Goal: Task Accomplishment & Management: Complete application form

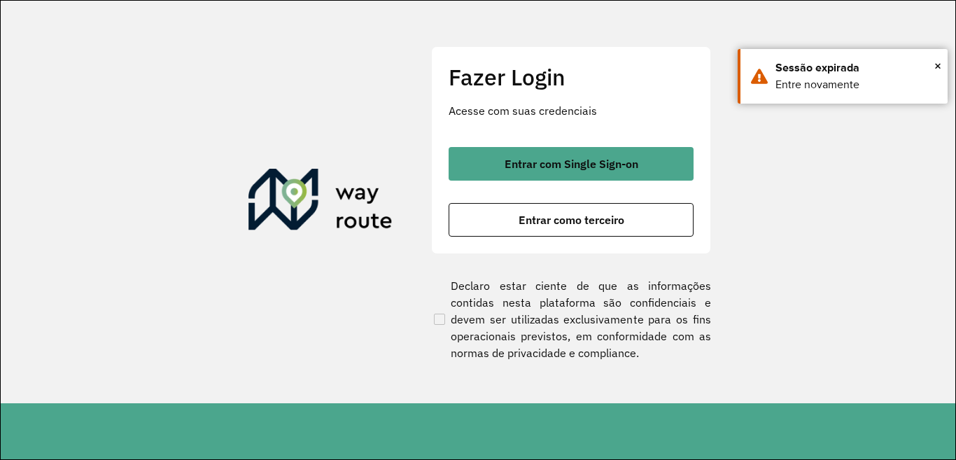
click at [533, 220] on span "Entrar como terceiro" at bounding box center [572, 219] width 106 height 11
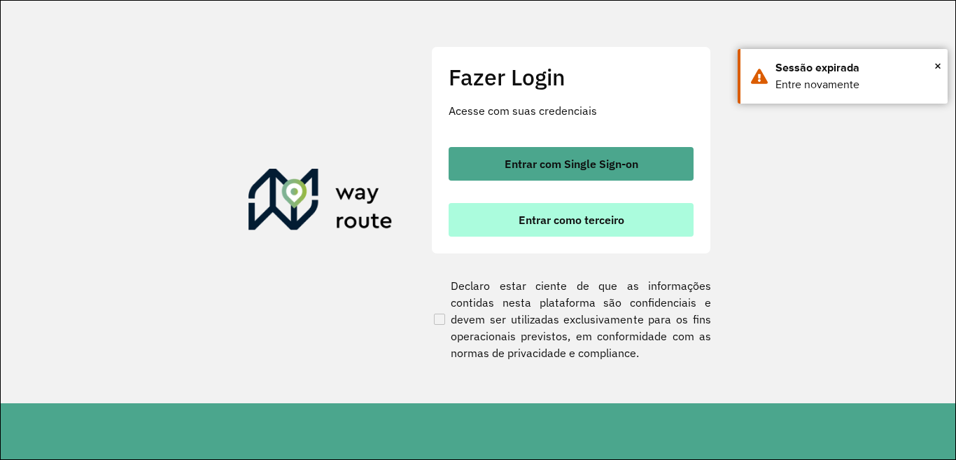
click at [566, 216] on span "Entrar como terceiro" at bounding box center [572, 219] width 106 height 11
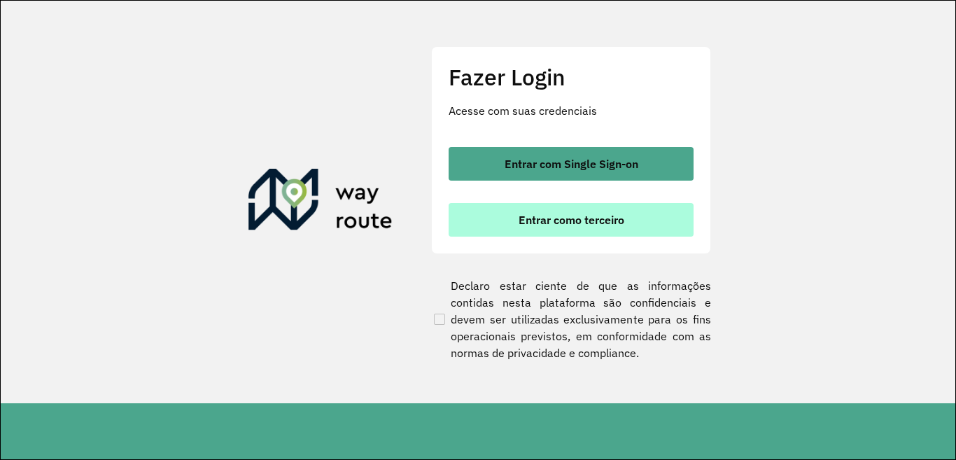
click at [582, 223] on span "Entrar como terceiro" at bounding box center [572, 219] width 106 height 11
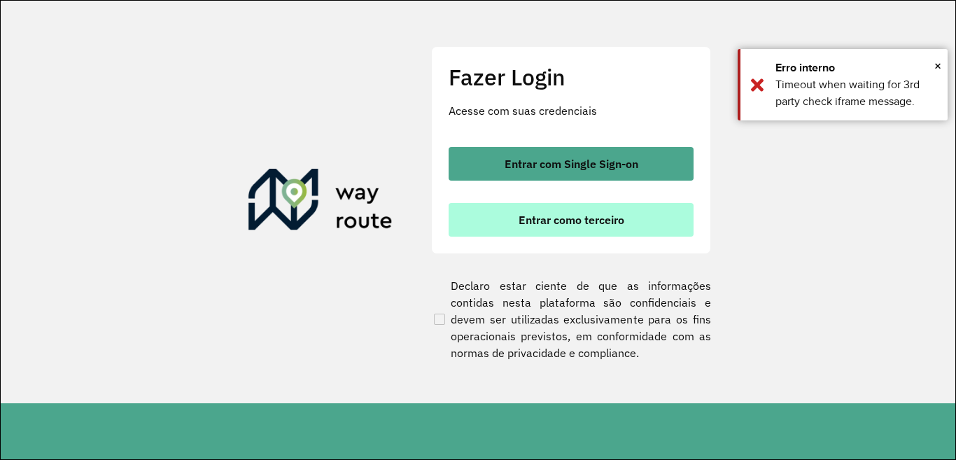
click at [561, 221] on span "Entrar como terceiro" at bounding box center [572, 219] width 106 height 11
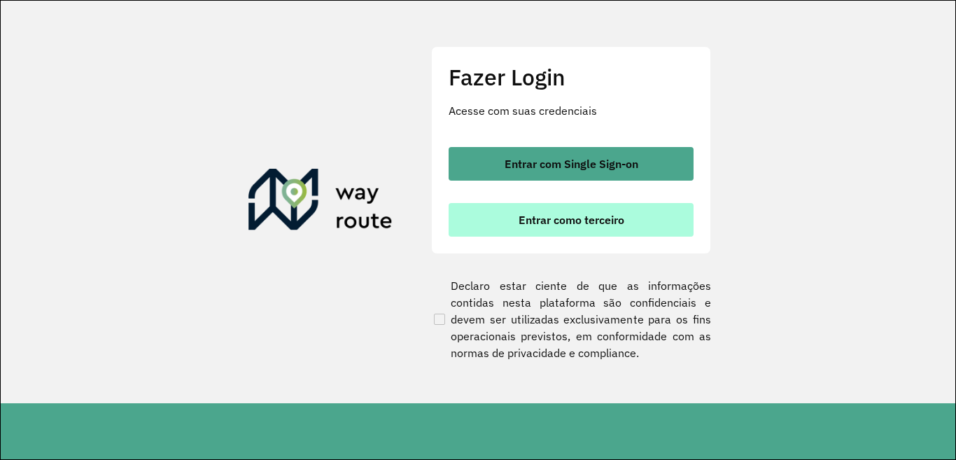
click at [550, 234] on button "Entrar como terceiro" at bounding box center [571, 220] width 245 height 34
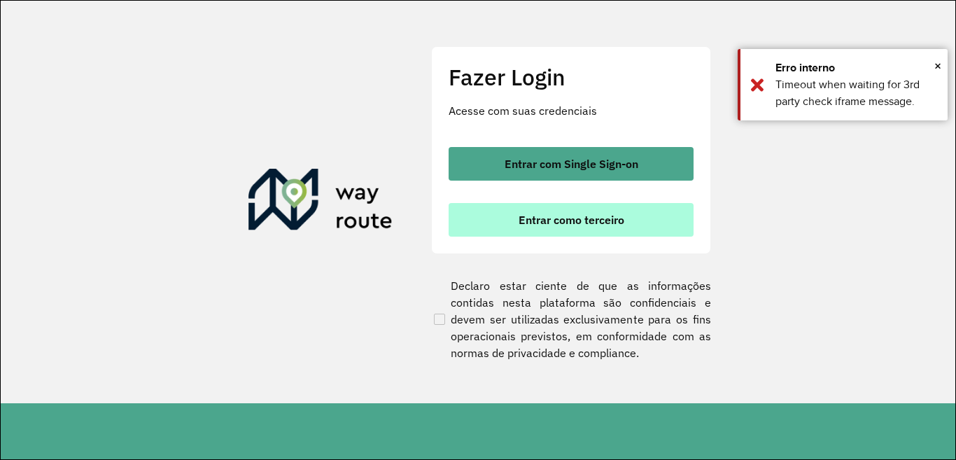
click at [567, 223] on span "Entrar como terceiro" at bounding box center [572, 219] width 106 height 11
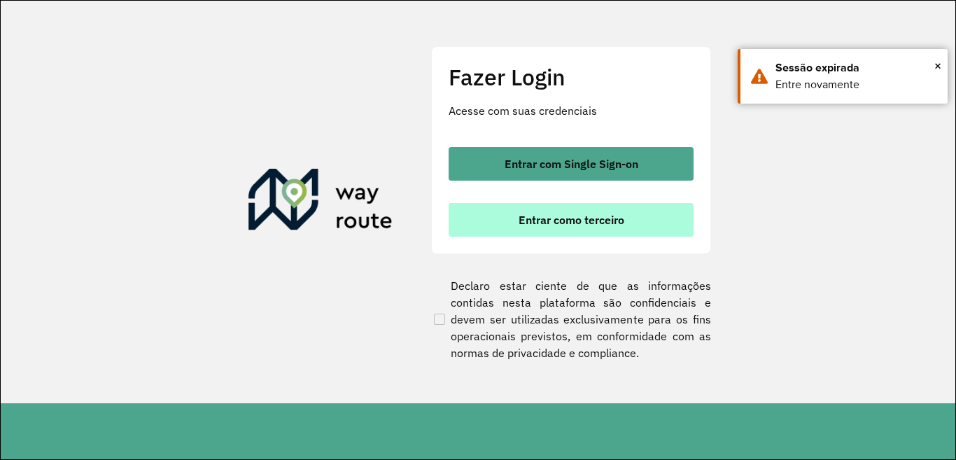
click at [609, 230] on button "Entrar como terceiro" at bounding box center [571, 220] width 245 height 34
click at [541, 216] on span "Entrar como terceiro" at bounding box center [572, 219] width 106 height 11
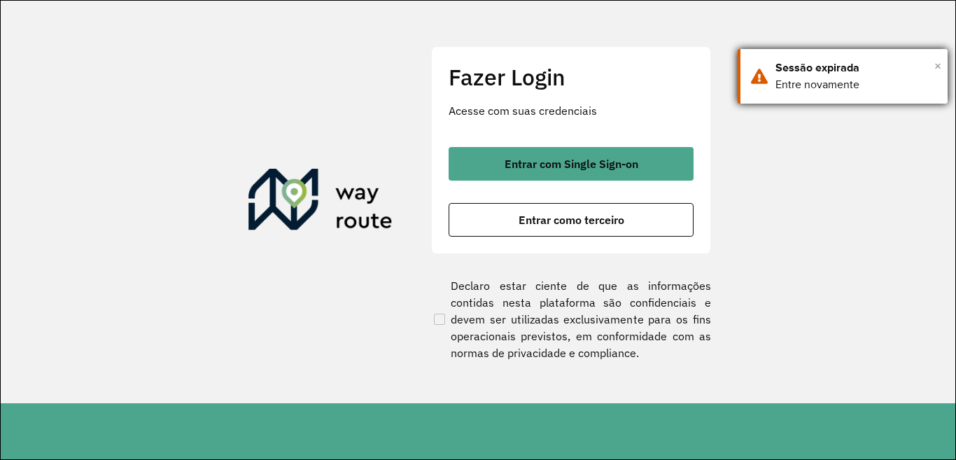
click at [937, 65] on span "×" at bounding box center [938, 65] width 7 height 21
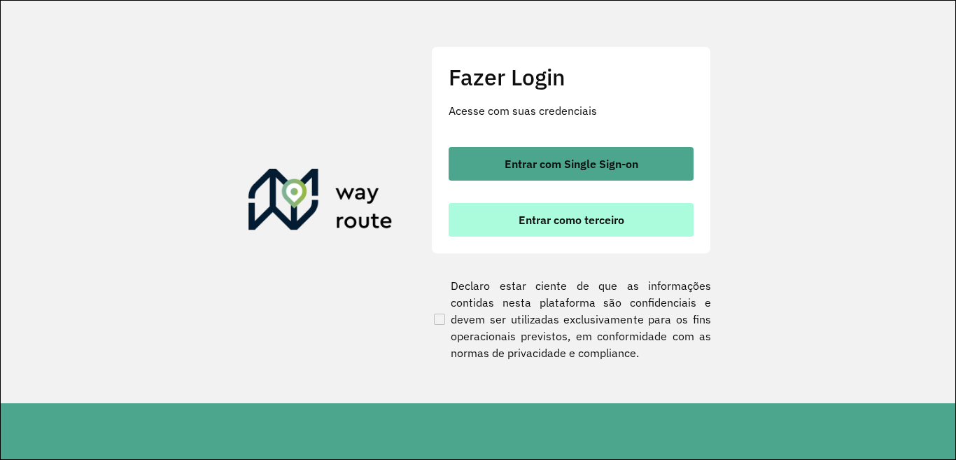
click at [604, 220] on span "Entrar como terceiro" at bounding box center [572, 219] width 106 height 11
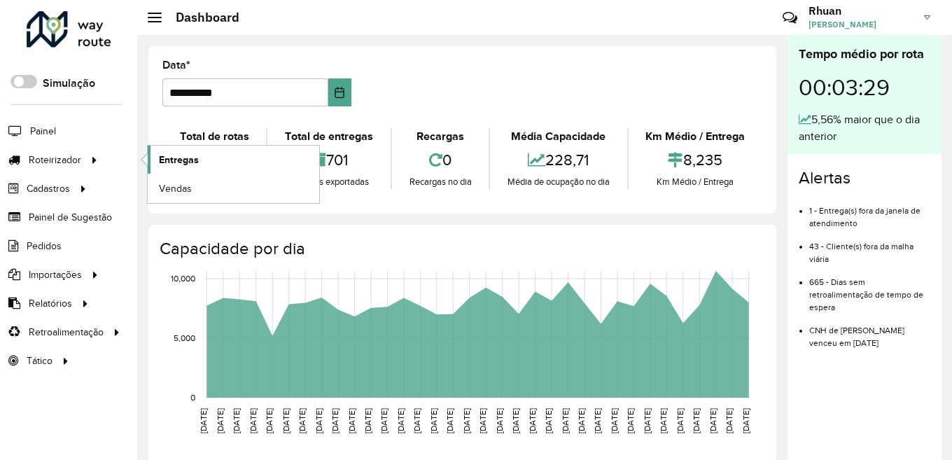
click at [178, 162] on span "Entregas" at bounding box center [179, 160] width 40 height 15
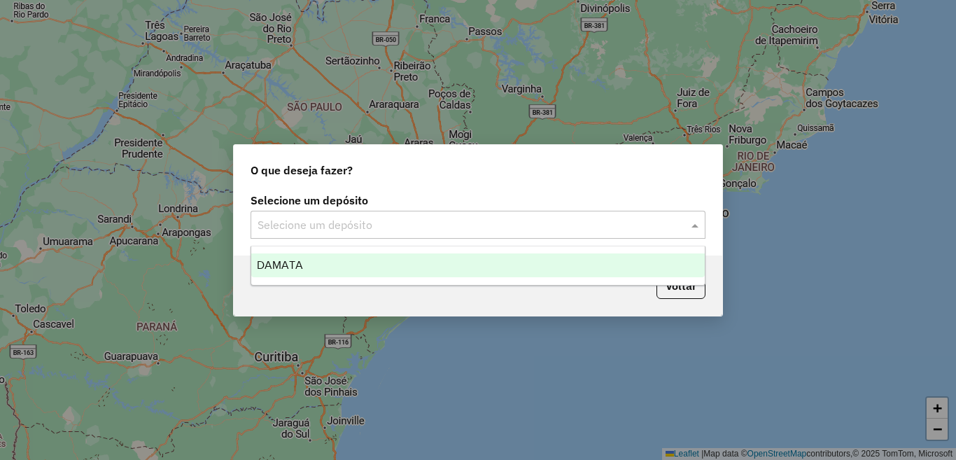
click at [634, 225] on input "text" at bounding box center [464, 225] width 413 height 17
click at [326, 268] on div "DAMATA" at bounding box center [478, 265] width 454 height 24
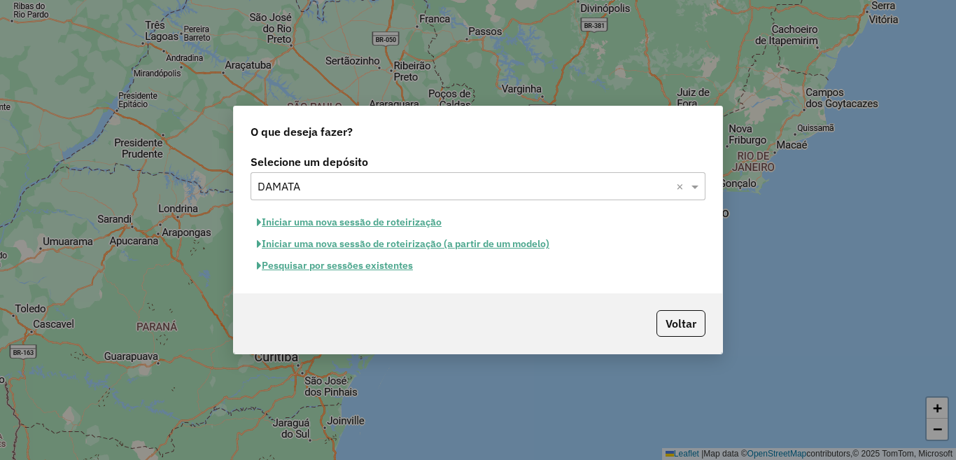
click at [319, 267] on button "Pesquisar por sessões existentes" at bounding box center [335, 266] width 169 height 22
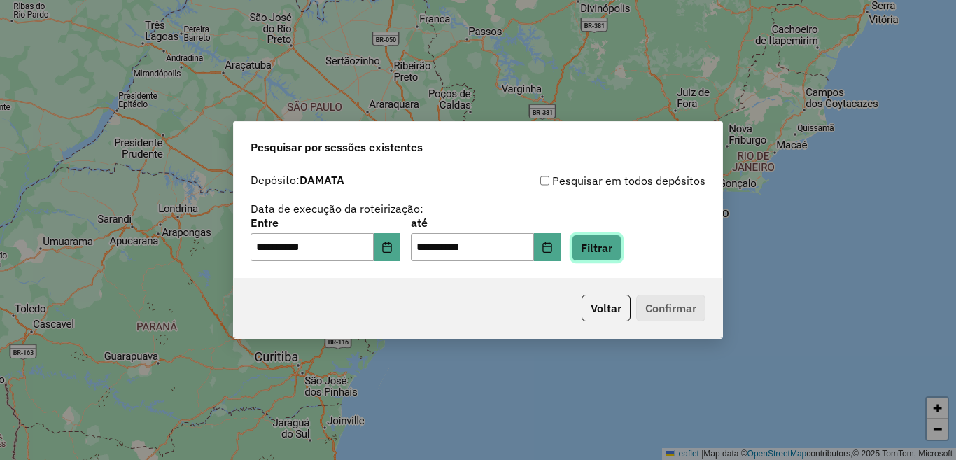
click at [622, 244] on button "Filtrar" at bounding box center [597, 248] width 50 height 27
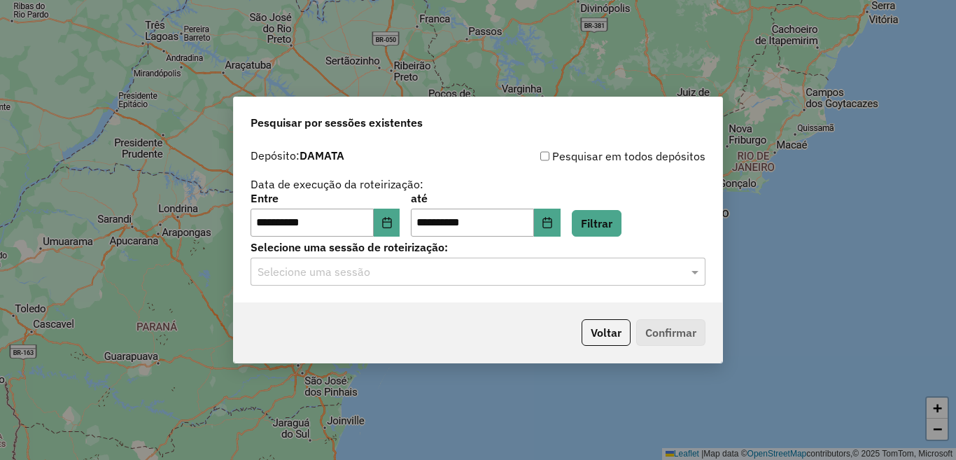
click at [354, 272] on input "text" at bounding box center [464, 272] width 413 height 17
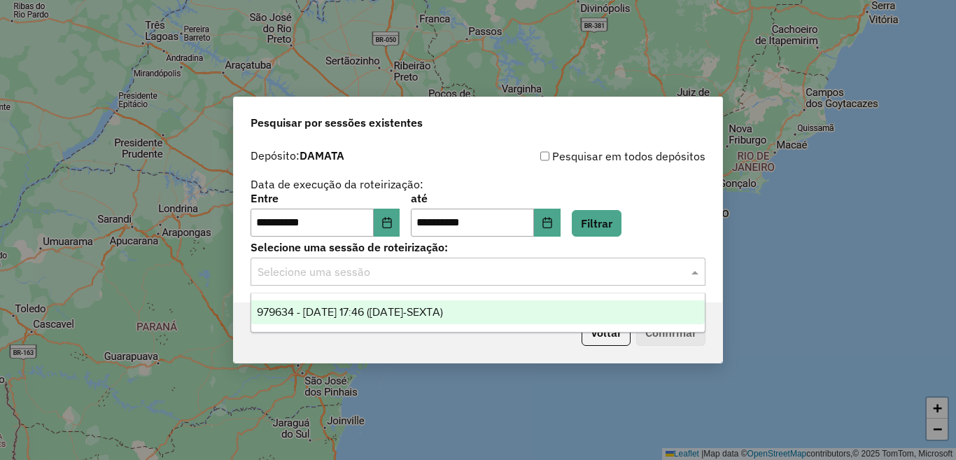
click at [294, 318] on div "979634 - 15/08/2025 17:46 (15/08/25-SEXTA)" at bounding box center [478, 312] width 454 height 24
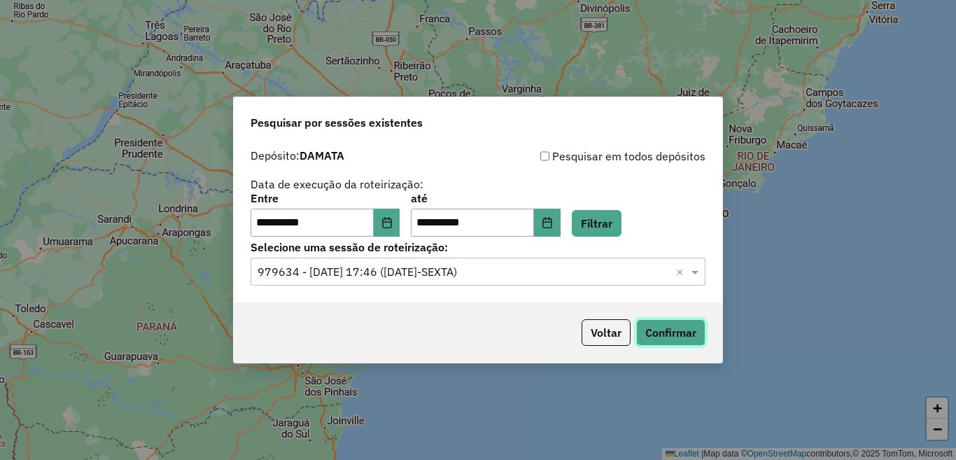
click at [703, 323] on button "Confirmar" at bounding box center [670, 332] width 69 height 27
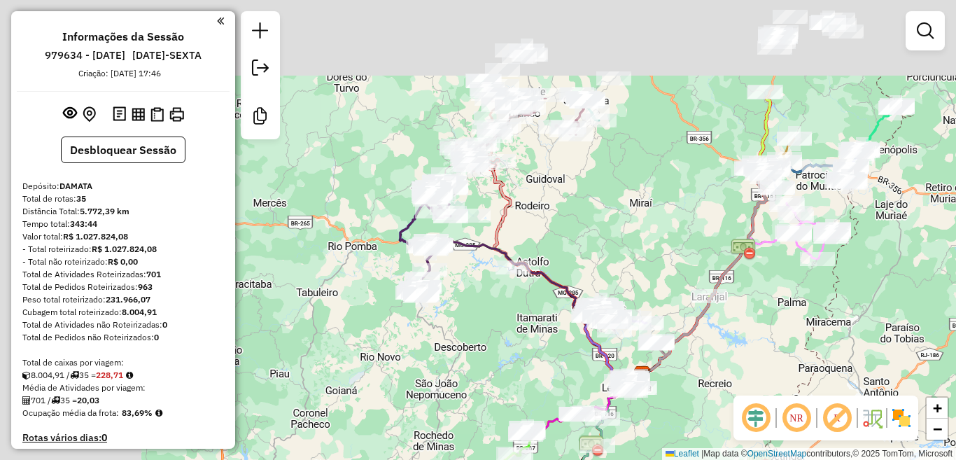
drag, startPoint x: 505, startPoint y: 130, endPoint x: 641, endPoint y: 239, distance: 175.3
click at [652, 241] on div "Janela de atendimento Grade de atendimento Capacidade Transportadoras Veículos …" at bounding box center [478, 230] width 956 height 460
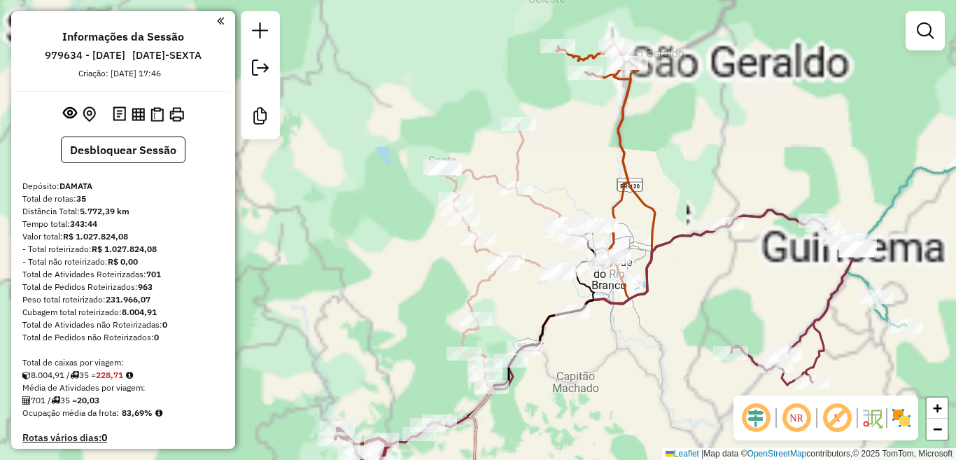
drag, startPoint x: 577, startPoint y: 169, endPoint x: 727, endPoint y: 65, distance: 182.2
click at [815, 0] on html "Aguarde... Pop-up bloqueado! Seu navegador bloqueou automáticamente a abertura …" at bounding box center [478, 230] width 956 height 460
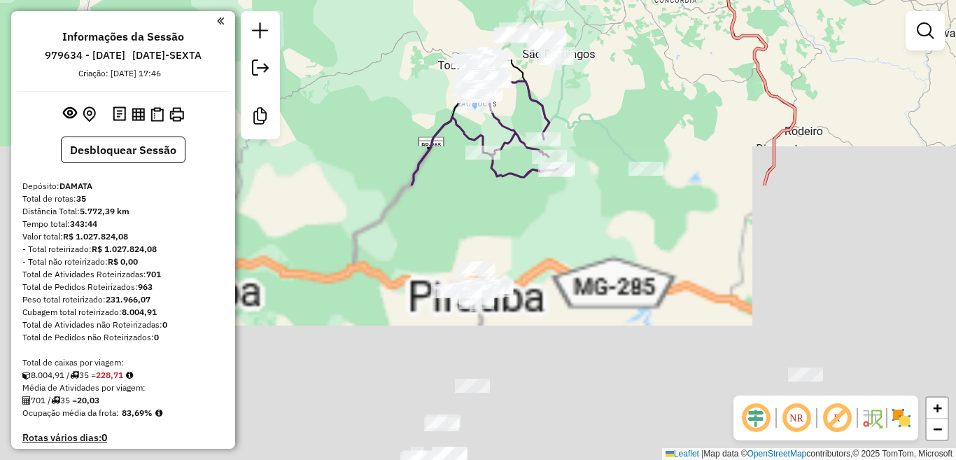
drag, startPoint x: 471, startPoint y: 289, endPoint x: 480, endPoint y: -32, distance: 321.5
click at [480, 0] on html "Aguarde... Pop-up bloqueado! Seu navegador bloqueou automáticamente a abertura …" at bounding box center [478, 230] width 956 height 460
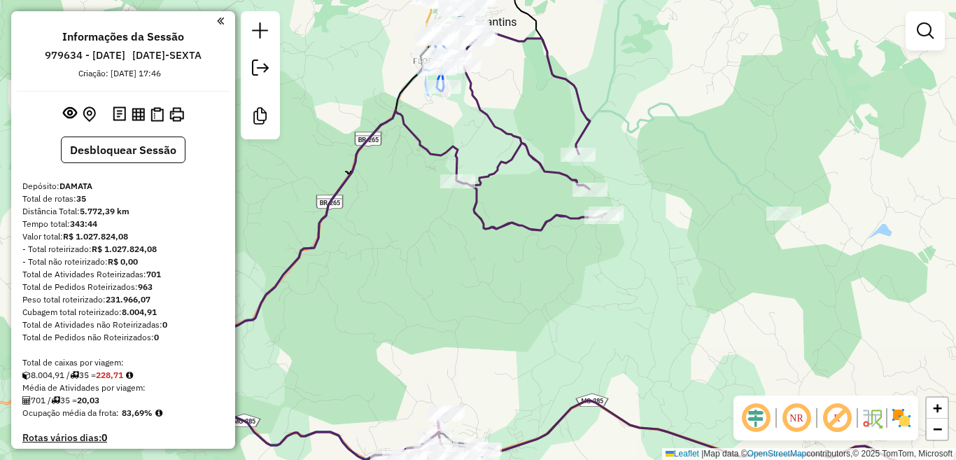
drag, startPoint x: 512, startPoint y: 166, endPoint x: 522, endPoint y: 235, distance: 70.0
click at [512, 166] on icon at bounding box center [401, 268] width 410 height 473
select select "**********"
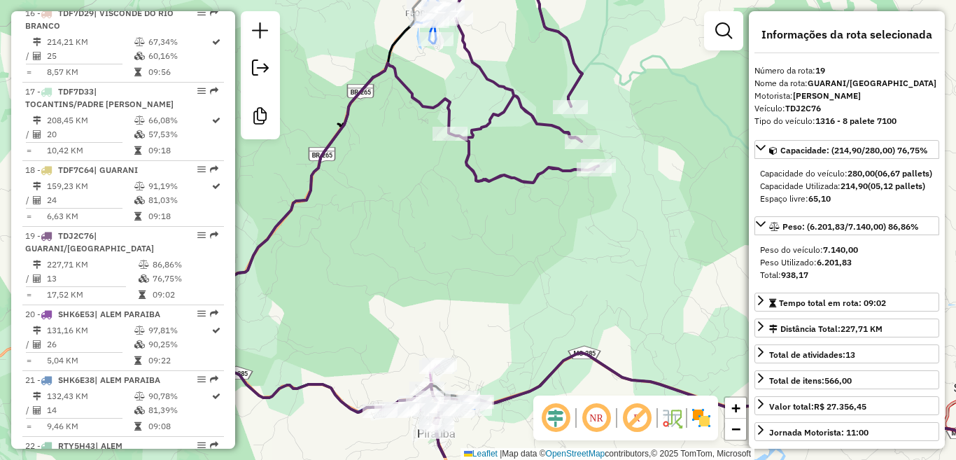
scroll to position [1900, 0]
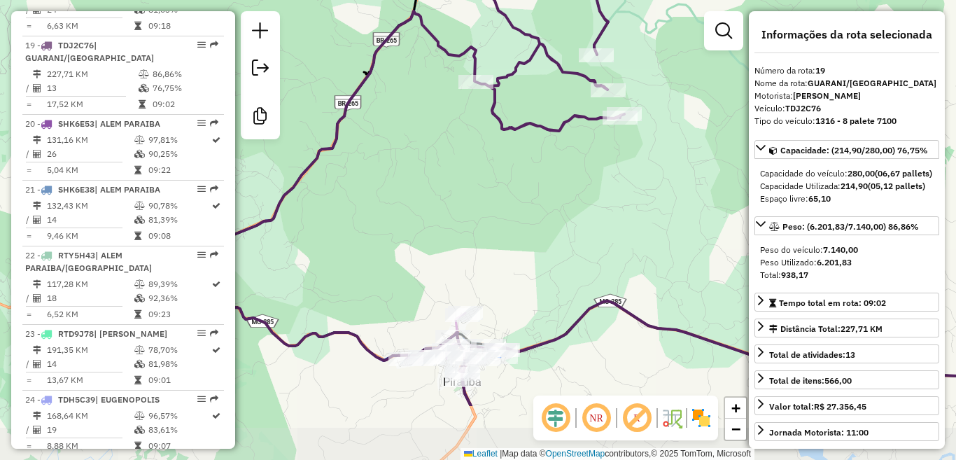
drag, startPoint x: 522, startPoint y: 195, endPoint x: 548, endPoint y: 95, distance: 104.1
click at [548, 95] on div "Janela de atendimento Grade de atendimento Capacidade Transportadoras Veículos …" at bounding box center [478, 230] width 956 height 460
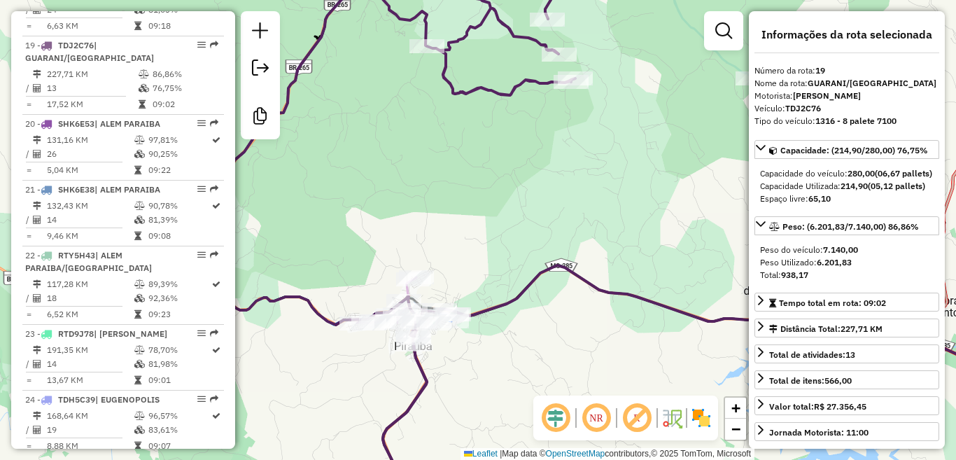
drag, startPoint x: 550, startPoint y: 164, endPoint x: 496, endPoint y: 113, distance: 74.3
click at [496, 113] on div "Janela de atendimento Grade de atendimento Capacidade Transportadoras Veículos …" at bounding box center [478, 230] width 956 height 460
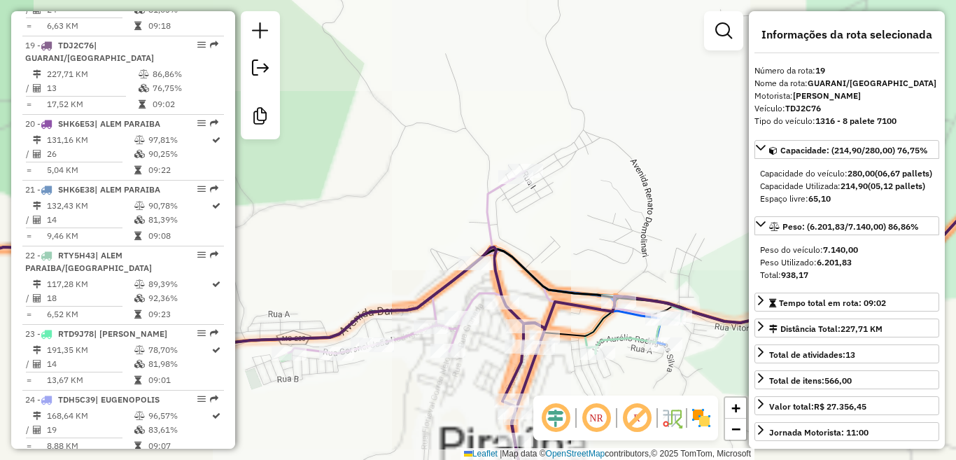
click at [491, 206] on icon at bounding box center [481, 305] width 386 height 269
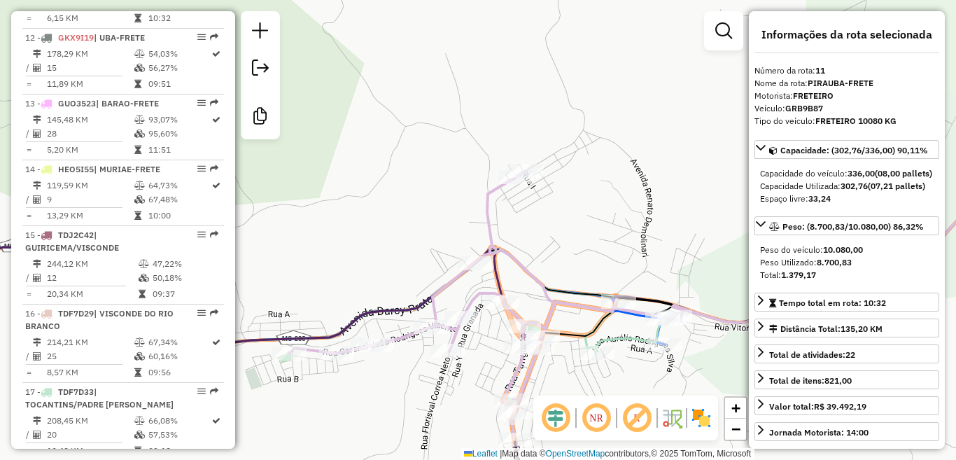
scroll to position [1323, 0]
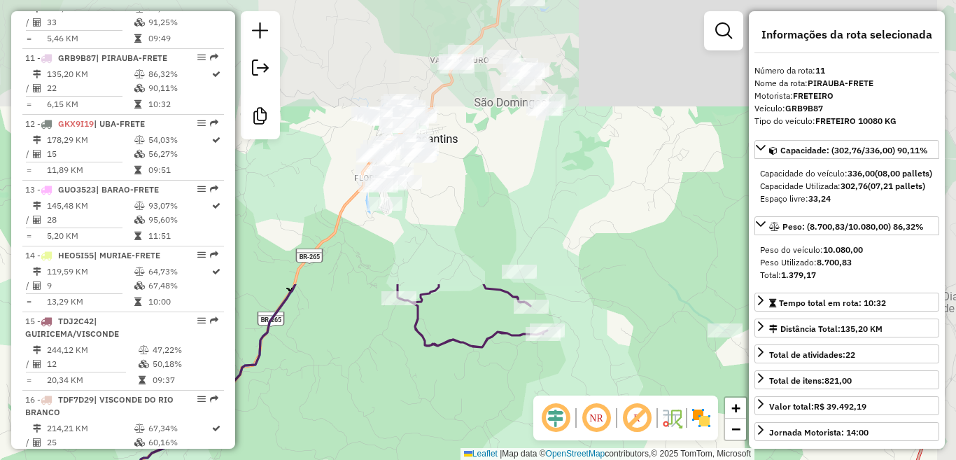
drag, startPoint x: 470, startPoint y: 161, endPoint x: 376, endPoint y: 437, distance: 291.6
click at [376, 437] on div "Janela de atendimento Grade de atendimento Capacidade Transportadoras Veículos …" at bounding box center [478, 230] width 956 height 460
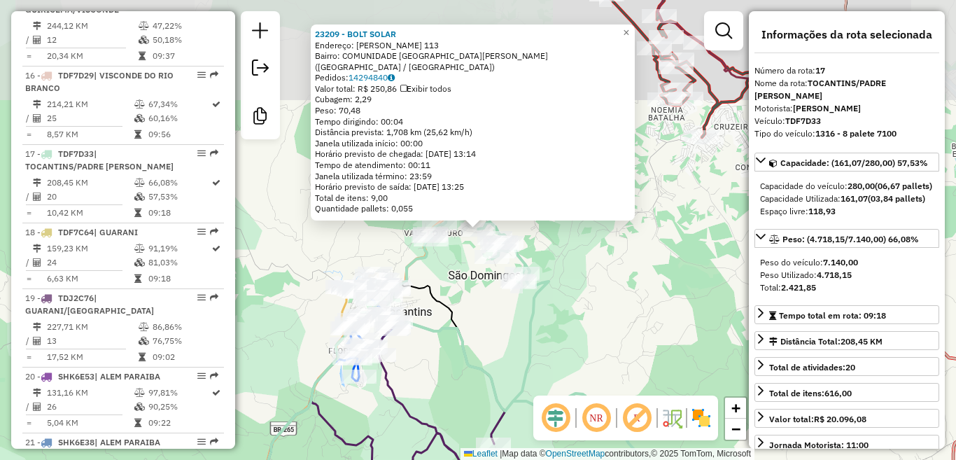
scroll to position [1756, 0]
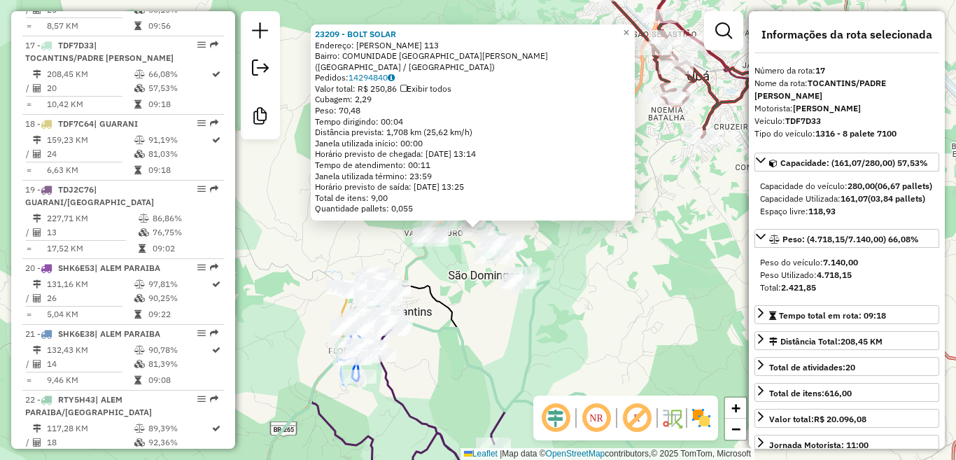
drag, startPoint x: 522, startPoint y: 323, endPoint x: 505, endPoint y: 300, distance: 28.6
click at [520, 323] on icon at bounding box center [470, 337] width 457 height 336
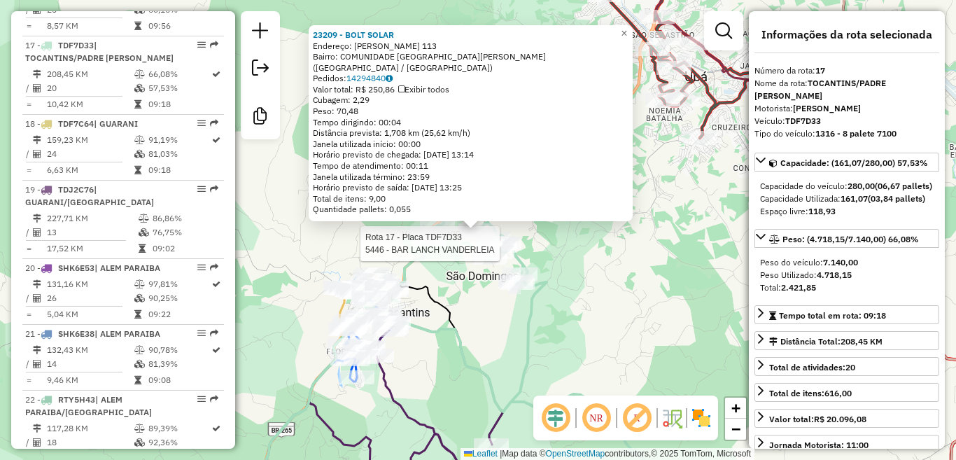
click at [519, 251] on div at bounding box center [504, 244] width 35 height 14
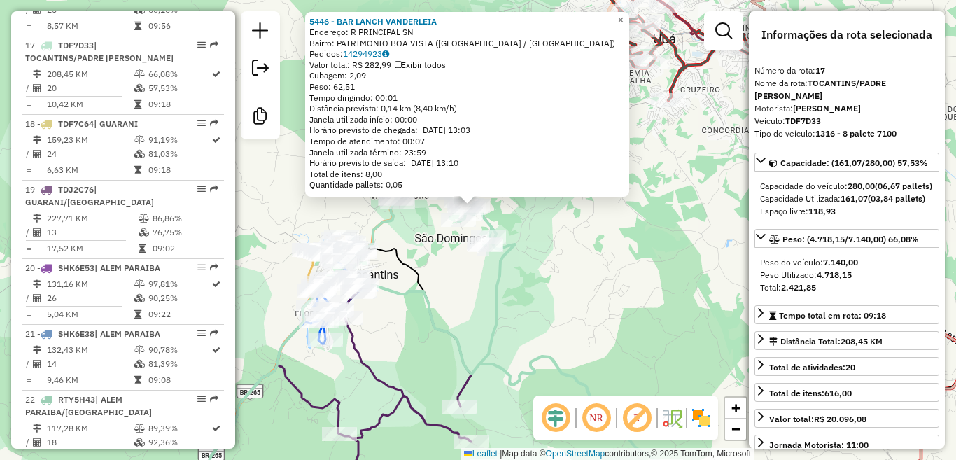
drag, startPoint x: 529, startPoint y: 336, endPoint x: 510, endPoint y: 263, distance: 75.4
click at [519, 260] on div "5446 - BAR LANCH VANDERLEIA Endereço: R PRINCIPAL SN Bairro: PATRIMONIO BOA VIS…" at bounding box center [478, 230] width 956 height 460
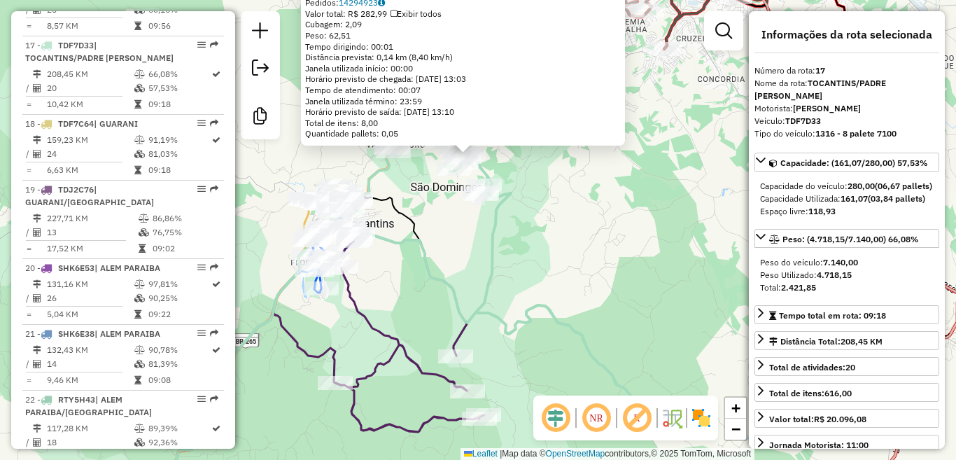
drag, startPoint x: 491, startPoint y: 262, endPoint x: 475, endPoint y: 213, distance: 51.8
click at [491, 261] on icon at bounding box center [400, 293] width 522 height 424
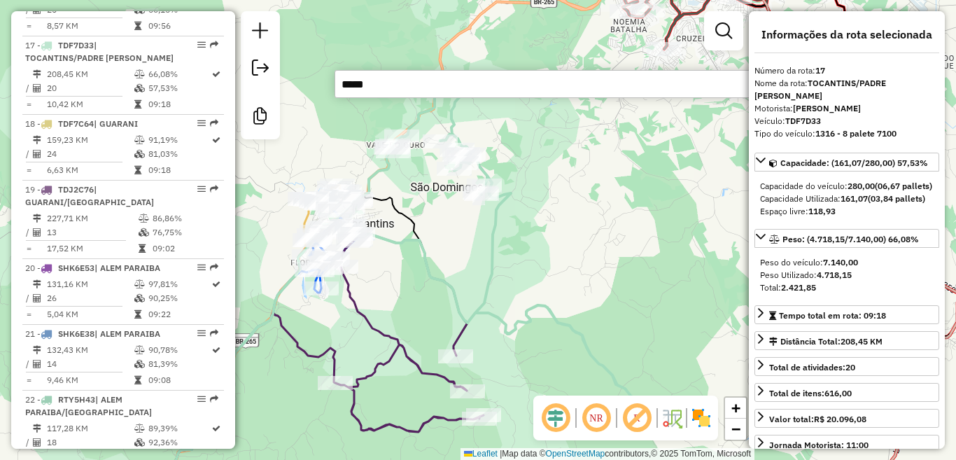
drag, startPoint x: 435, startPoint y: 104, endPoint x: 433, endPoint y: 88, distance: 16.9
click at [434, 97] on hb-router-mapa "Informações da Sessão 979634 - [DATE] [DATE]-SEXTA Criação: [DATE] 17:46 Desblo…" at bounding box center [478, 230] width 956 height 460
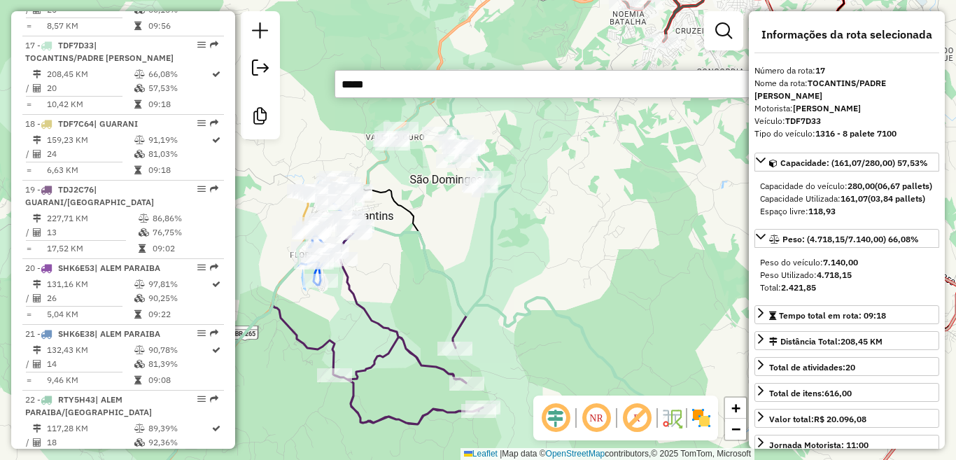
click at [433, 88] on input "*****" at bounding box center [545, 84] width 420 height 28
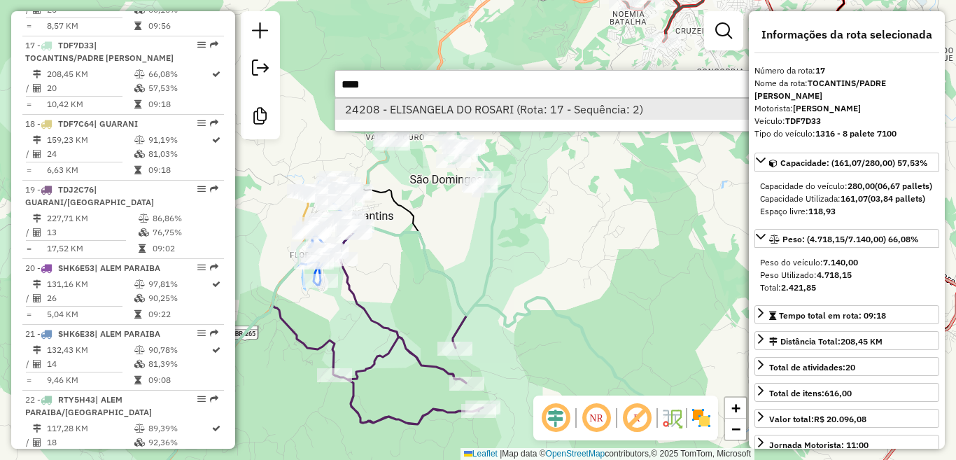
type input "****"
click at [426, 112] on li "24208 - ELISANGELA DO ROSARI (Rota: 17 - Sequência: 2)" at bounding box center [544, 109] width 419 height 21
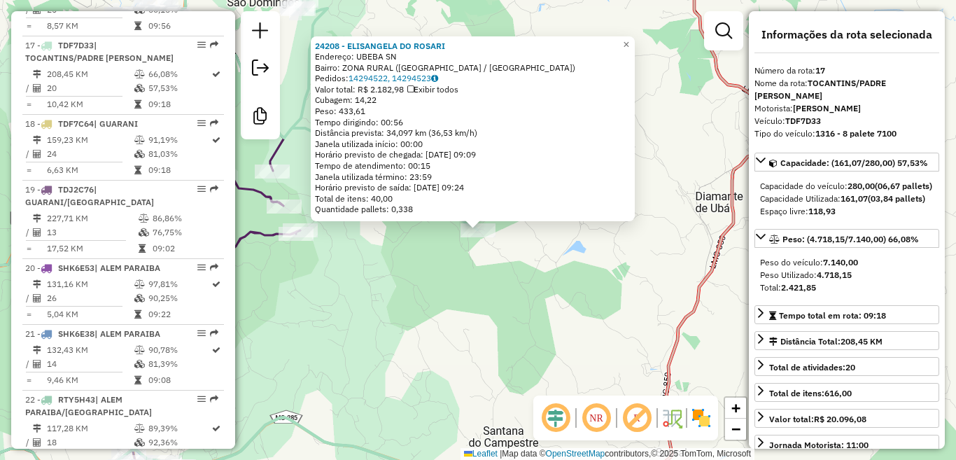
click at [417, 326] on div "24208 - ELISANGELA DO ROSARI Endereço: UBEBA SN Bairro: ZONA RURAL ([GEOGRAPHIC…" at bounding box center [478, 230] width 956 height 460
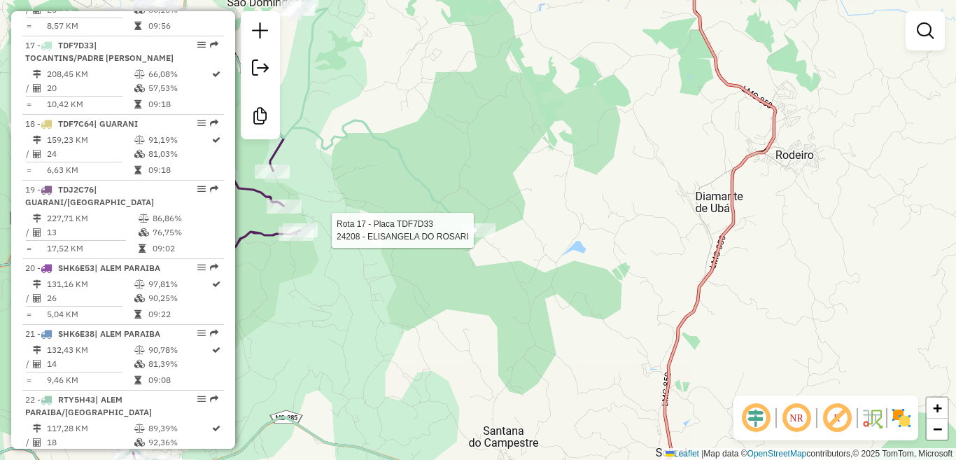
select select "**********"
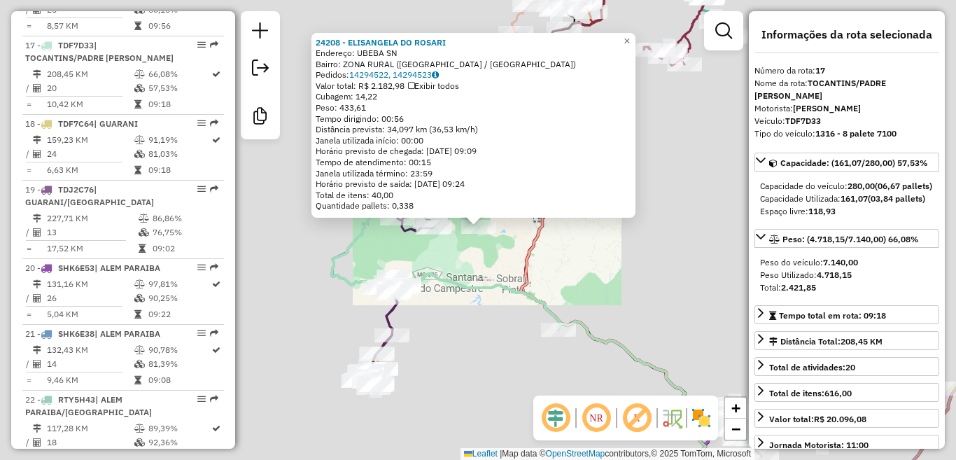
click at [471, 250] on div "Rota 17 - Placa TDF7D33 24208 - ELISANGELA DO ROSARI 24208 - ELISANGELA DO ROSA…" at bounding box center [478, 230] width 956 height 460
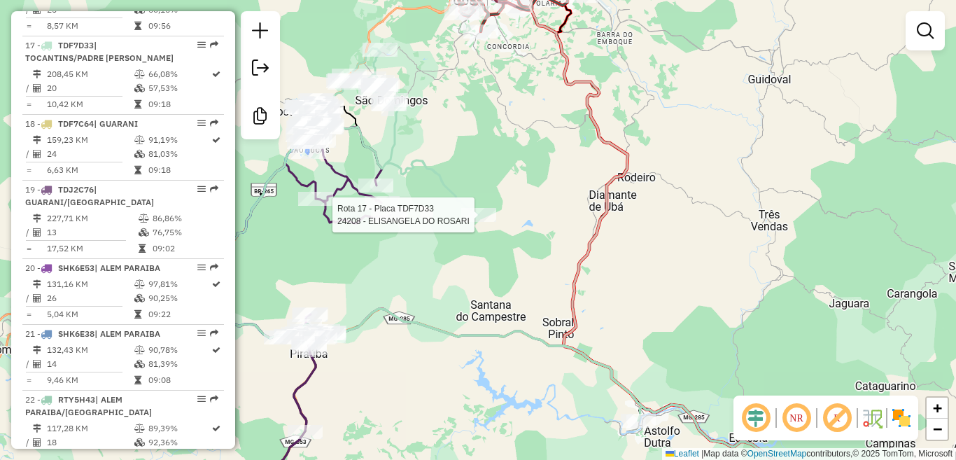
select select "**********"
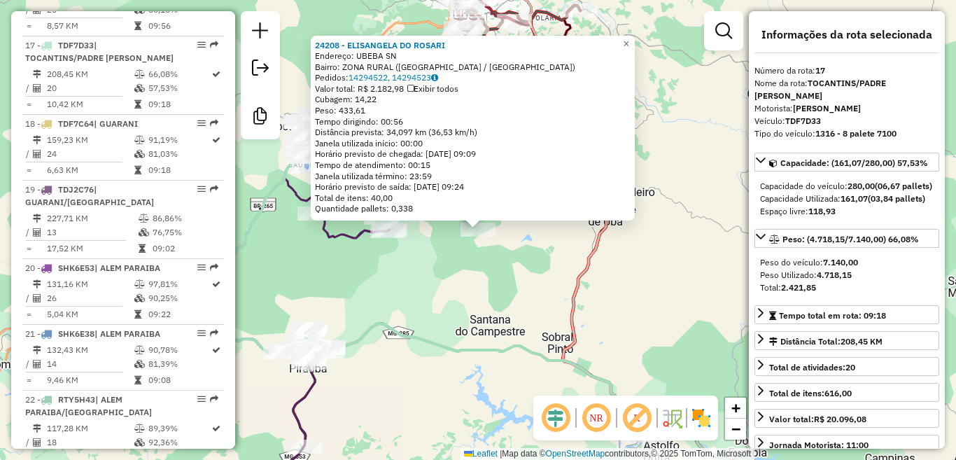
click at [461, 283] on div "24208 - ELISANGELA DO ROSARI Endereço: UBEBA SN Bairro: ZONA RURAL ([GEOGRAPHIC…" at bounding box center [478, 230] width 956 height 460
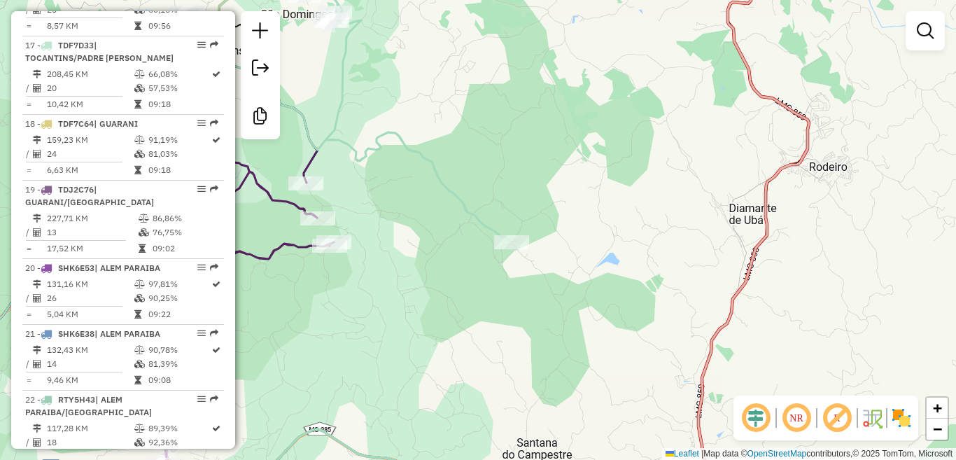
click at [461, 188] on icon at bounding box center [305, 230] width 764 height 552
select select "**********"
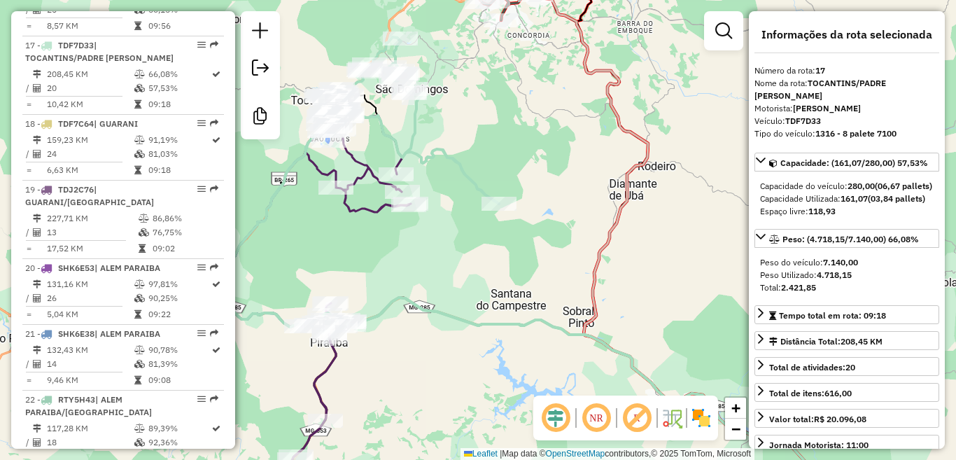
click at [453, 211] on div "Janela de atendimento Grade de atendimento Capacidade Transportadoras Veículos …" at bounding box center [478, 230] width 956 height 460
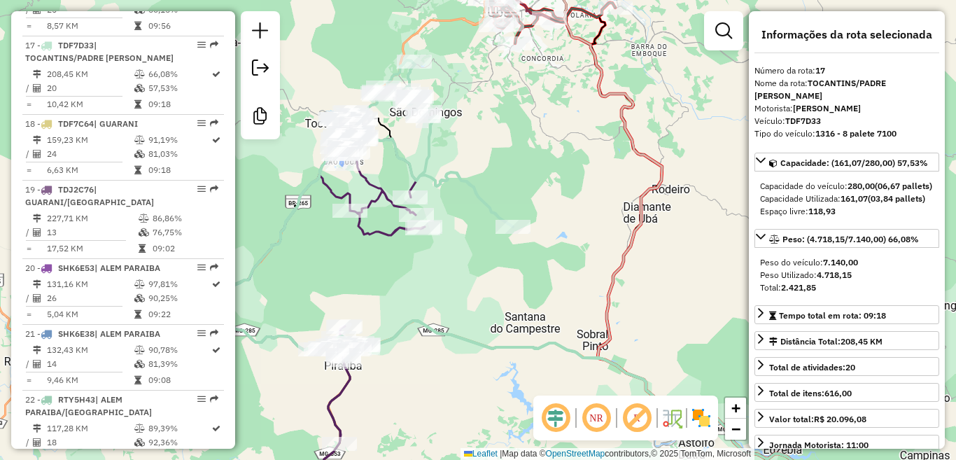
drag, startPoint x: 501, startPoint y: 253, endPoint x: 515, endPoint y: 288, distance: 37.7
click at [505, 262] on div "Janela de atendimento Grade de atendimento Capacidade Transportadoras Veículos …" at bounding box center [478, 230] width 956 height 460
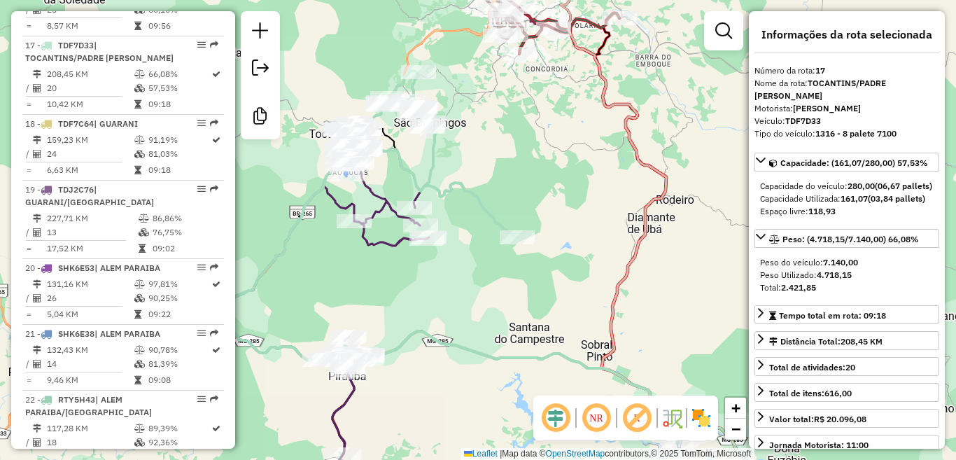
click at [380, 244] on icon at bounding box center [326, 326] width 205 height 358
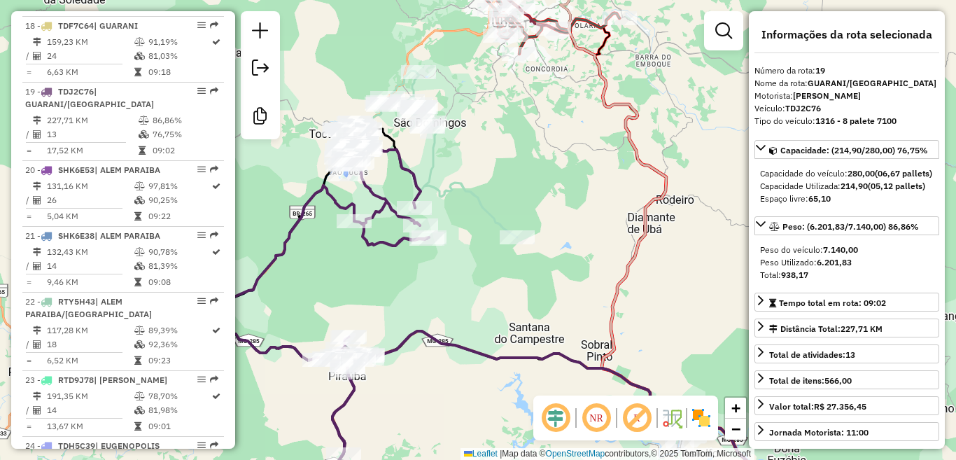
scroll to position [1900, 0]
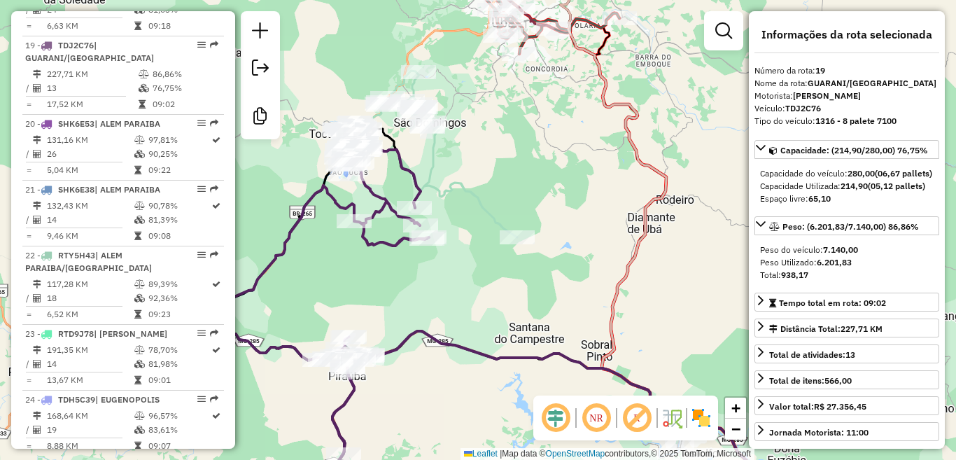
click at [467, 197] on icon at bounding box center [452, 257] width 458 height 372
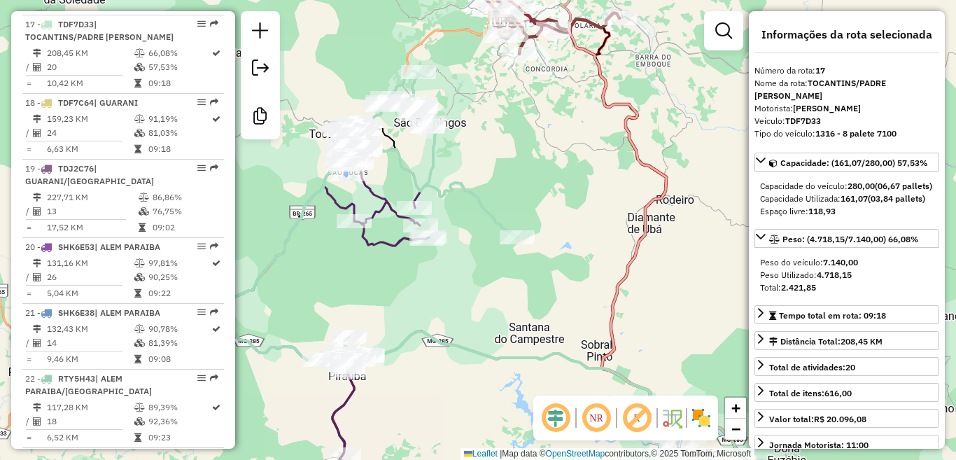
scroll to position [1756, 0]
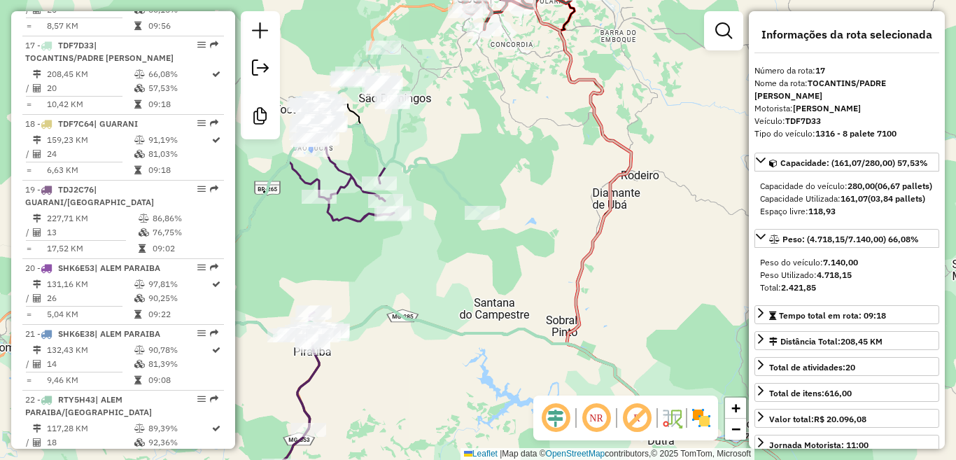
drag, startPoint x: 587, startPoint y: 194, endPoint x: 556, endPoint y: 172, distance: 38.7
click at [556, 172] on div "Janela de atendimento Grade de atendimento Capacidade Transportadoras Veículos …" at bounding box center [478, 230] width 956 height 460
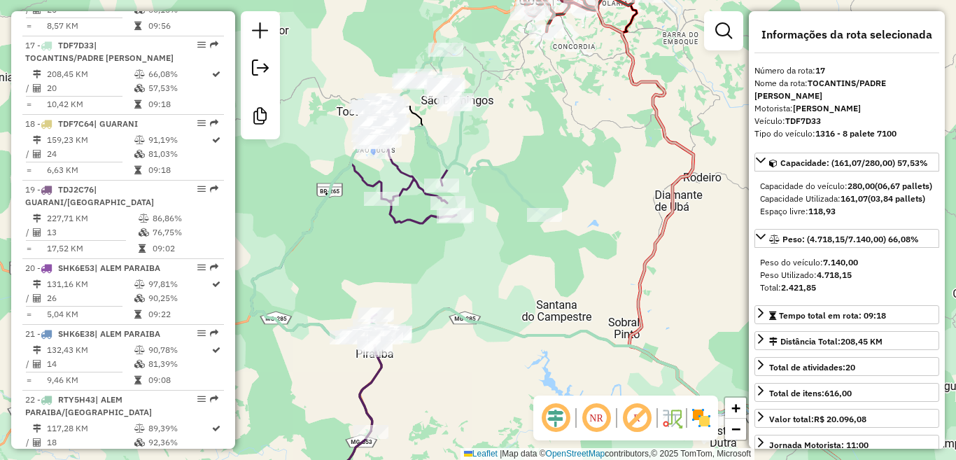
drag, startPoint x: 535, startPoint y: 183, endPoint x: 547, endPoint y: 182, distance: 12.6
click at [547, 182] on div "Janela de atendimento Grade de atendimento Capacidade Transportadoras Veículos …" at bounding box center [478, 230] width 956 height 460
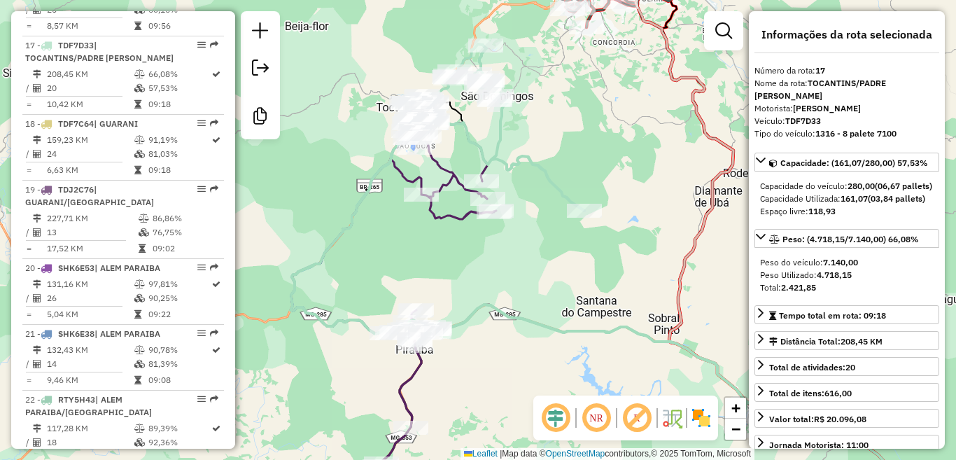
click at [599, 186] on div "Janela de atendimento Grade de atendimento Capacidade Transportadoras Veículos …" at bounding box center [478, 230] width 956 height 460
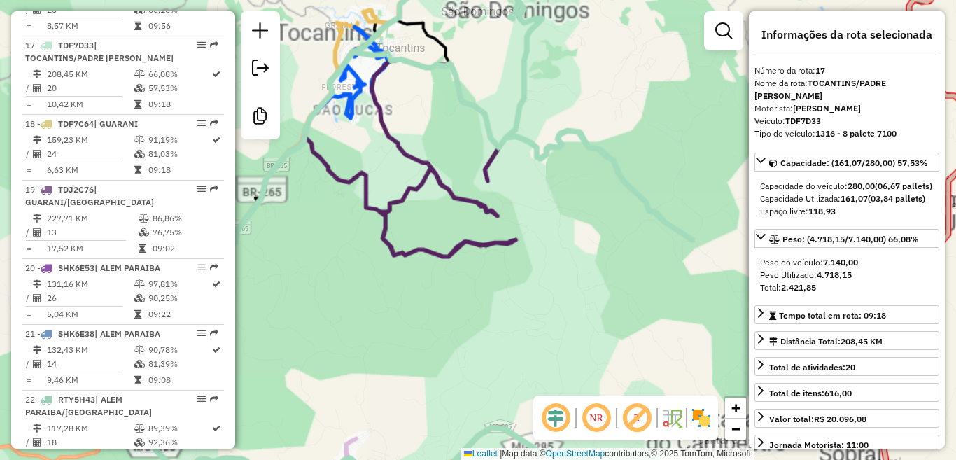
click at [458, 236] on icon at bounding box center [311, 441] width 410 height 762
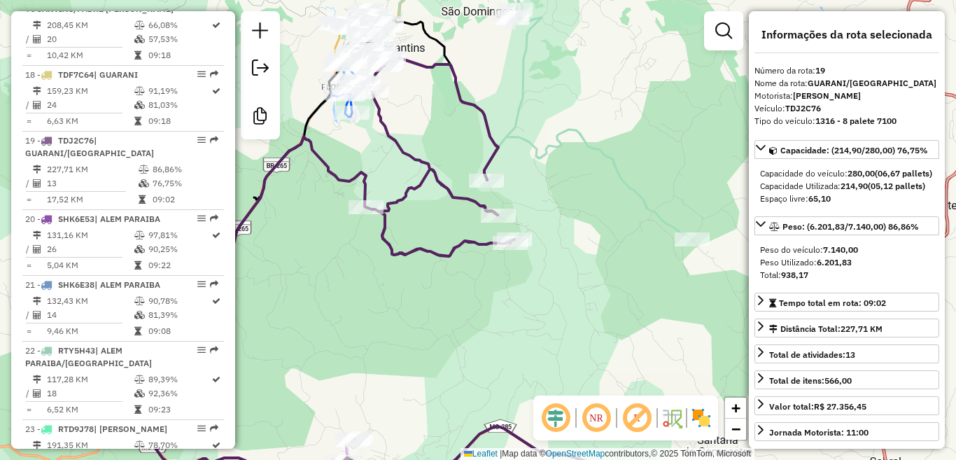
scroll to position [1900, 0]
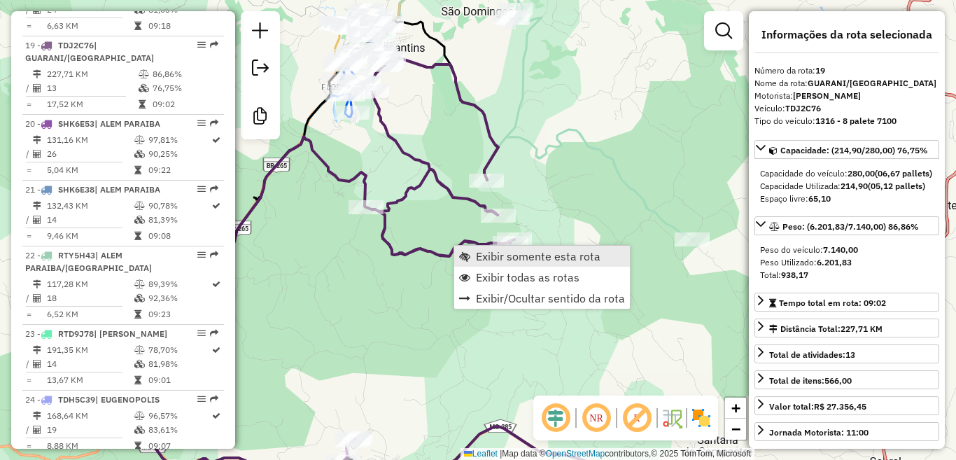
click at [564, 258] on span "Exibir somente esta rota" at bounding box center [538, 256] width 125 height 11
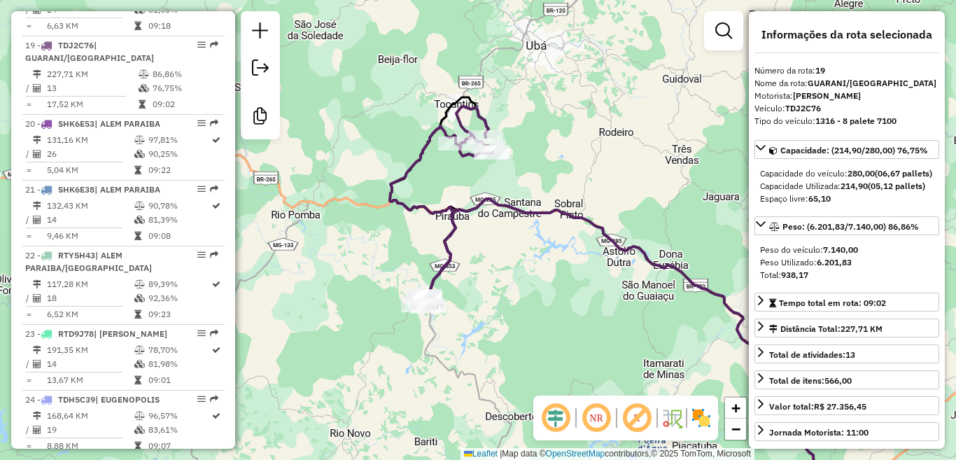
drag, startPoint x: 503, startPoint y: 257, endPoint x: 512, endPoint y: 260, distance: 9.8
click at [512, 260] on div "Janela de atendimento Grade de atendimento Capacidade Transportadoras Veículos …" at bounding box center [478, 230] width 956 height 460
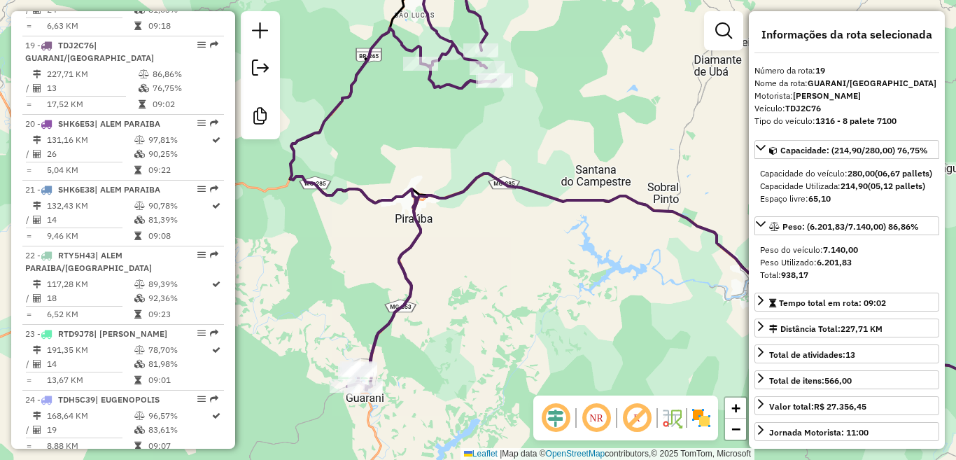
drag, startPoint x: 523, startPoint y: 172, endPoint x: 535, endPoint y: 139, distance: 35.0
click at [535, 139] on div "Janela de atendimento Grade de atendimento Capacidade Transportadoras Veículos …" at bounding box center [478, 230] width 956 height 460
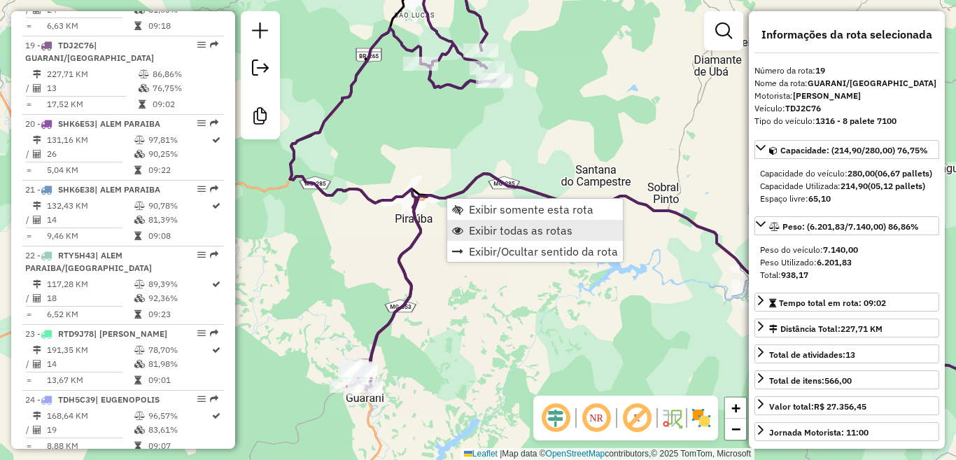
click at [552, 232] on span "Exibir todas as rotas" at bounding box center [521, 230] width 104 height 11
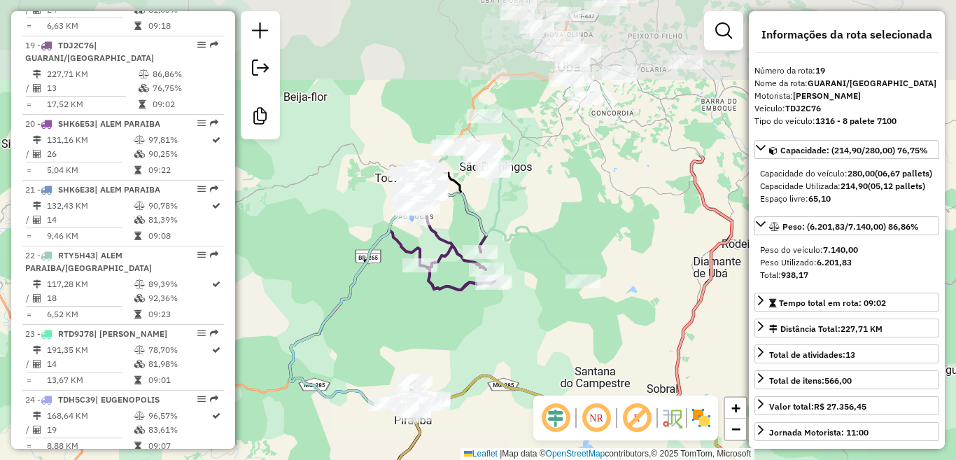
drag, startPoint x: 561, startPoint y: 103, endPoint x: 561, endPoint y: 305, distance: 201.6
click at [561, 305] on div "Janela de atendimento Grade de atendimento Capacidade Transportadoras Veículos …" at bounding box center [478, 230] width 956 height 460
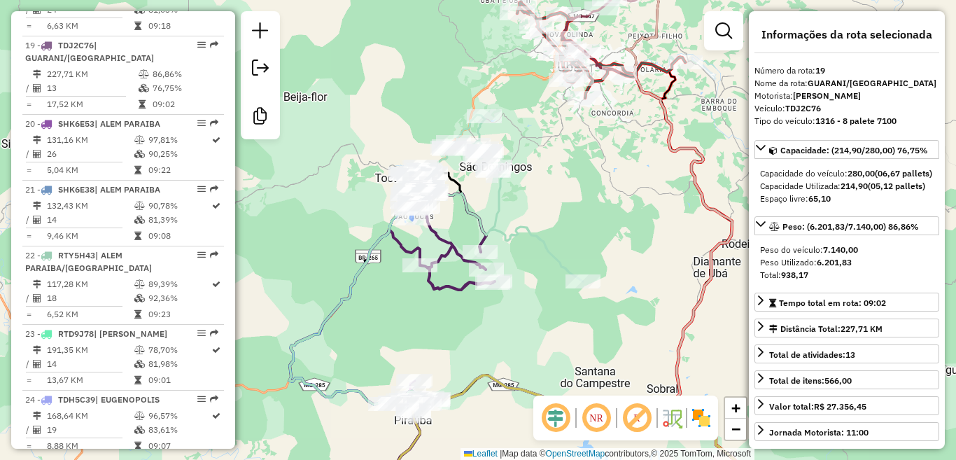
click at [533, 232] on icon at bounding box center [518, 301] width 458 height 372
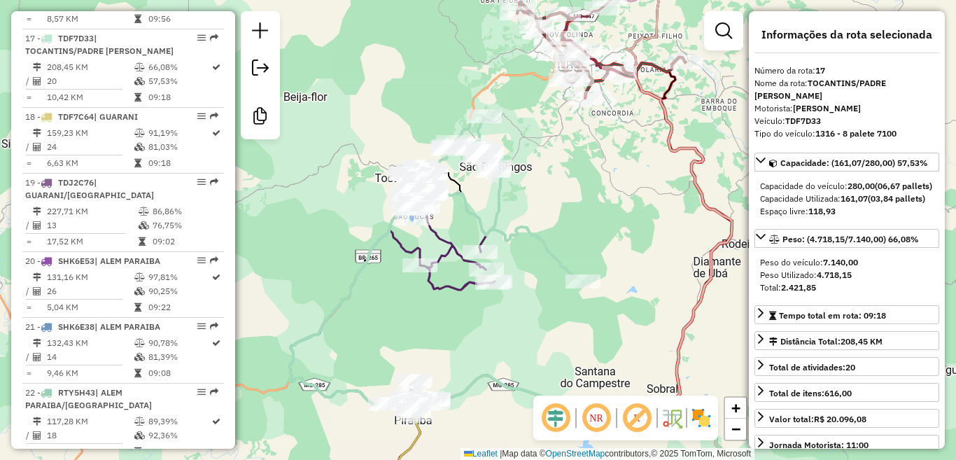
scroll to position [1756, 0]
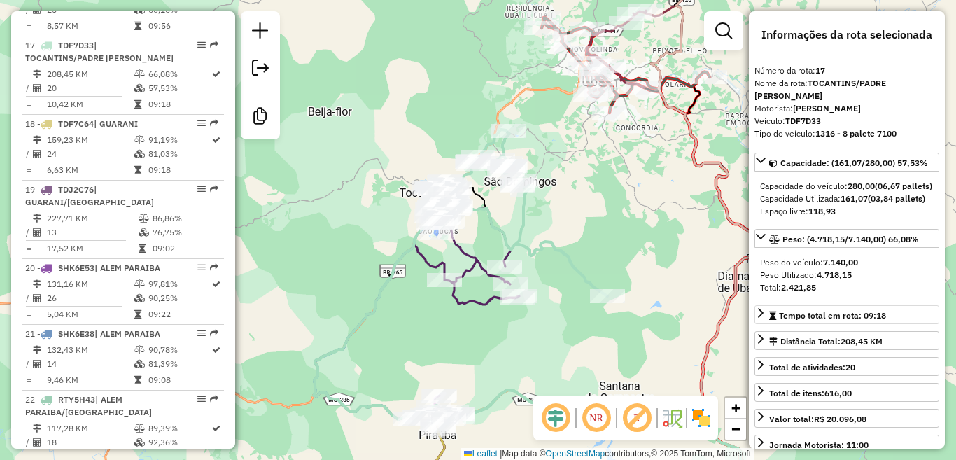
drag, startPoint x: 577, startPoint y: 235, endPoint x: 858, endPoint y: 316, distance: 292.7
click at [585, 237] on div "Janela de atendimento Grade de atendimento Capacidade Transportadoras Veículos …" at bounding box center [478, 230] width 956 height 460
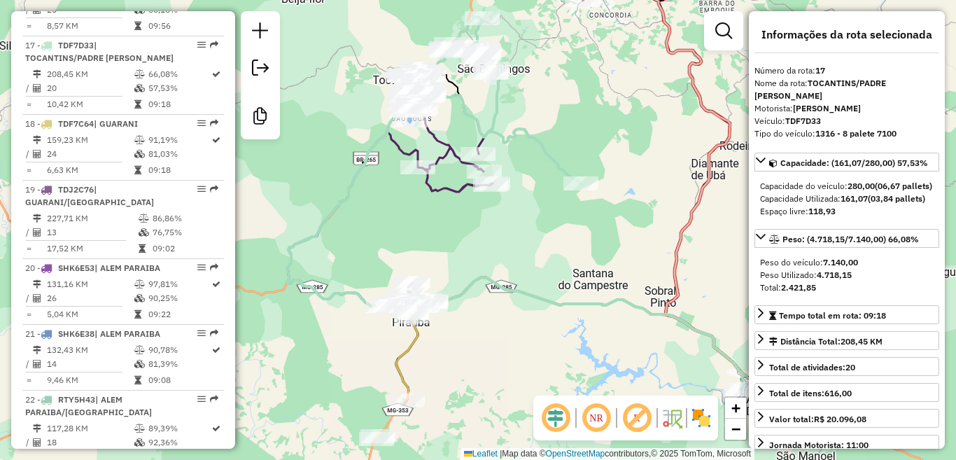
drag, startPoint x: 591, startPoint y: 349, endPoint x: 554, endPoint y: 235, distance: 119.8
click at [554, 235] on div "Janela de atendimento Grade de atendimento Capacidade Transportadoras Veículos …" at bounding box center [478, 230] width 956 height 460
click at [452, 194] on icon at bounding box center [390, 292] width 205 height 400
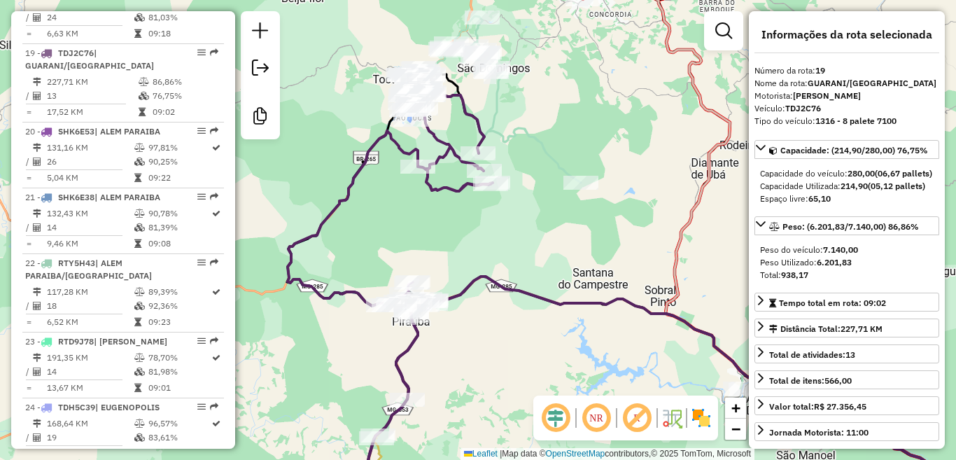
scroll to position [1900, 0]
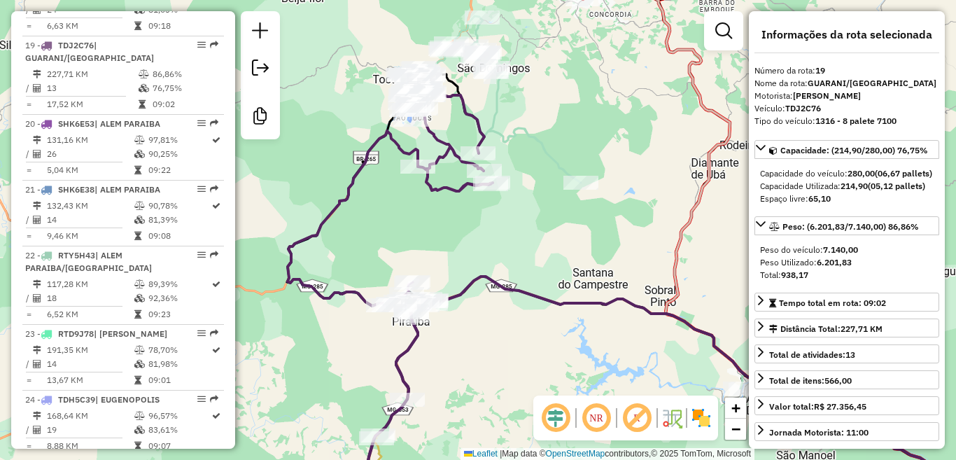
click at [549, 162] on icon at bounding box center [516, 202] width 458 height 372
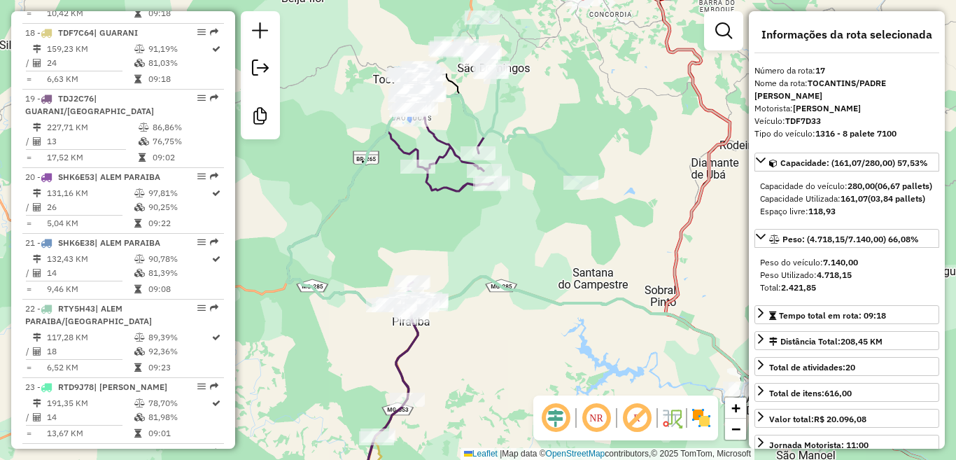
scroll to position [1756, 0]
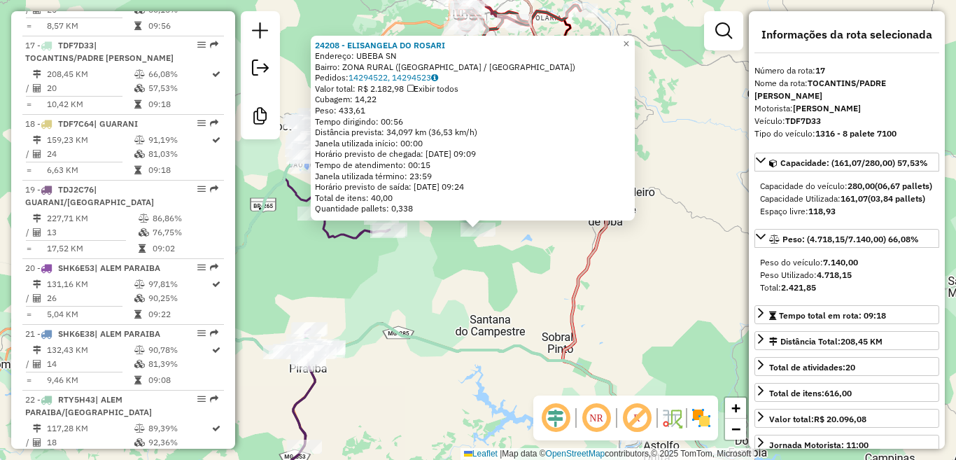
drag, startPoint x: 384, startPoint y: 122, endPoint x: 408, endPoint y: 122, distance: 23.8
click at [408, 122] on div "Tempo dirigindo: 00:56" at bounding box center [473, 121] width 316 height 11
drag, startPoint x: 442, startPoint y: 165, endPoint x: 388, endPoint y: 159, distance: 54.2
click at [388, 159] on div "24208 - ELISANGELA DO ROSARI Endereço: UBEBA SN Bairro: ZONA RURAL ([GEOGRAPHIC…" at bounding box center [473, 127] width 316 height 175
drag, startPoint x: 418, startPoint y: 256, endPoint x: 368, endPoint y: 259, distance: 49.8
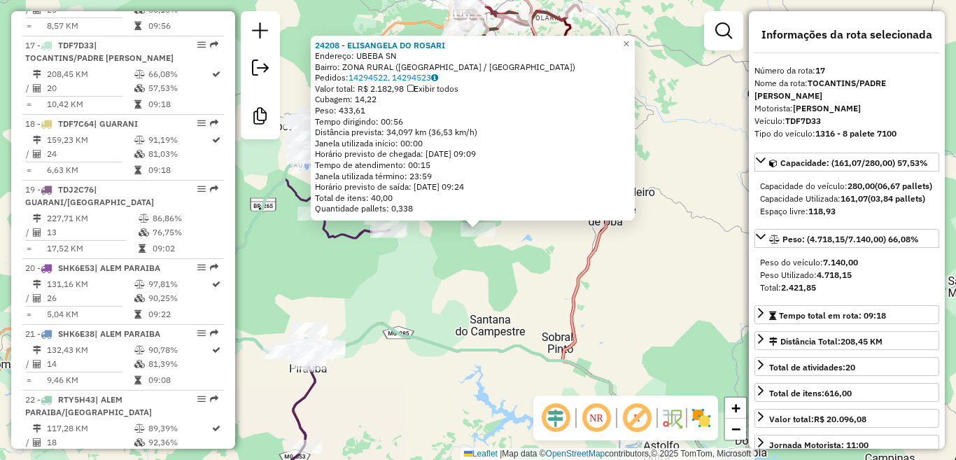
click at [417, 257] on div "24208 - ELISANGELA DO ROSARI Endereço: UBEBA SN Bairro: ZONA RURAL ([GEOGRAPHIC…" at bounding box center [478, 230] width 956 height 460
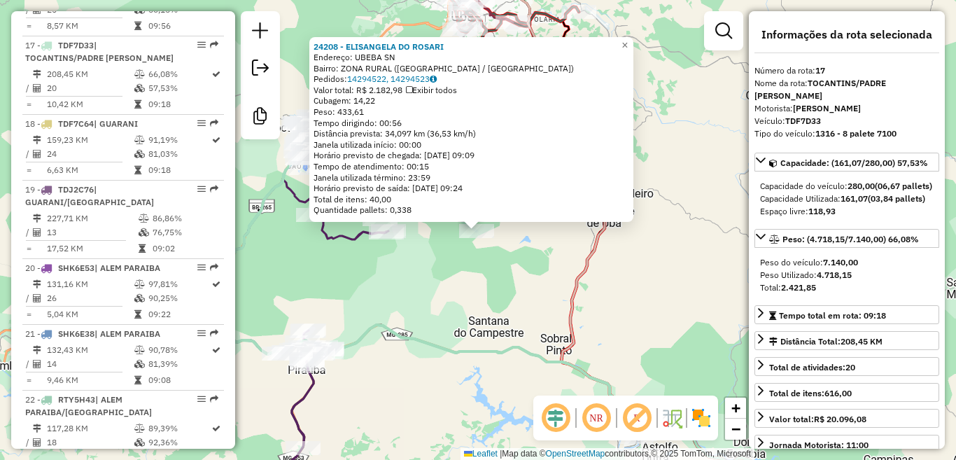
click at [351, 238] on icon at bounding box center [285, 323] width 205 height 365
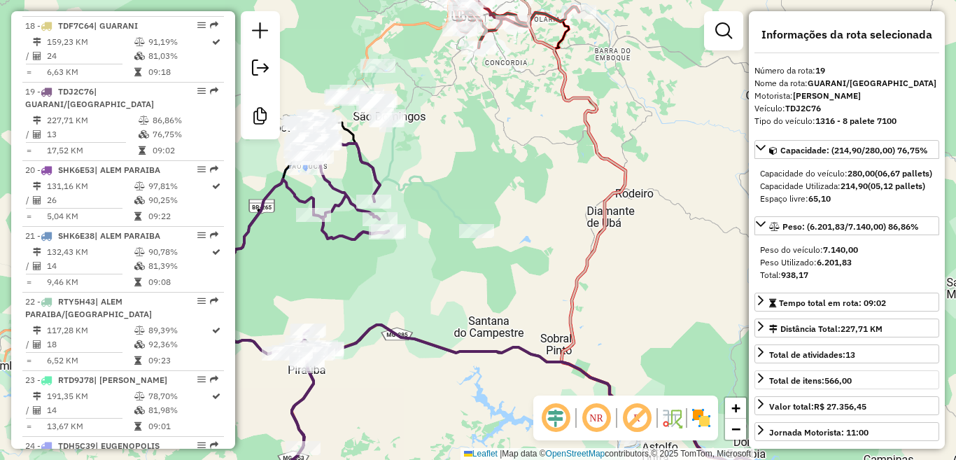
scroll to position [1900, 0]
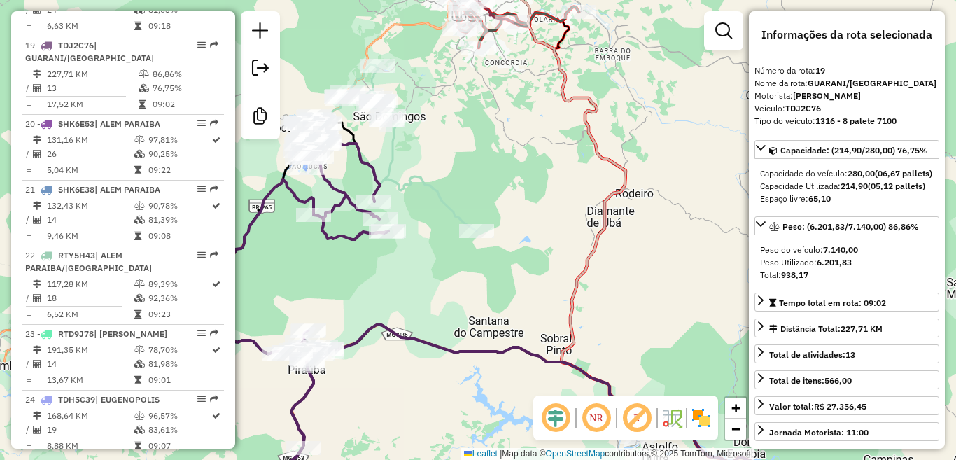
click at [434, 195] on icon at bounding box center [412, 250] width 458 height 372
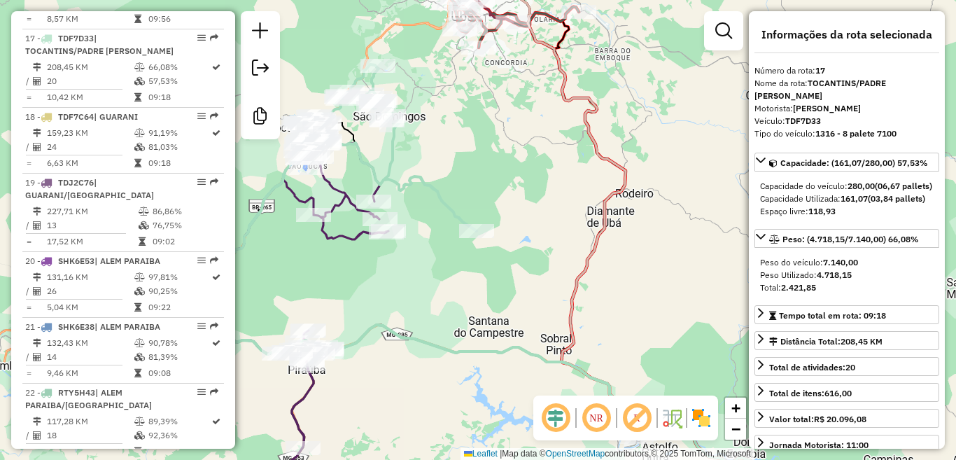
scroll to position [1756, 0]
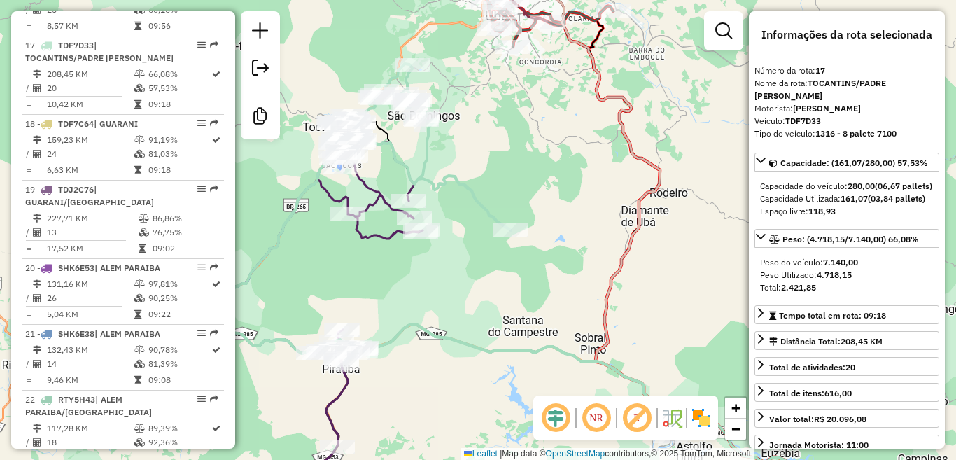
drag, startPoint x: 451, startPoint y: 166, endPoint x: 467, endPoint y: 166, distance: 16.1
click at [467, 166] on div "Janela de atendimento Grade de atendimento Capacidade Transportadoras Veículos …" at bounding box center [478, 230] width 956 height 460
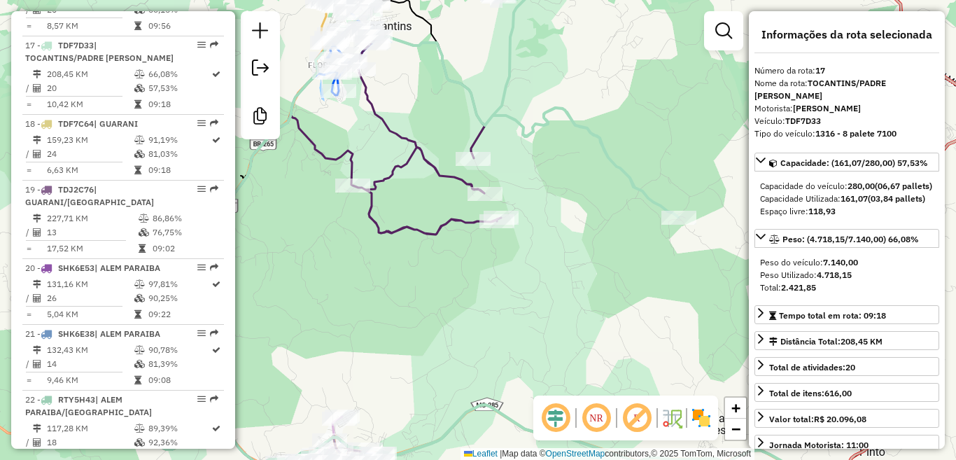
drag, startPoint x: 427, startPoint y: 216, endPoint x: 435, endPoint y: 205, distance: 13.0
click at [435, 205] on div "Janela de atendimento Grade de atendimento Capacidade Transportadoras Veículos …" at bounding box center [478, 230] width 956 height 460
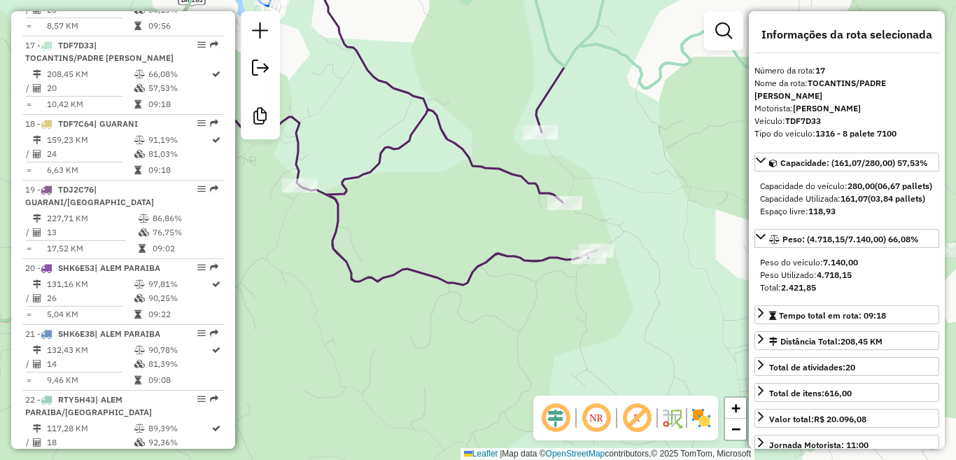
drag, startPoint x: 454, startPoint y: 202, endPoint x: 470, endPoint y: 232, distance: 34.1
click at [470, 232] on div "Janela de atendimento Grade de atendimento Capacidade Transportadoras Veículos …" at bounding box center [478, 230] width 956 height 460
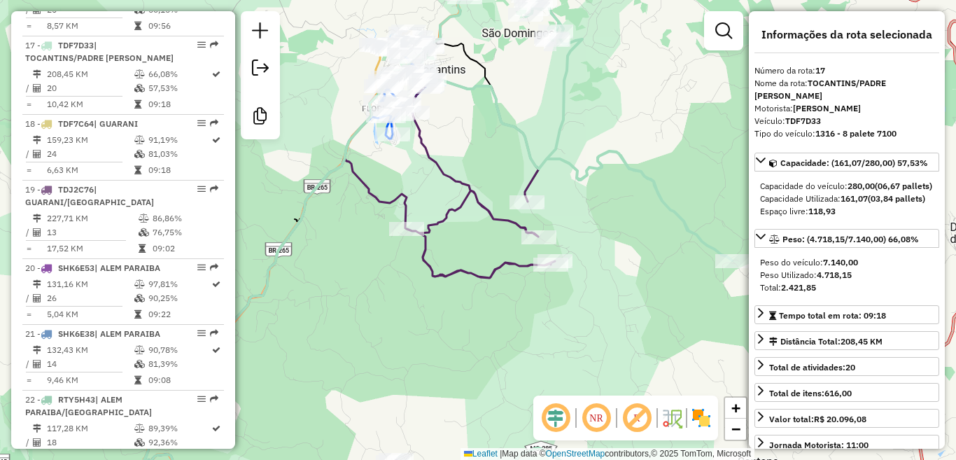
drag, startPoint x: 475, startPoint y: 230, endPoint x: 494, endPoint y: 243, distance: 23.3
click at [494, 243] on div "Janela de atendimento Grade de atendimento Capacidade Transportadoras Veículos …" at bounding box center [478, 230] width 956 height 460
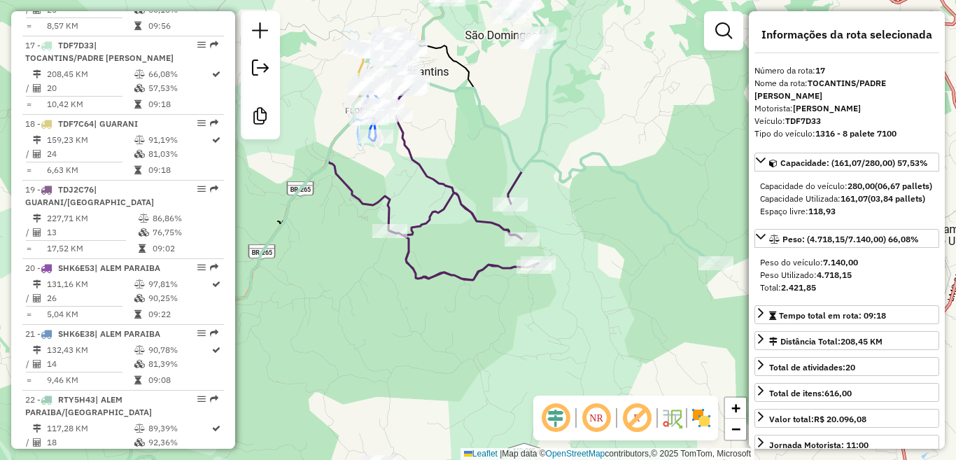
drag, startPoint x: 490, startPoint y: 248, endPoint x: 479, endPoint y: 251, distance: 11.5
click at [479, 251] on div "Janela de atendimento Grade de atendimento Capacidade Transportadoras Veículos …" at bounding box center [478, 230] width 956 height 460
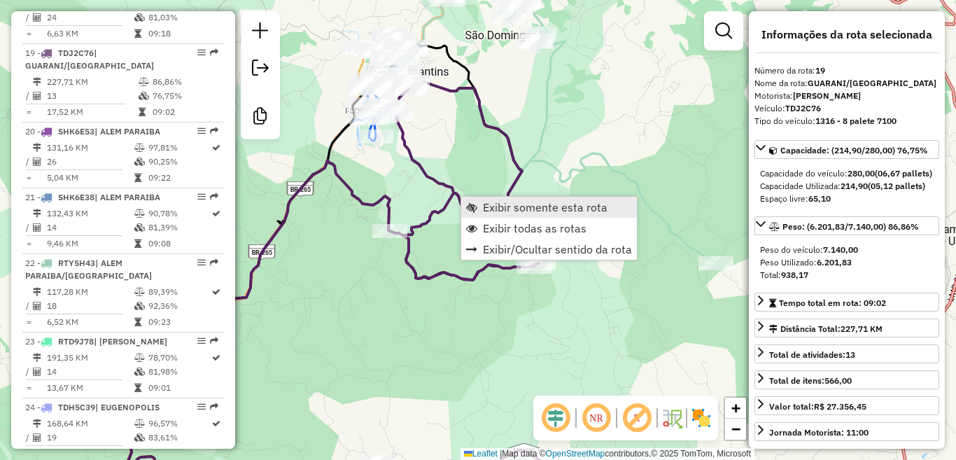
scroll to position [1900, 0]
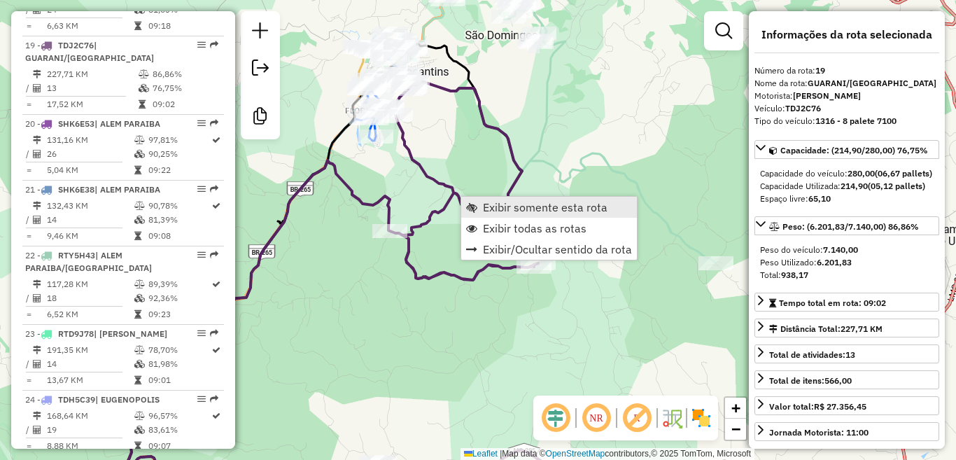
click at [554, 207] on span "Exibir somente esta rota" at bounding box center [545, 207] width 125 height 11
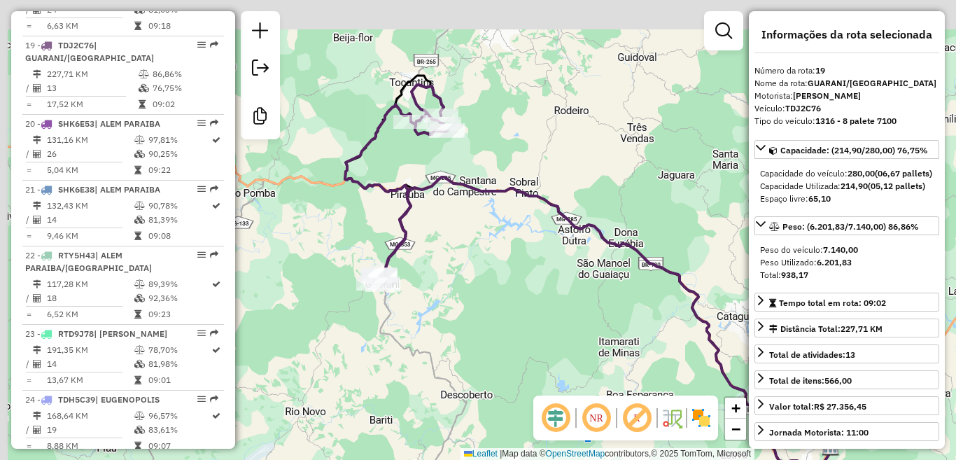
drag, startPoint x: 333, startPoint y: 113, endPoint x: 559, endPoint y: 204, distance: 244.2
click at [559, 204] on div "Janela de atendimento Grade de atendimento Capacidade Transportadoras Veículos …" at bounding box center [478, 230] width 956 height 460
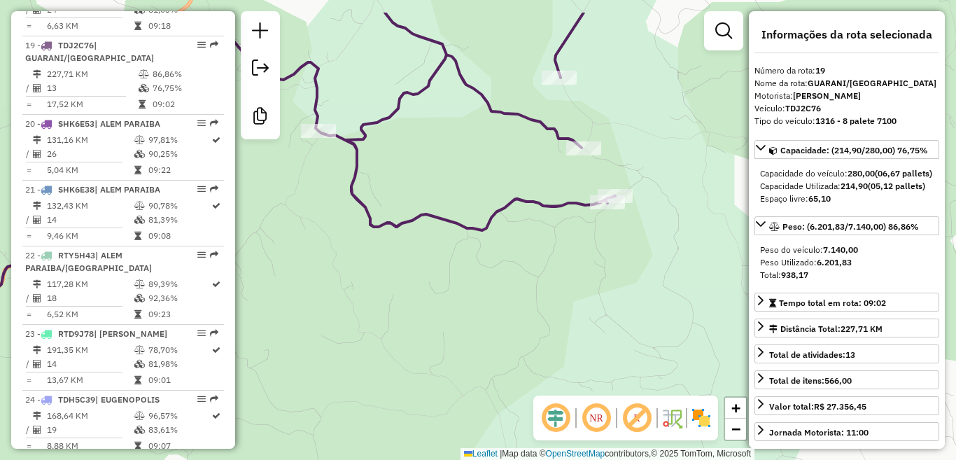
drag, startPoint x: 462, startPoint y: 166, endPoint x: 519, endPoint y: 255, distance: 105.8
click at [487, 264] on div "Janela de atendimento Grade de atendimento Capacidade Transportadoras Veículos …" at bounding box center [478, 230] width 956 height 460
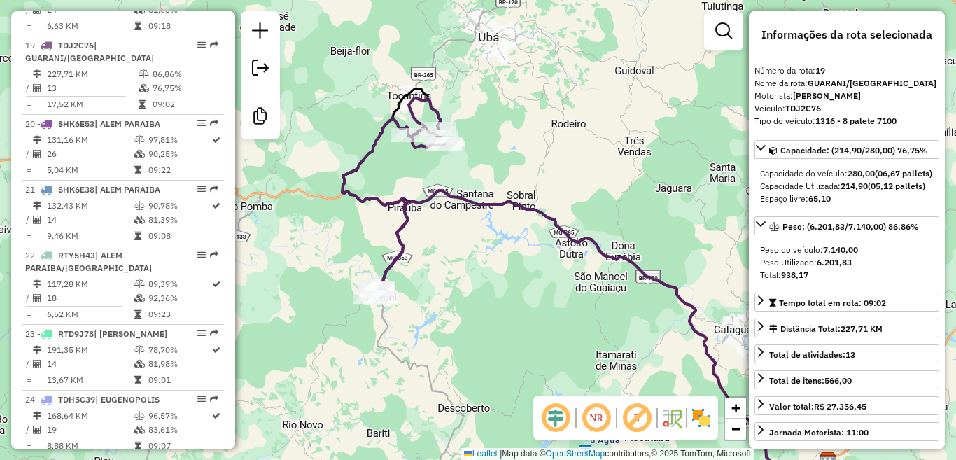
drag, startPoint x: 653, startPoint y: 218, endPoint x: 533, endPoint y: 179, distance: 126.6
click at [533, 179] on div "Janela de atendimento Grade de atendimento Capacidade Transportadoras Veículos …" at bounding box center [478, 230] width 956 height 460
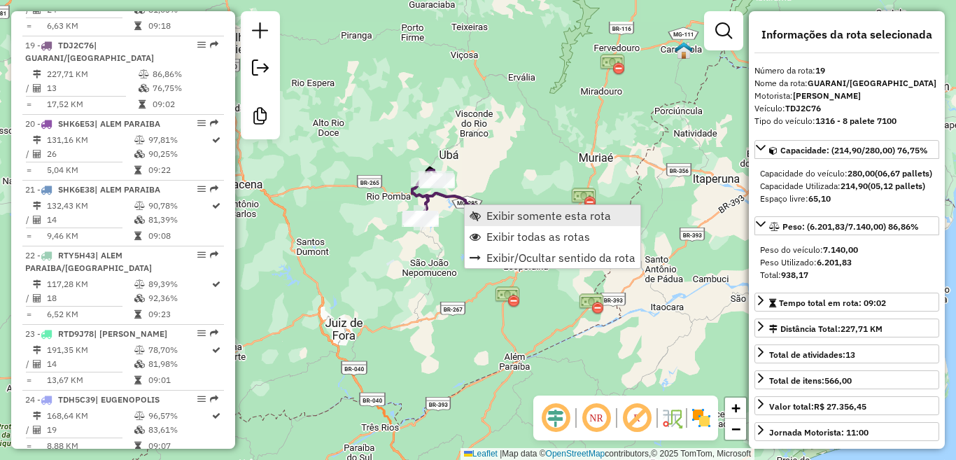
click at [543, 213] on span "Exibir somente esta rota" at bounding box center [549, 215] width 125 height 11
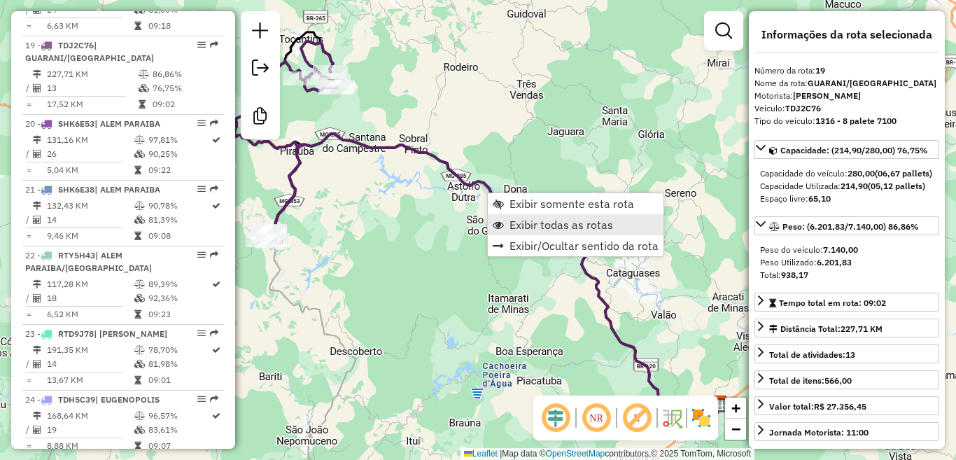
click at [553, 224] on span "Exibir todas as rotas" at bounding box center [562, 224] width 104 height 11
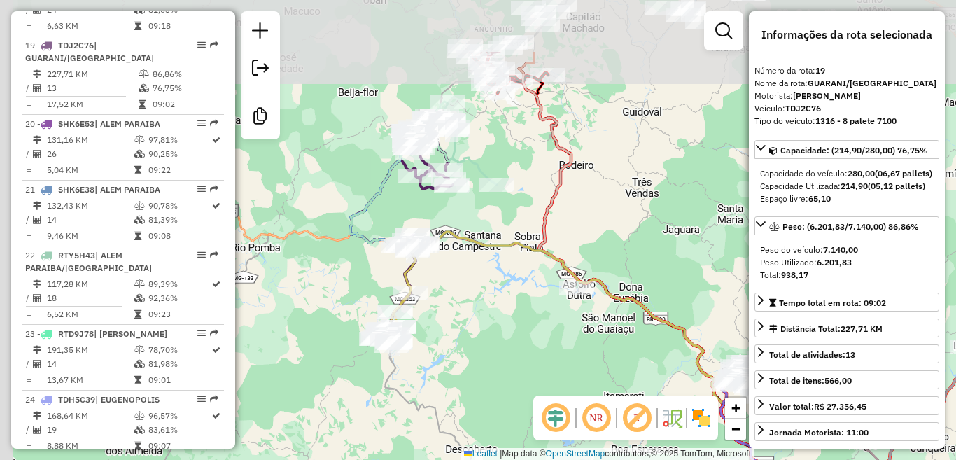
drag, startPoint x: 403, startPoint y: 194, endPoint x: 507, endPoint y: 276, distance: 132.6
click at [525, 302] on div "Janela de atendimento Grade de atendimento Capacidade Transportadoras Veículos …" at bounding box center [478, 230] width 956 height 460
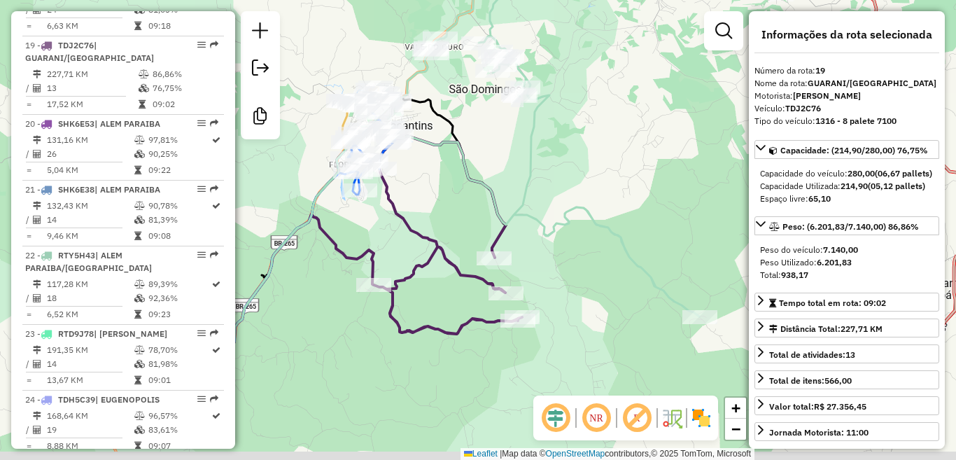
drag, startPoint x: 593, startPoint y: 214, endPoint x: 552, endPoint y: 160, distance: 67.4
click at [566, 136] on icon at bounding box center [408, 214] width 584 height 463
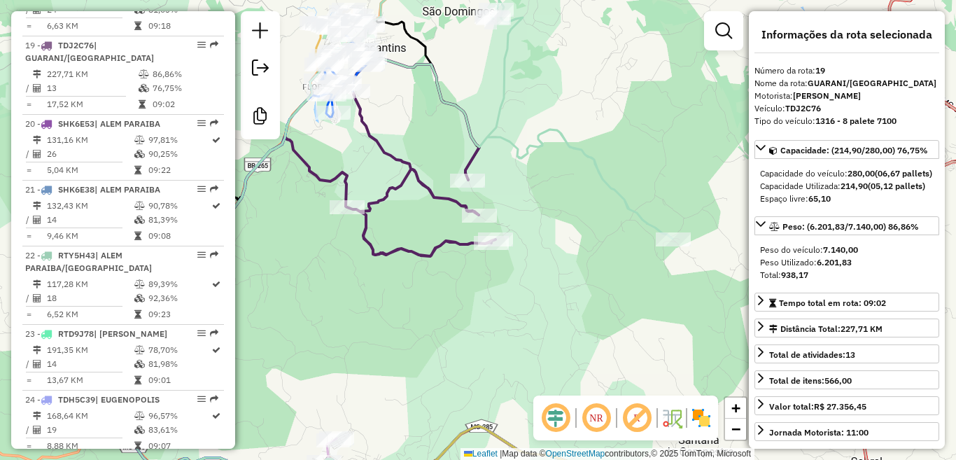
drag, startPoint x: 432, startPoint y: 243, endPoint x: 438, endPoint y: 259, distance: 17.3
click at [434, 249] on icon at bounding box center [290, 281] width 410 height 447
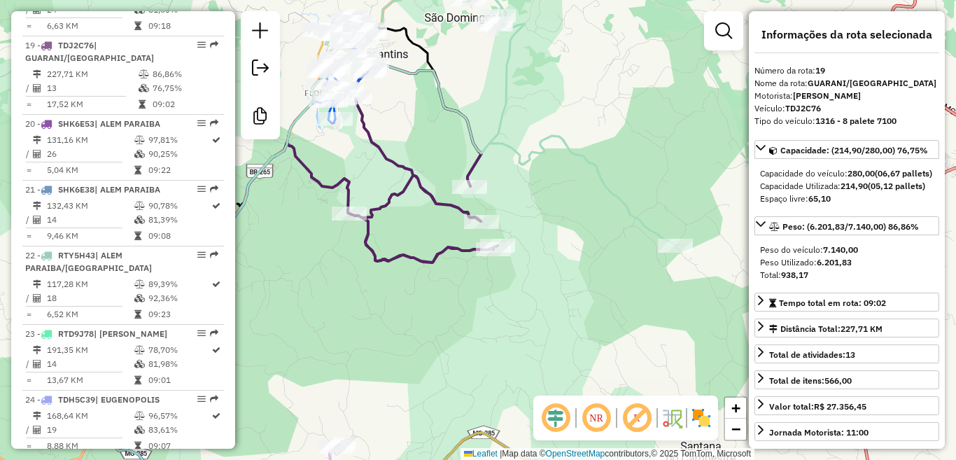
click at [440, 251] on icon at bounding box center [293, 284] width 410 height 441
click at [603, 176] on icon at bounding box center [449, 230] width 725 height 552
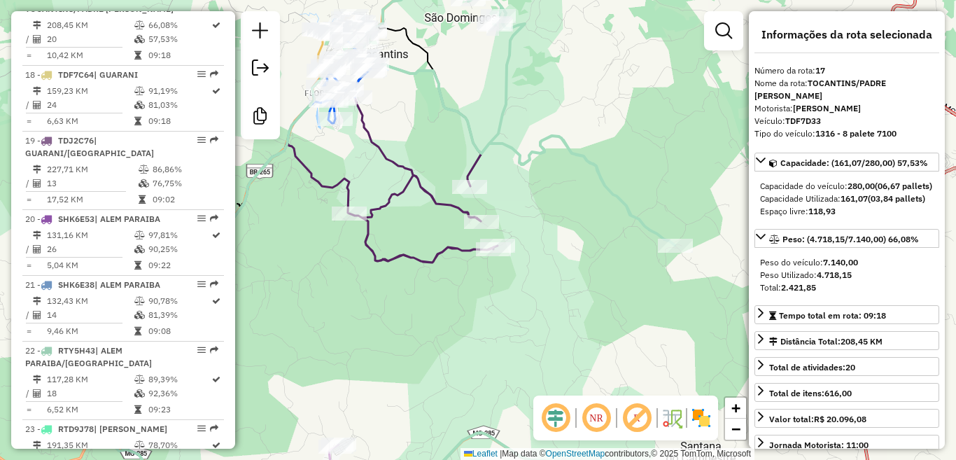
scroll to position [1756, 0]
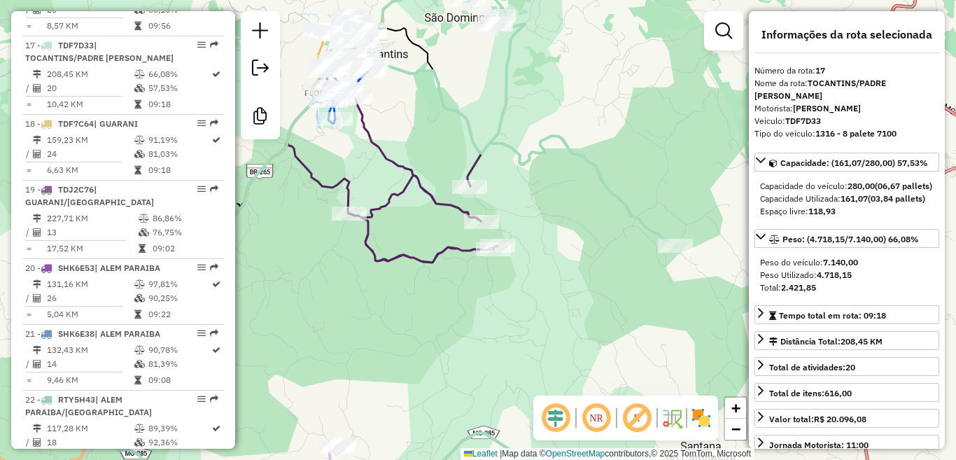
click at [428, 243] on div "Janela de atendimento Grade de atendimento Capacidade Transportadoras Veículos …" at bounding box center [478, 230] width 956 height 460
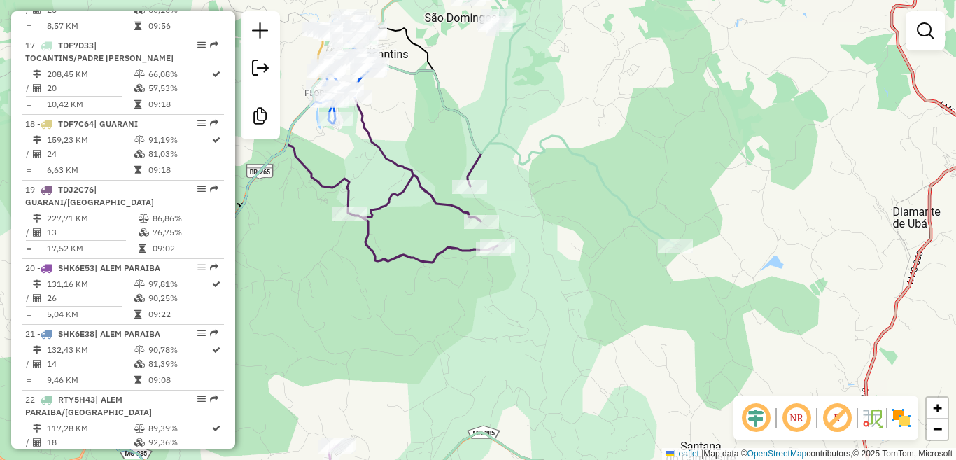
click at [428, 251] on div "Janela de atendimento Grade de atendimento Capacidade Transportadoras Veículos …" at bounding box center [478, 230] width 956 height 460
click at [430, 258] on icon at bounding box center [293, 284] width 410 height 441
select select "**********"
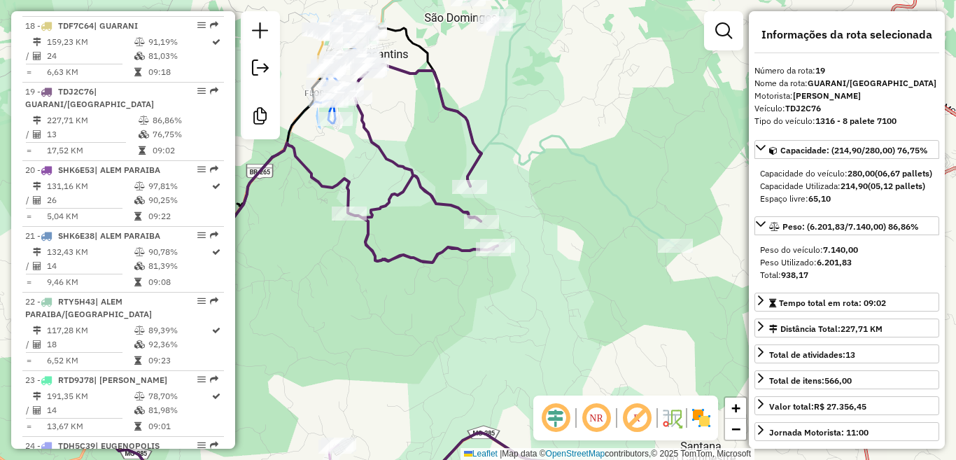
scroll to position [1900, 0]
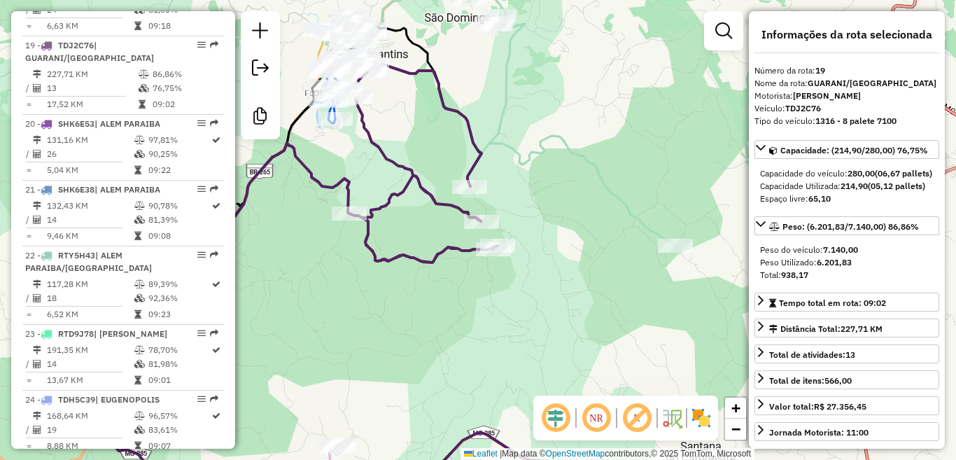
drag, startPoint x: 494, startPoint y: 228, endPoint x: 554, endPoint y: 239, distance: 61.2
click at [498, 213] on icon at bounding box center [293, 284] width 410 height 441
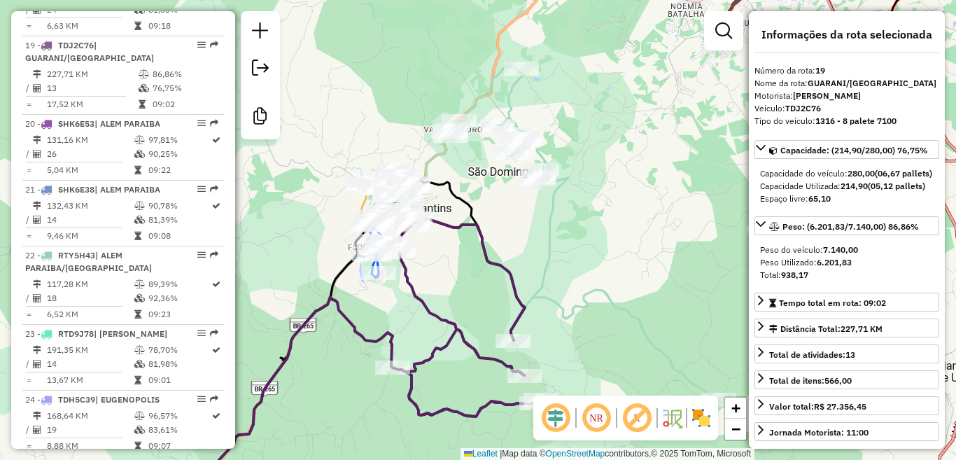
drag, startPoint x: 505, startPoint y: 97, endPoint x: 500, endPoint y: 91, distance: 8.4
click at [505, 96] on icon at bounding box center [453, 286] width 530 height 440
click at [495, 88] on icon at bounding box center [449, 284] width 538 height 441
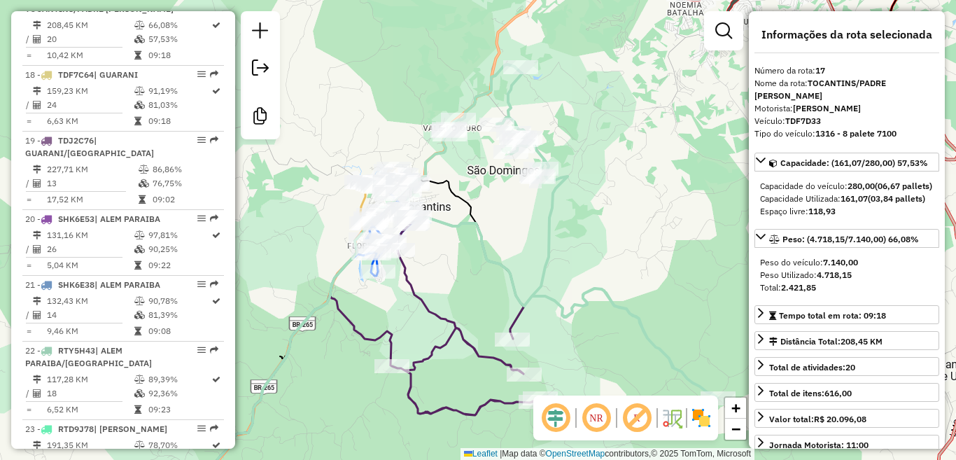
scroll to position [1756, 0]
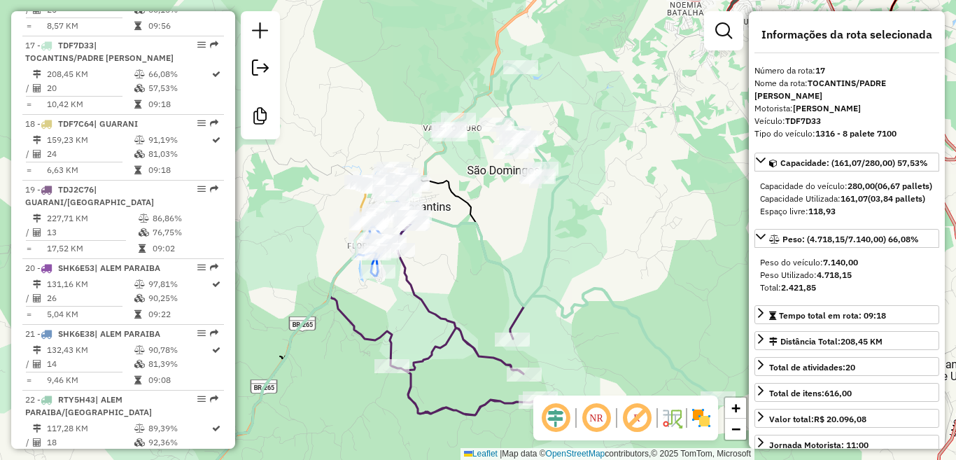
click at [538, 151] on icon at bounding box center [449, 284] width 538 height 441
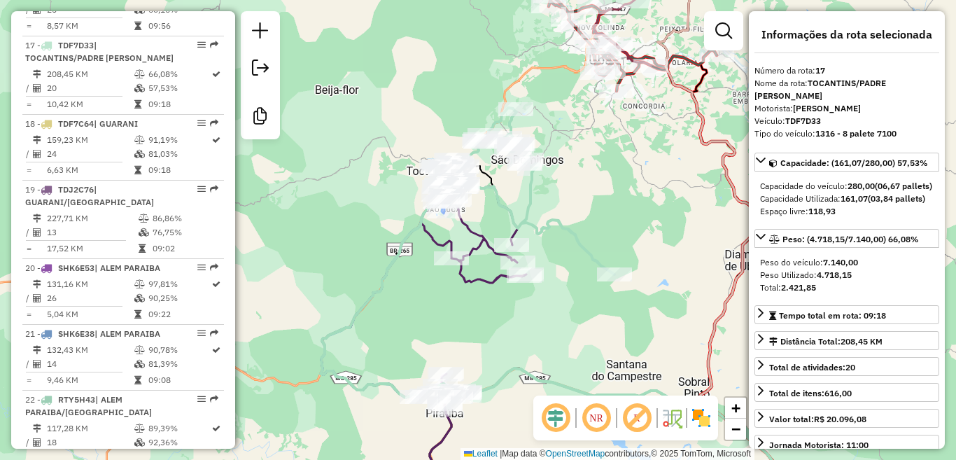
drag, startPoint x: 552, startPoint y: 99, endPoint x: 550, endPoint y: 150, distance: 51.2
click at [550, 150] on div "Janela de atendimento Grade de atendimento Capacidade Transportadoras Veículos …" at bounding box center [478, 230] width 956 height 460
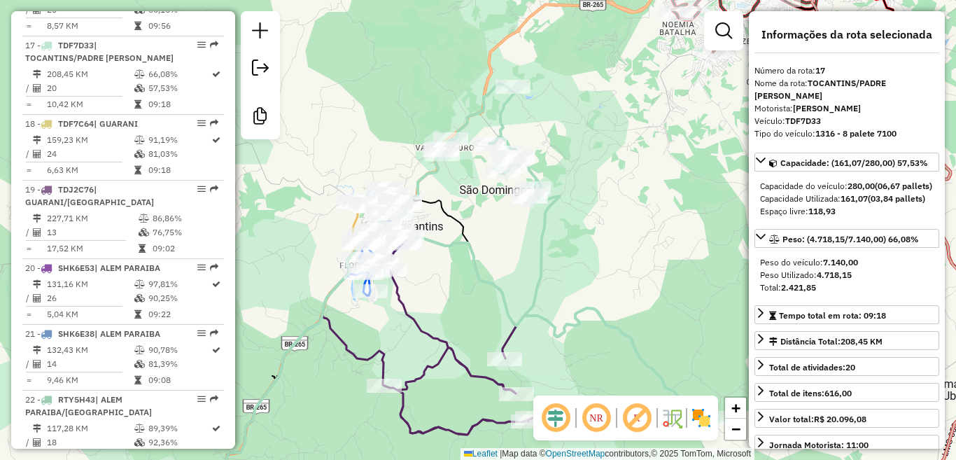
click at [503, 123] on icon at bounding box center [449, 294] width 521 height 421
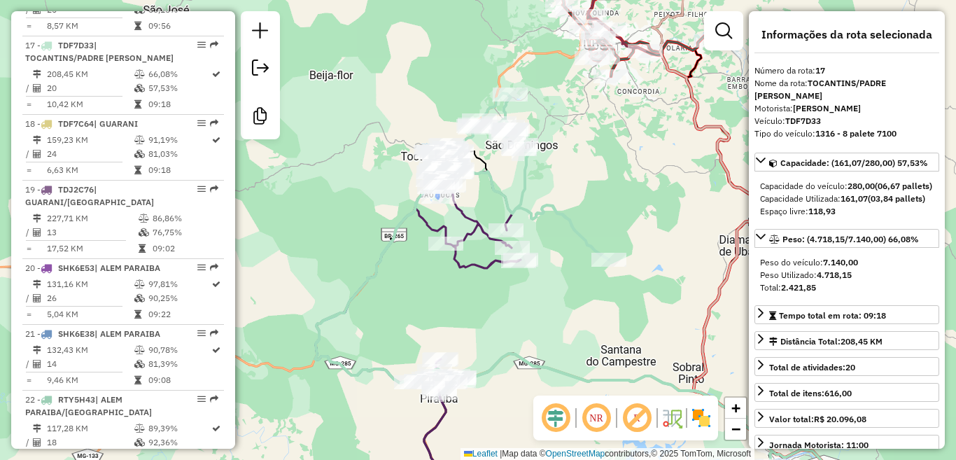
drag, startPoint x: 702, startPoint y: 142, endPoint x: 610, endPoint y: 147, distance: 91.1
click at [610, 147] on div "Janela de atendimento Grade de atendimento Capacidade Transportadoras Veículos …" at bounding box center [478, 230] width 956 height 460
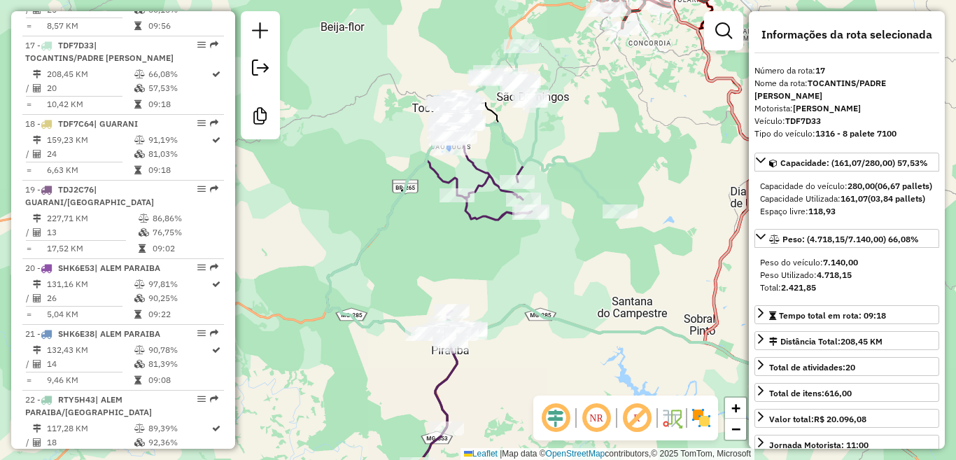
click at [571, 234] on div "Janela de atendimento Grade de atendimento Capacidade Transportadoras Veículos …" at bounding box center [478, 230] width 956 height 460
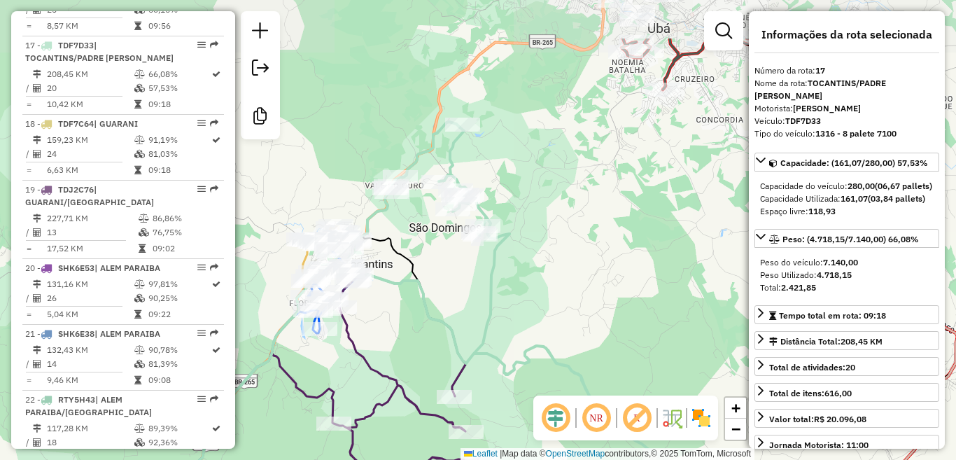
drag, startPoint x: 559, startPoint y: 150, endPoint x: 549, endPoint y: 197, distance: 48.8
click at [549, 197] on div "Janela de atendimento Grade de atendimento Capacidade Transportadoras Veículos …" at bounding box center [478, 230] width 956 height 460
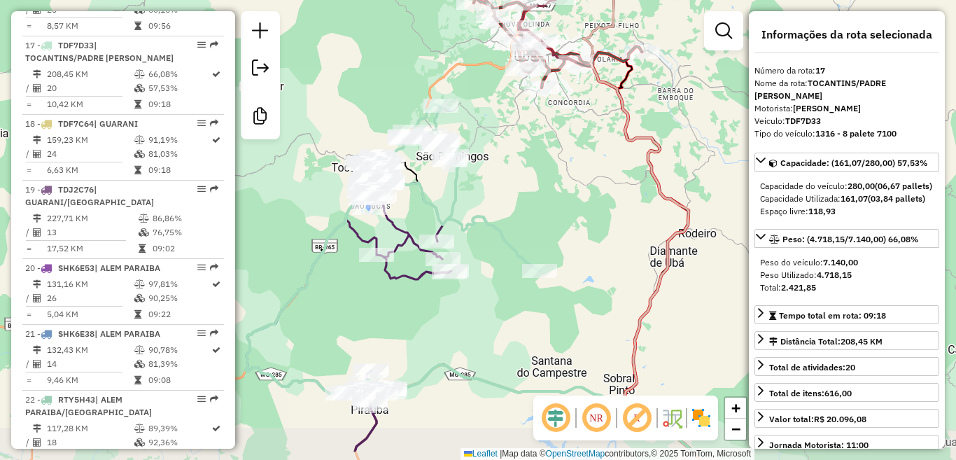
drag, startPoint x: 526, startPoint y: 245, endPoint x: 505, endPoint y: 221, distance: 31.7
click at [505, 221] on div "Janela de atendimento Grade de atendimento Capacidade Transportadoras Veículos …" at bounding box center [478, 230] width 956 height 460
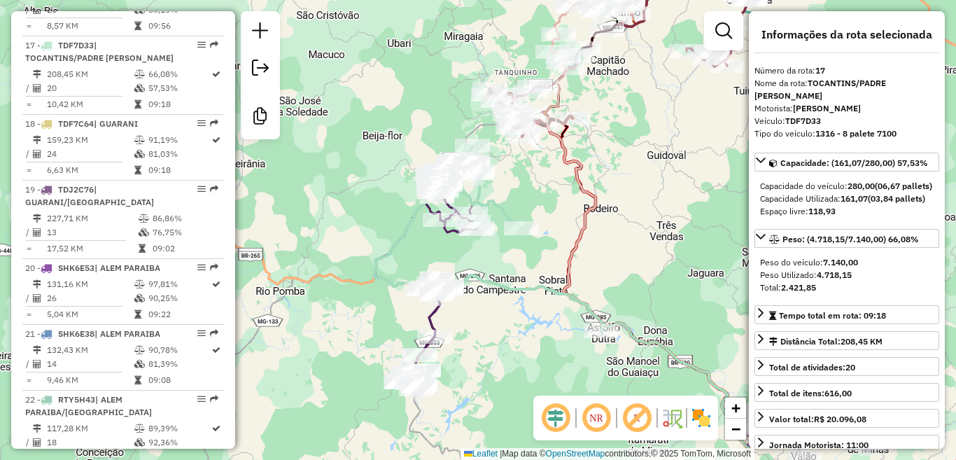
drag, startPoint x: 499, startPoint y: 342, endPoint x: 499, endPoint y: 333, distance: 8.4
click at [499, 333] on div "Janela de atendimento Grade de atendimento Capacidade Transportadoras Veículos …" at bounding box center [478, 230] width 956 height 460
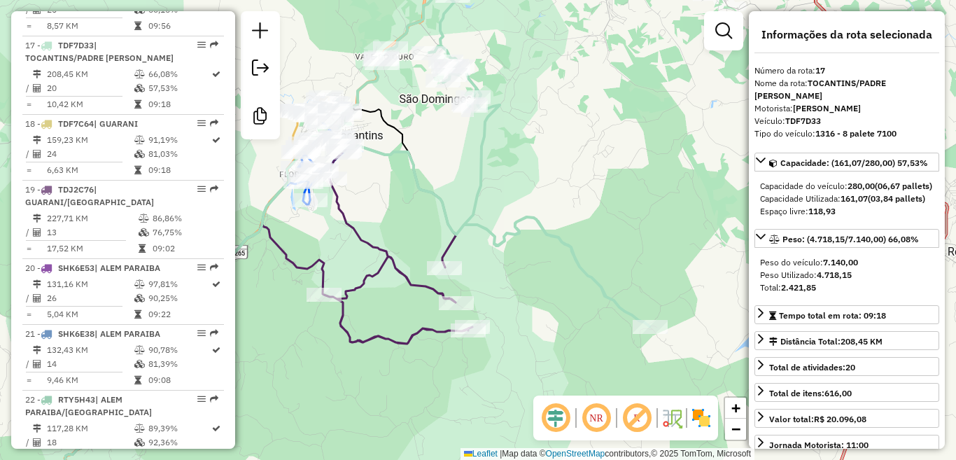
click at [454, 239] on icon at bounding box center [356, 249] width 587 height 512
click at [447, 245] on icon at bounding box center [268, 326] width 410 height 360
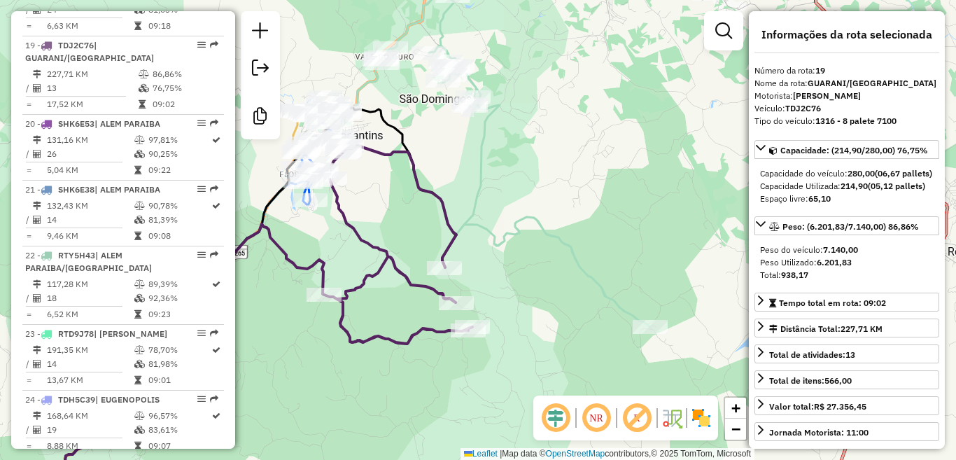
click at [499, 235] on icon at bounding box center [356, 249] width 587 height 512
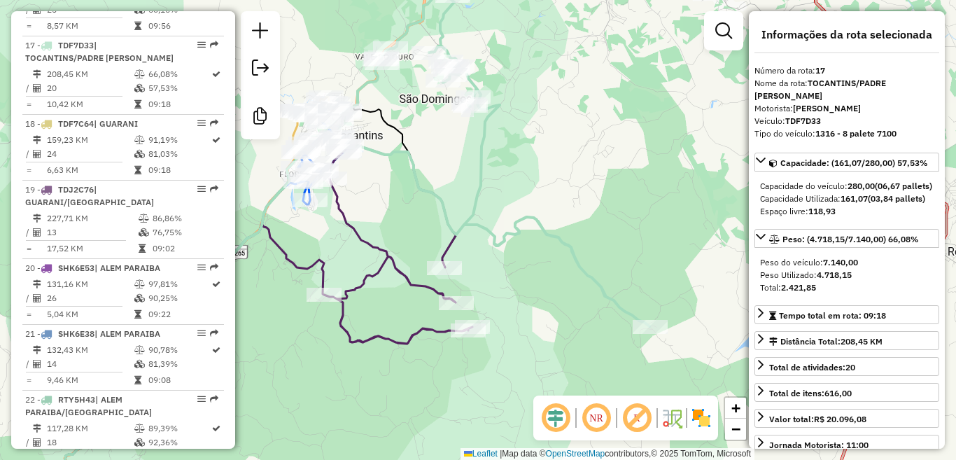
click at [447, 242] on icon at bounding box center [268, 326] width 410 height 360
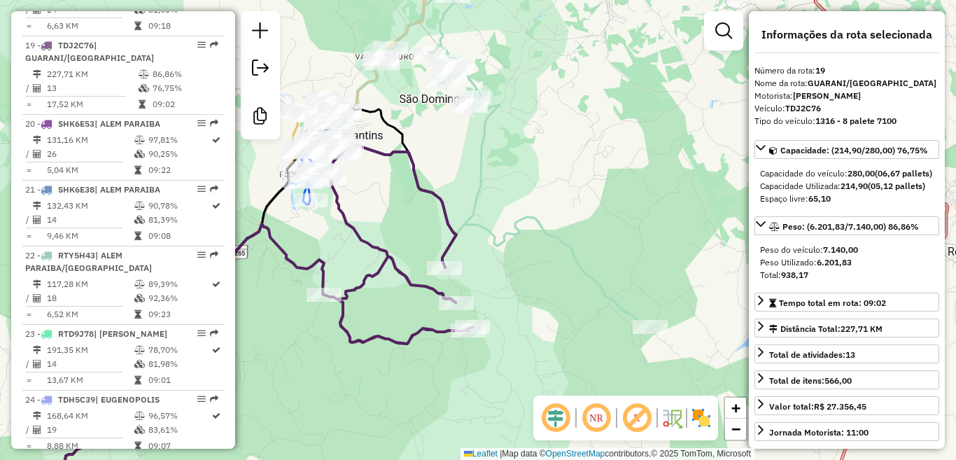
click at [501, 236] on icon at bounding box center [356, 249] width 587 height 512
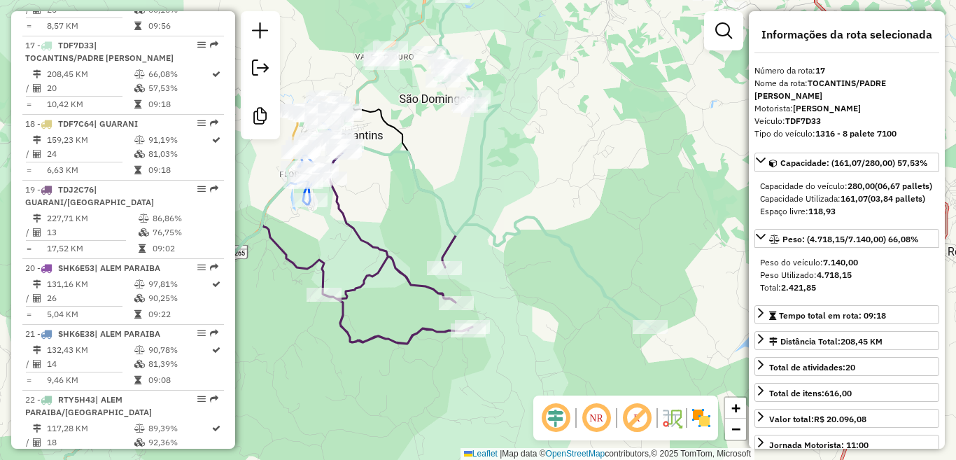
drag, startPoint x: 440, startPoint y: 238, endPoint x: 444, endPoint y: 251, distance: 13.1
click at [440, 238] on div "Janela de atendimento Grade de atendimento Capacidade Transportadoras Veículos …" at bounding box center [478, 230] width 956 height 460
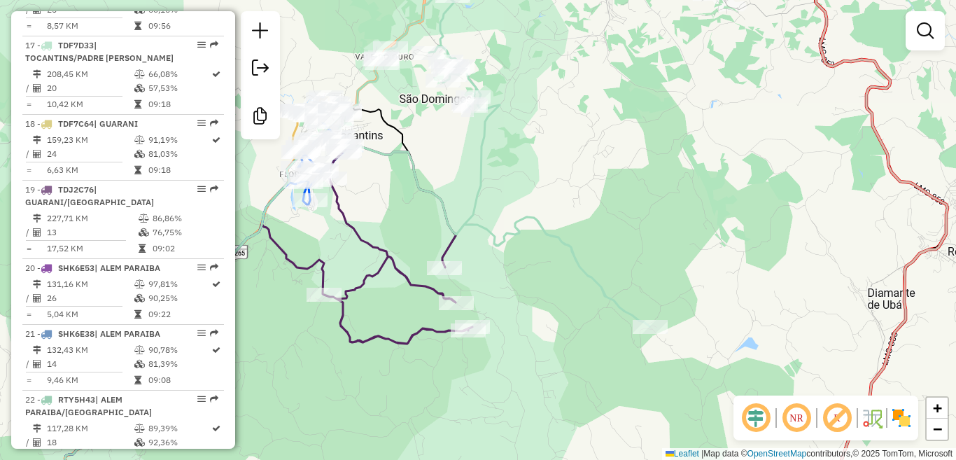
click at [445, 251] on icon at bounding box center [268, 326] width 410 height 360
select select "**********"
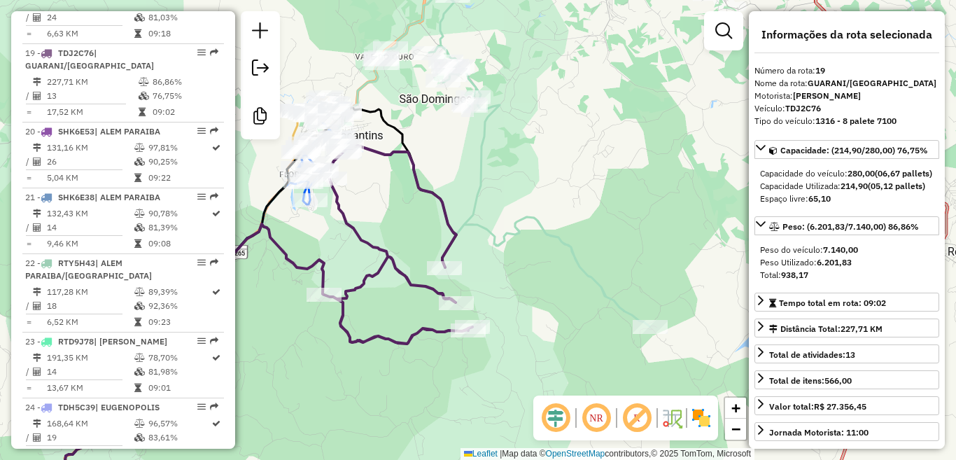
scroll to position [1900, 0]
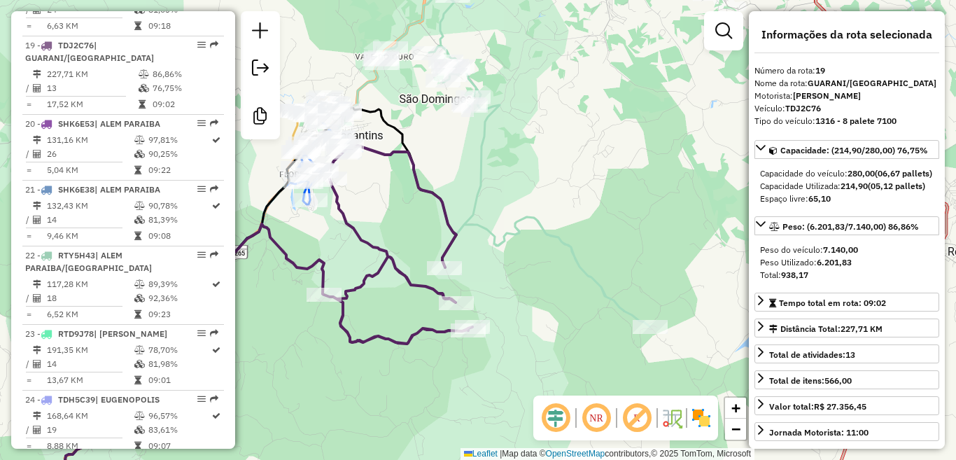
click at [551, 223] on div "Janela de atendimento Grade de atendimento Capacidade Transportadoras Veículos …" at bounding box center [478, 230] width 956 height 460
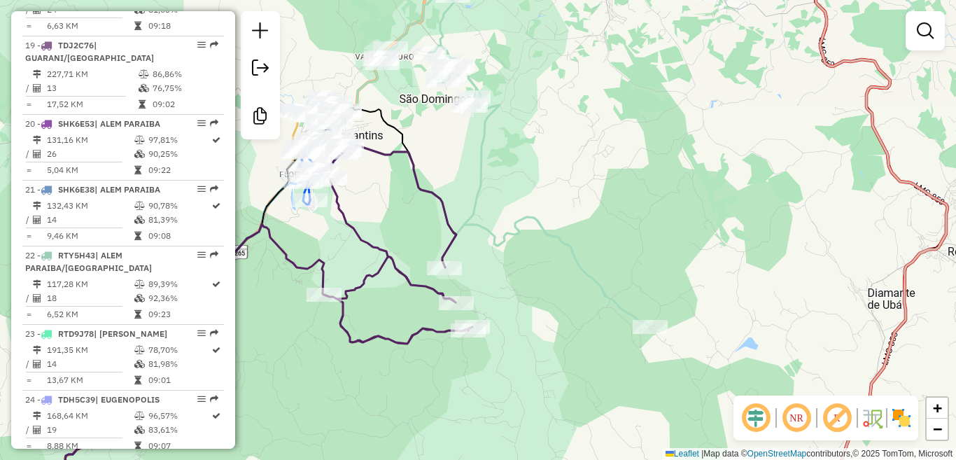
click at [543, 227] on icon at bounding box center [356, 249] width 587 height 512
select select "**********"
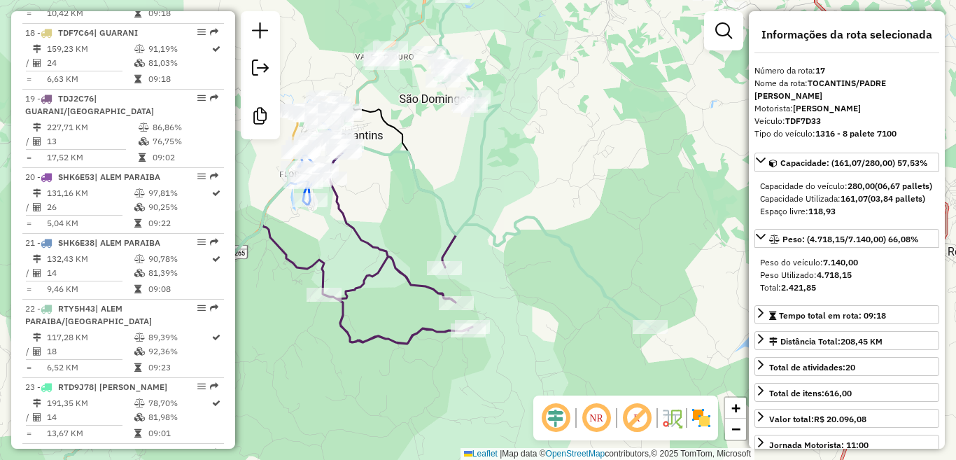
scroll to position [1756, 0]
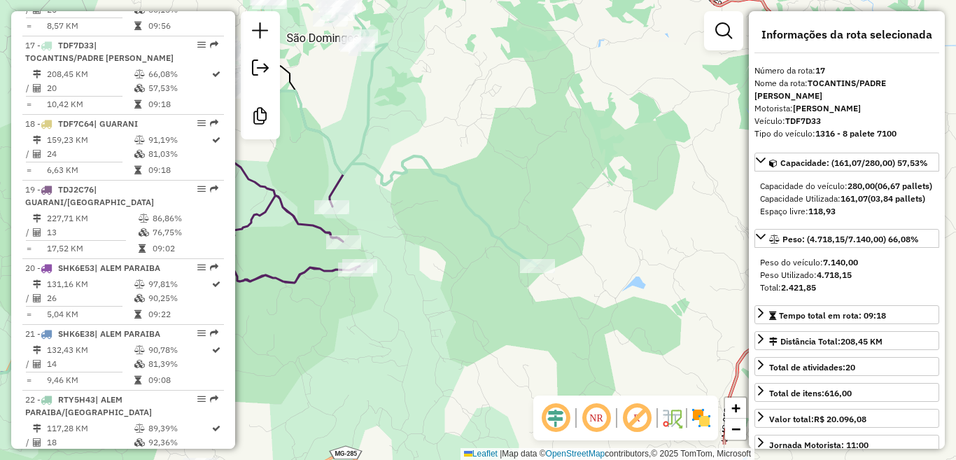
drag, startPoint x: 567, startPoint y: 291, endPoint x: 454, endPoint y: 230, distance: 128.1
click at [454, 230] on div "Janela de atendimento Grade de atendimento Capacidade Transportadoras Veículos …" at bounding box center [478, 230] width 956 height 460
drag, startPoint x: 454, startPoint y: 230, endPoint x: 484, endPoint y: 240, distance: 31.9
click at [486, 239] on div "Janela de atendimento Grade de atendimento Capacidade Transportadoras Veículos …" at bounding box center [478, 230] width 956 height 460
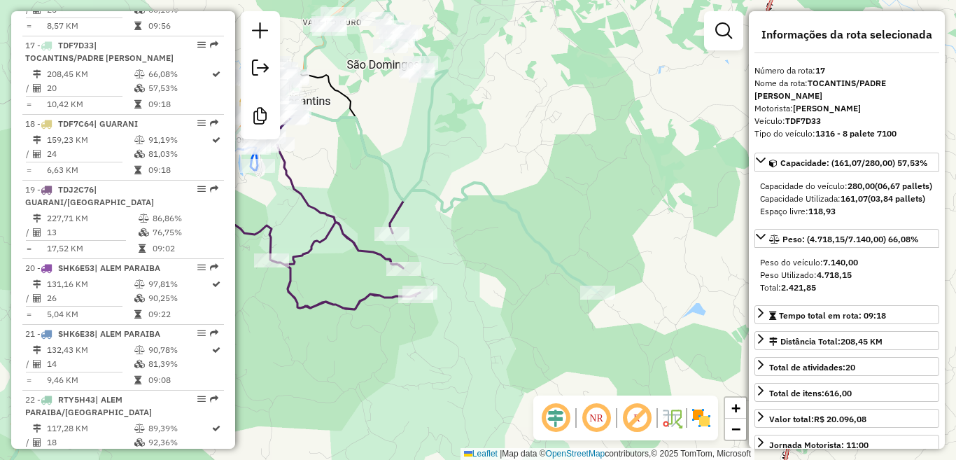
drag, startPoint x: 461, startPoint y: 232, endPoint x: 470, endPoint y: 237, distance: 10.7
click at [470, 237] on div "Janela de atendimento Grade de atendimento Capacidade Transportadoras Veículos …" at bounding box center [478, 230] width 956 height 460
click at [374, 299] on icon at bounding box center [215, 308] width 410 height 394
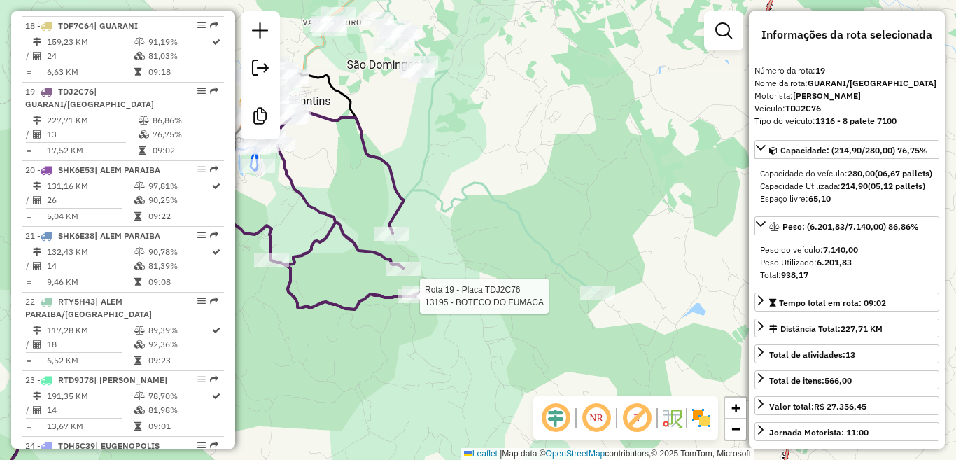
scroll to position [1900, 0]
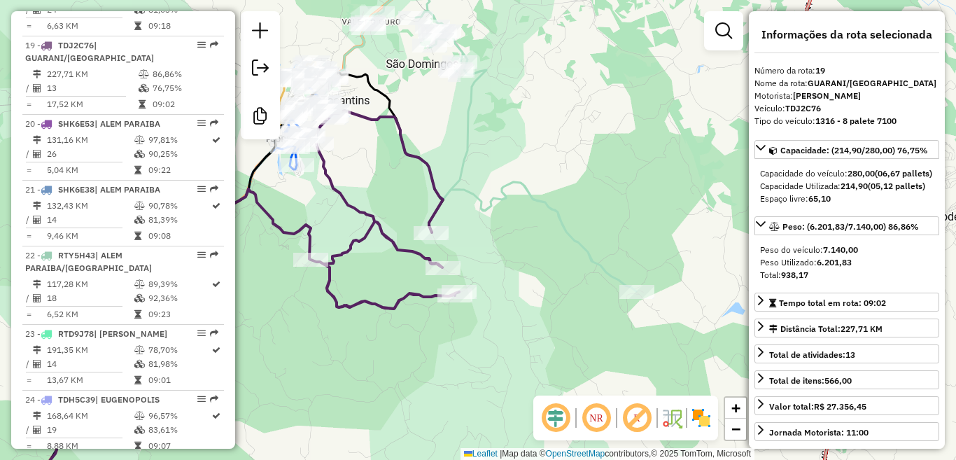
drag, startPoint x: 474, startPoint y: 263, endPoint x: 517, endPoint y: 260, distance: 43.5
click at [517, 260] on div "Janela de atendimento Grade de atendimento Capacidade Transportadoras Veículos …" at bounding box center [478, 230] width 956 height 460
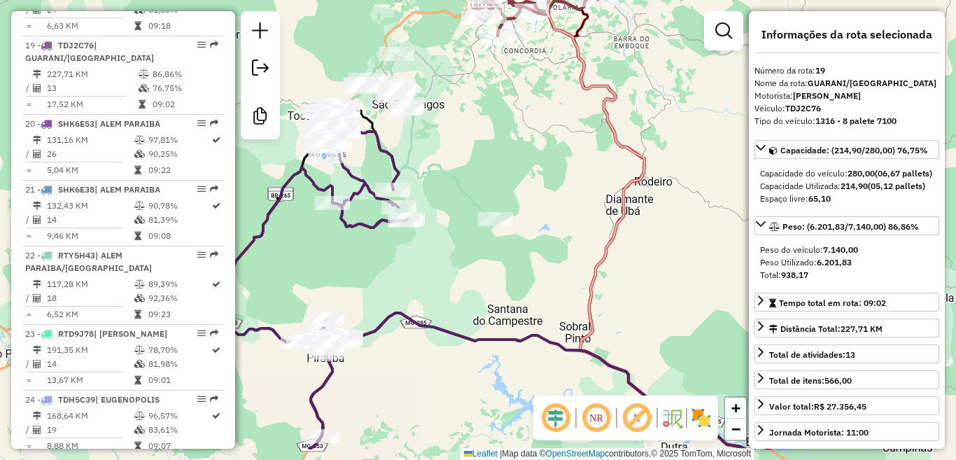
drag, startPoint x: 475, startPoint y: 291, endPoint x: 496, endPoint y: 263, distance: 34.0
click at [496, 263] on div "Janela de atendimento Grade de atendimento Capacidade Transportadoras Veículos …" at bounding box center [478, 230] width 956 height 460
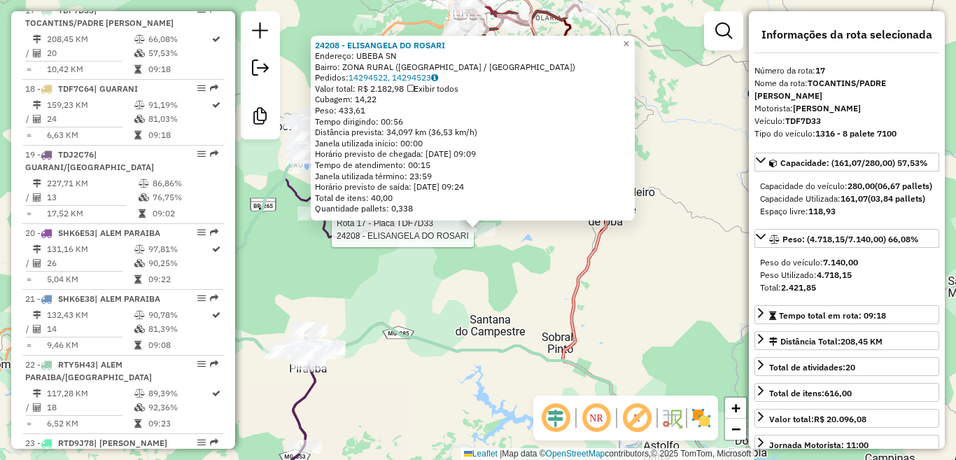
scroll to position [1756, 0]
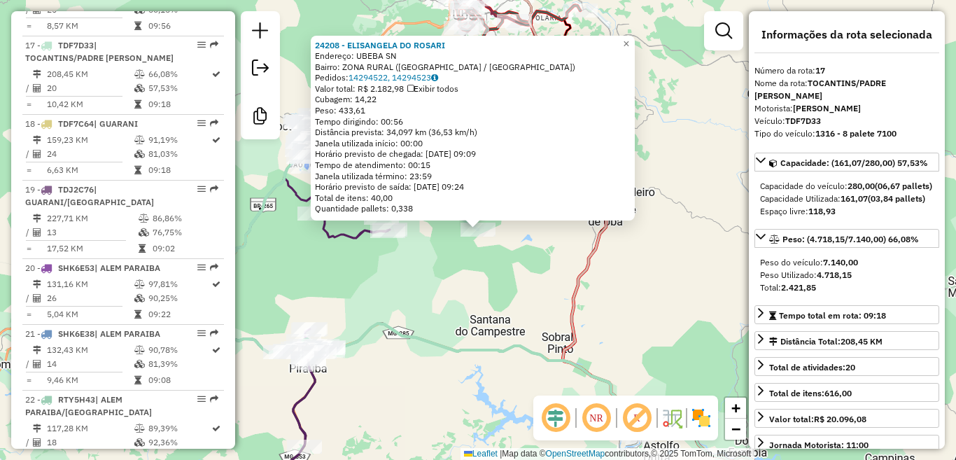
click at [421, 296] on div "24208 - ELISANGELA DO ROSARI Endereço: UBEBA SN Bairro: ZONA RURAL ([GEOGRAPHIC…" at bounding box center [478, 230] width 956 height 460
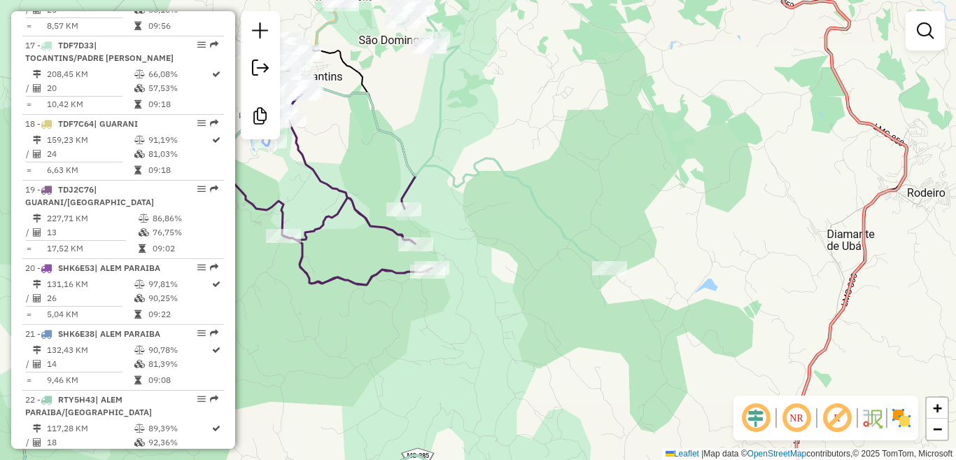
click at [369, 224] on icon at bounding box center [227, 296] width 410 height 419
select select "**********"
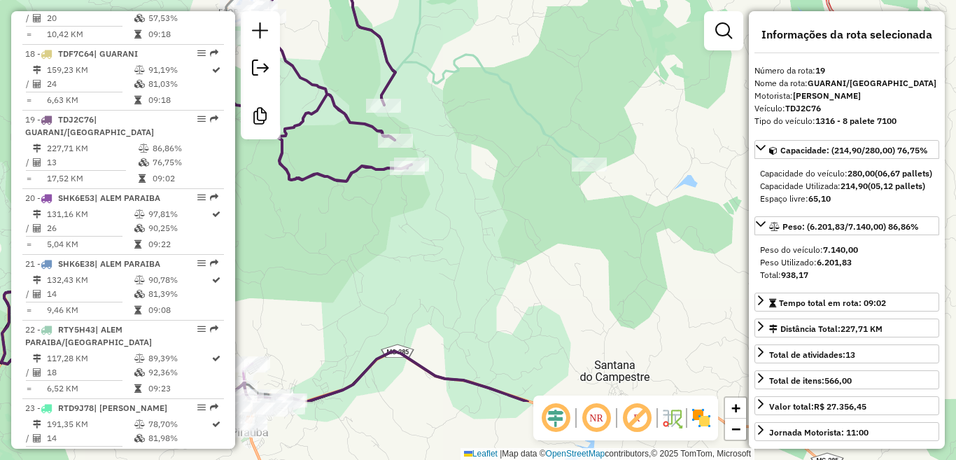
drag, startPoint x: 434, startPoint y: 310, endPoint x: 414, endPoint y: 207, distance: 105.6
click at [414, 207] on div "Janela de atendimento Grade de atendimento Capacidade Transportadoras Veículos …" at bounding box center [478, 230] width 956 height 460
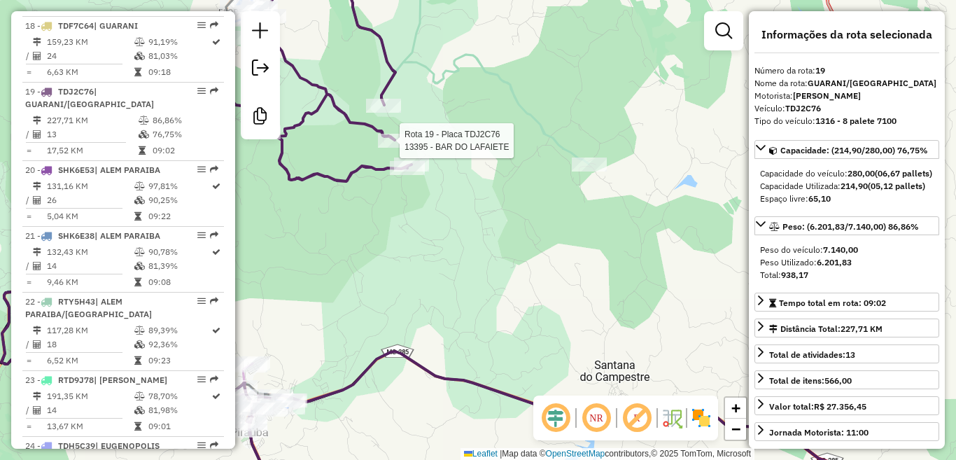
scroll to position [1900, 0]
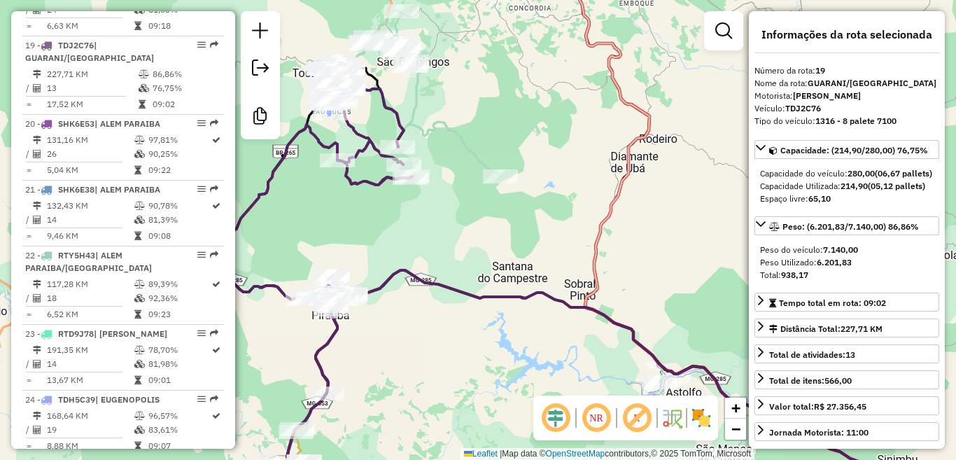
click at [459, 229] on div "Janela de atendimento Grade de atendimento Capacidade Transportadoras Veículos …" at bounding box center [478, 230] width 956 height 460
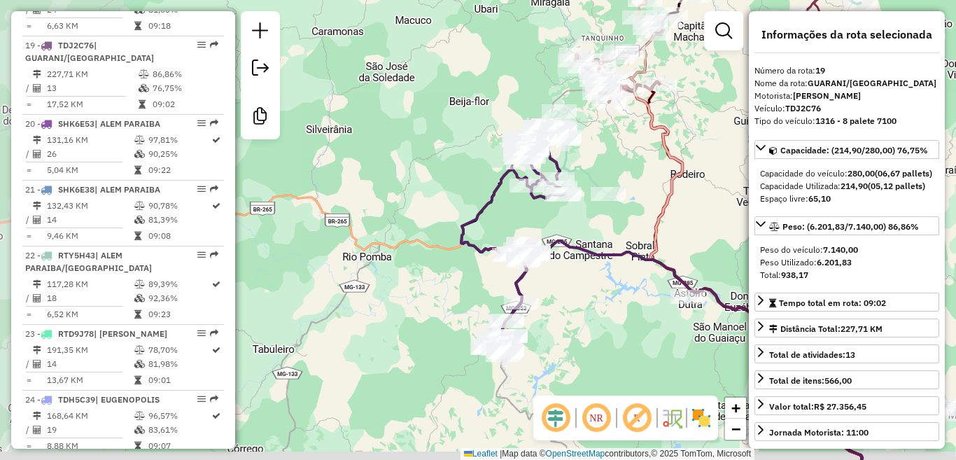
drag, startPoint x: 452, startPoint y: 214, endPoint x: 586, endPoint y: 179, distance: 138.7
click at [602, 172] on div "Janela de atendimento Grade de atendimento Capacidade Transportadoras Veículos …" at bounding box center [478, 230] width 956 height 460
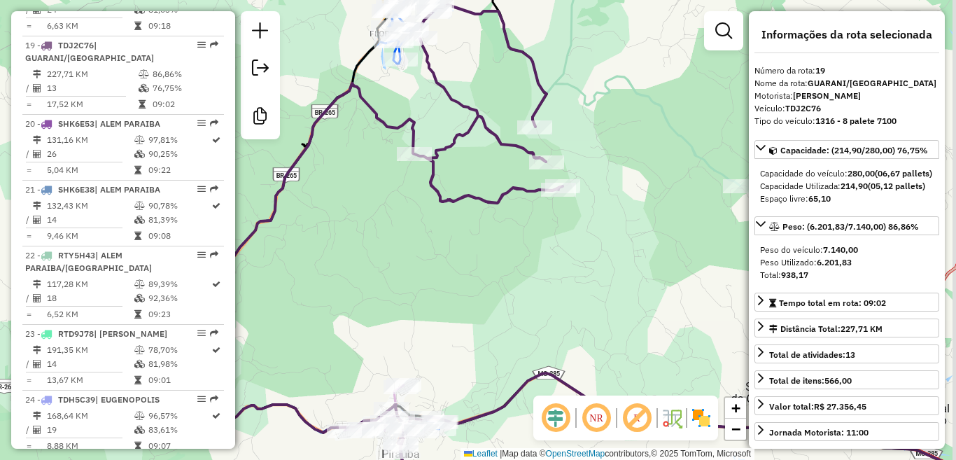
drag, startPoint x: 627, startPoint y: 210, endPoint x: 554, endPoint y: 195, distance: 74.4
click at [552, 197] on div "Janela de atendimento Grade de atendimento Capacidade Transportadoras Veículos …" at bounding box center [478, 230] width 956 height 460
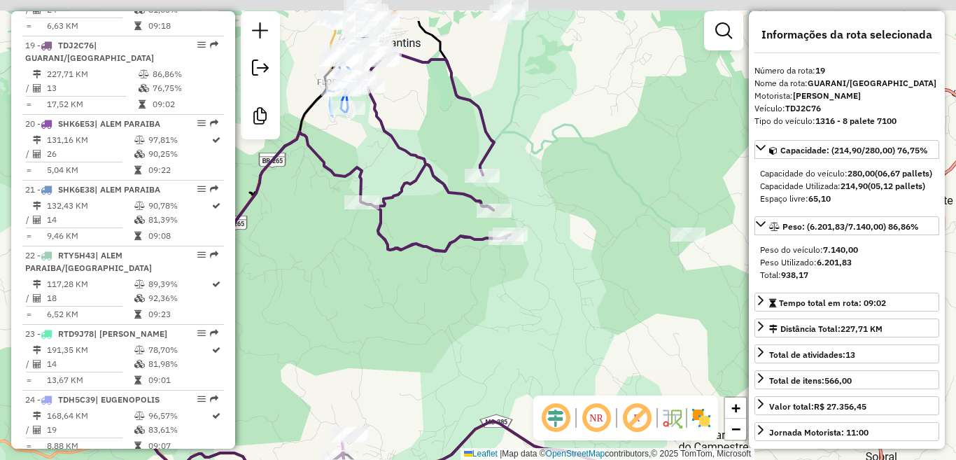
drag, startPoint x: 571, startPoint y: 214, endPoint x: 566, endPoint y: 284, distance: 70.1
click at [566, 284] on div "Janela de atendimento Grade de atendimento Capacidade Transportadoras Veículos …" at bounding box center [478, 230] width 956 height 460
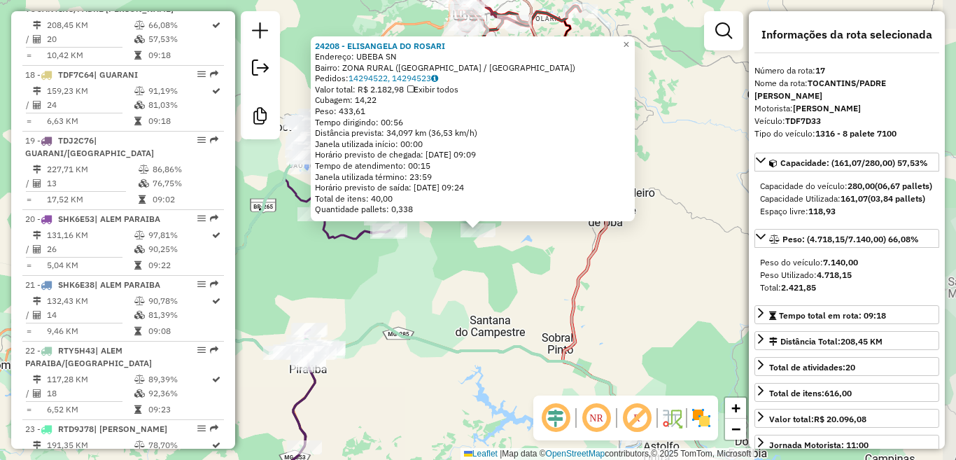
scroll to position [1756, 0]
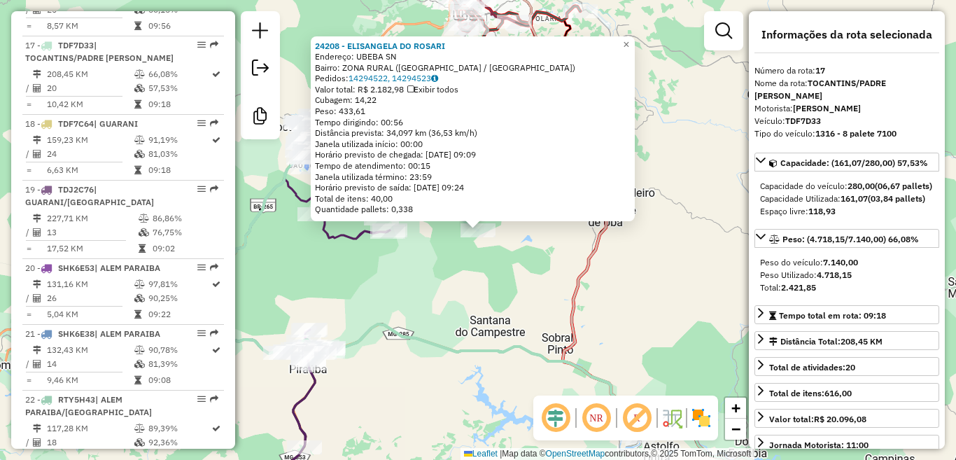
click at [467, 267] on div "24208 - ELISANGELA DO ROSARI Endereço: UBEBA SN Bairro: ZONA RURAL ([GEOGRAPHIC…" at bounding box center [478, 230] width 956 height 460
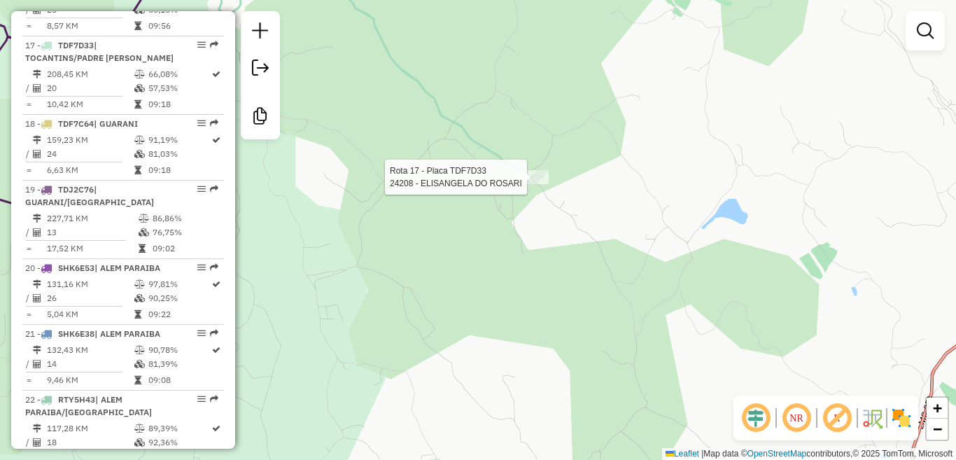
click at [531, 184] on div at bounding box center [531, 177] width 35 height 14
select select "**********"
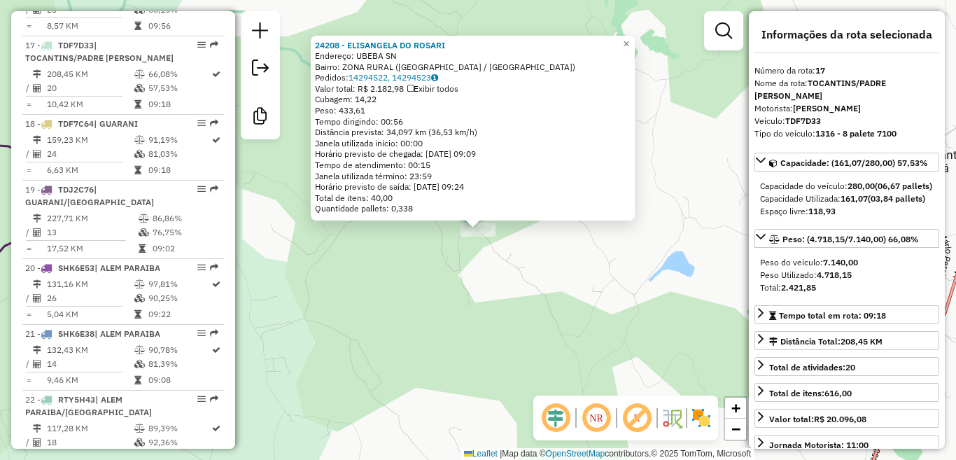
click at [463, 283] on div "24208 - ELISANGELA DO ROSARI Endereço: UBEBA SN Bairro: ZONA RURAL ([GEOGRAPHIC…" at bounding box center [478, 230] width 956 height 460
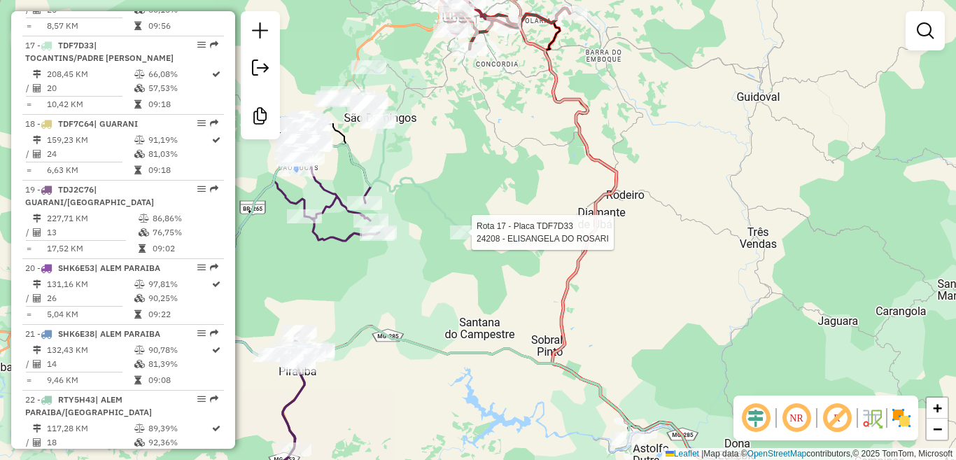
select select "**********"
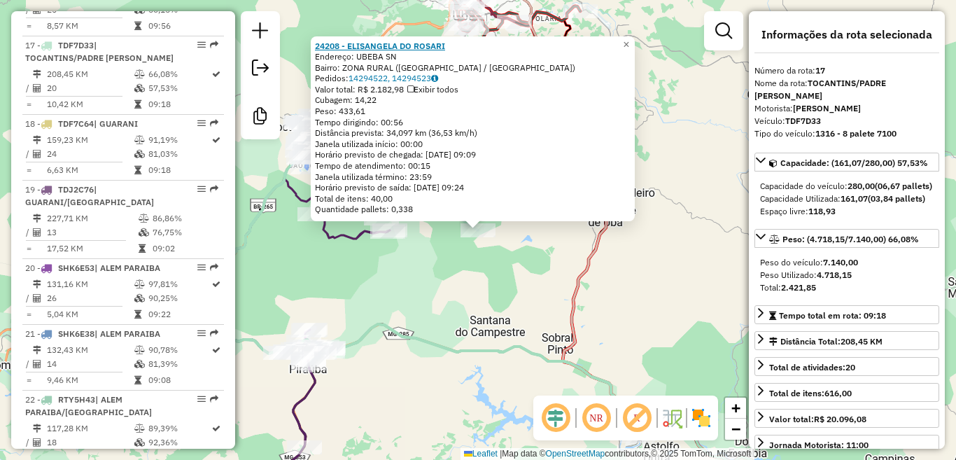
click at [368, 49] on strong "24208 - ELISANGELA DO ROSARI" at bounding box center [380, 46] width 130 height 11
click at [439, 255] on div "24208 - ELISANGELA DO ROSARI Endereço: UBEBA SN Bairro: ZONA RURAL ([GEOGRAPHIC…" at bounding box center [478, 230] width 956 height 460
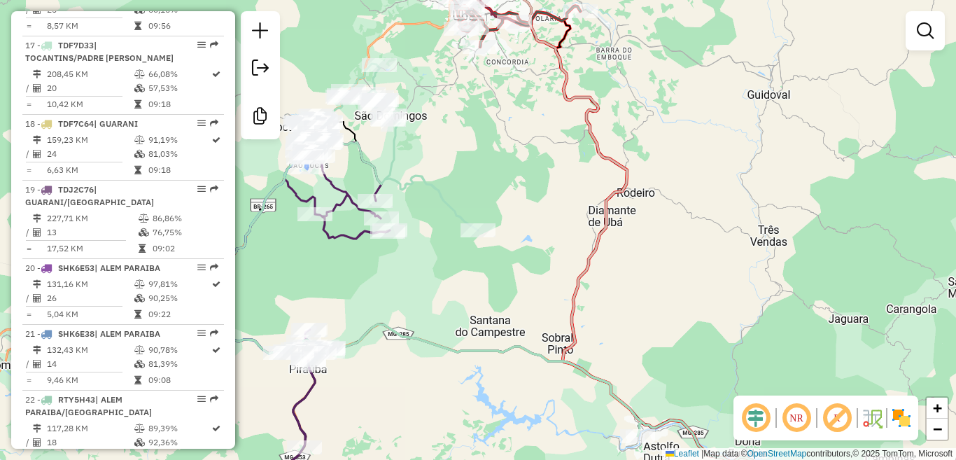
drag, startPoint x: 417, startPoint y: 248, endPoint x: 444, endPoint y: 249, distance: 27.3
click at [463, 253] on div "Janela de atendimento Grade de atendimento Capacidade Transportadoras Veículos …" at bounding box center [478, 230] width 956 height 460
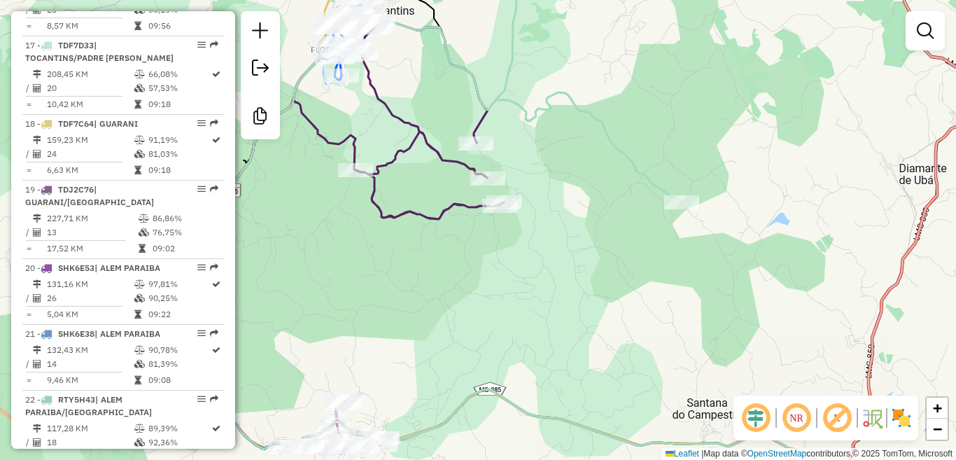
drag, startPoint x: 540, startPoint y: 281, endPoint x: 559, endPoint y: 287, distance: 19.0
click at [562, 286] on div "Janela de atendimento Grade de atendimento Capacidade Transportadoras Veículos …" at bounding box center [478, 230] width 956 height 460
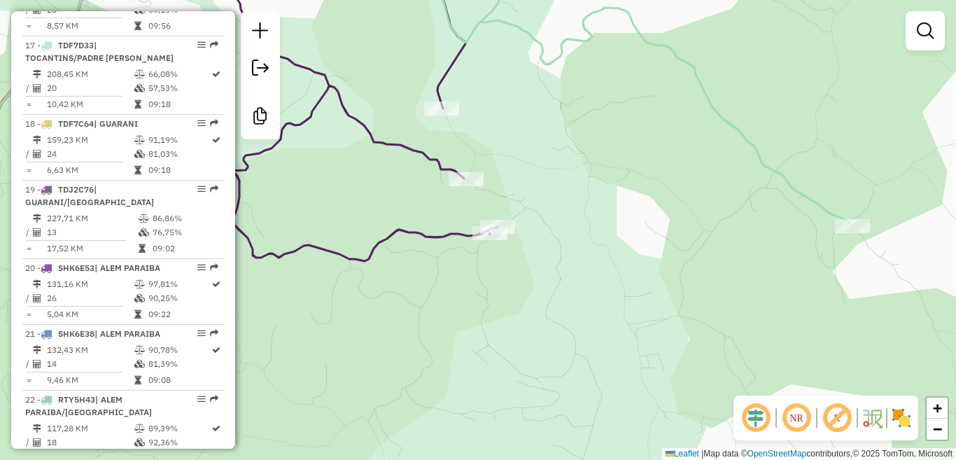
drag, startPoint x: 599, startPoint y: 291, endPoint x: 556, endPoint y: 302, distance: 44.7
click at [556, 302] on div "Janela de atendimento Grade de atendimento Capacidade Transportadoras Veículos …" at bounding box center [478, 230] width 956 height 460
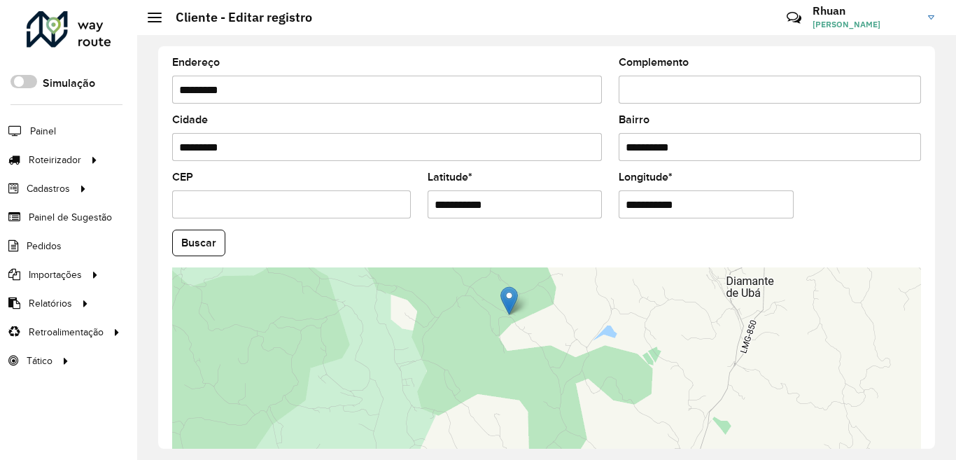
scroll to position [519, 0]
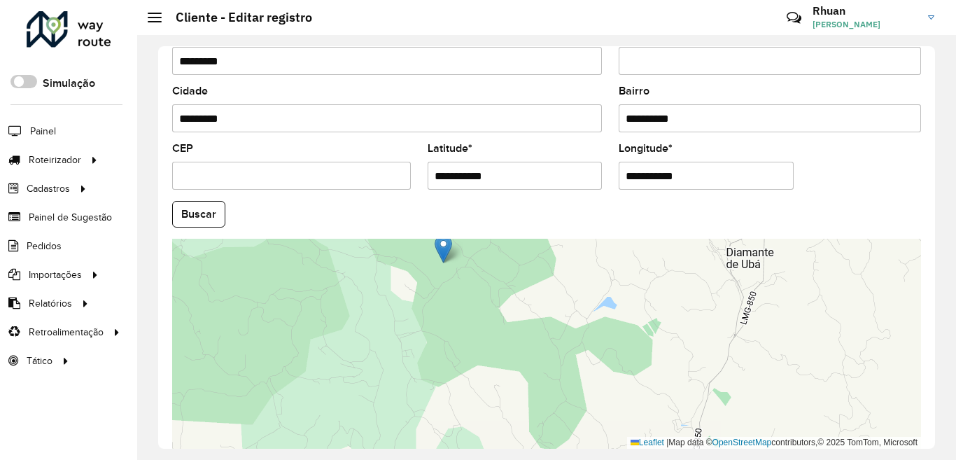
drag, startPoint x: 496, startPoint y: 308, endPoint x: 440, endPoint y: 284, distance: 61.8
click at [440, 284] on div "Leaflet | Map data © OpenStreetMap contributors,© 2025 TomTom, Microsoft" at bounding box center [546, 344] width 749 height 210
type input "**********"
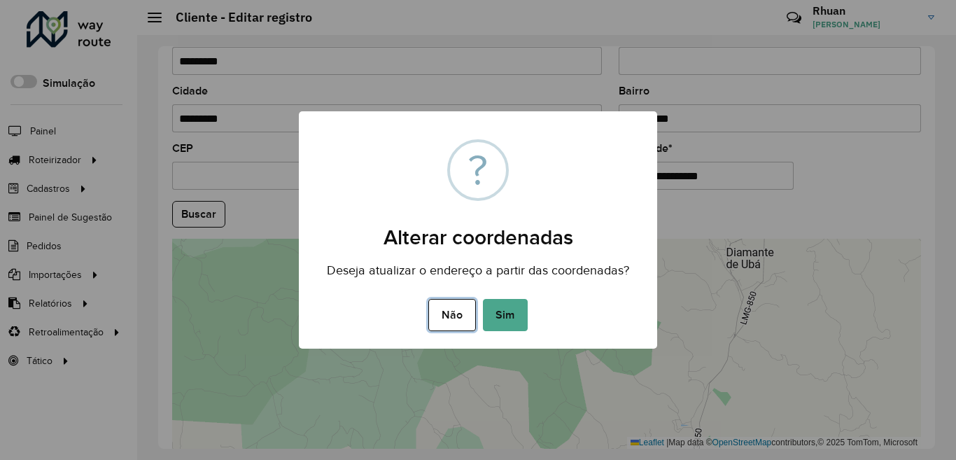
click at [448, 313] on button "Não" at bounding box center [451, 315] width 47 height 32
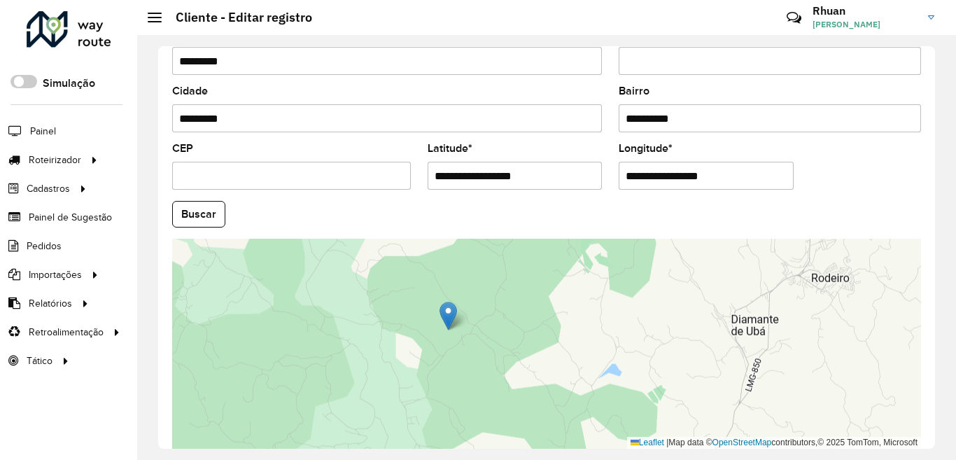
drag, startPoint x: 427, startPoint y: 303, endPoint x: 431, endPoint y: 360, distance: 56.9
click at [431, 360] on div "Leaflet | Map data © OpenStreetMap contributors,© 2025 TomTom, Microsoft" at bounding box center [546, 344] width 749 height 210
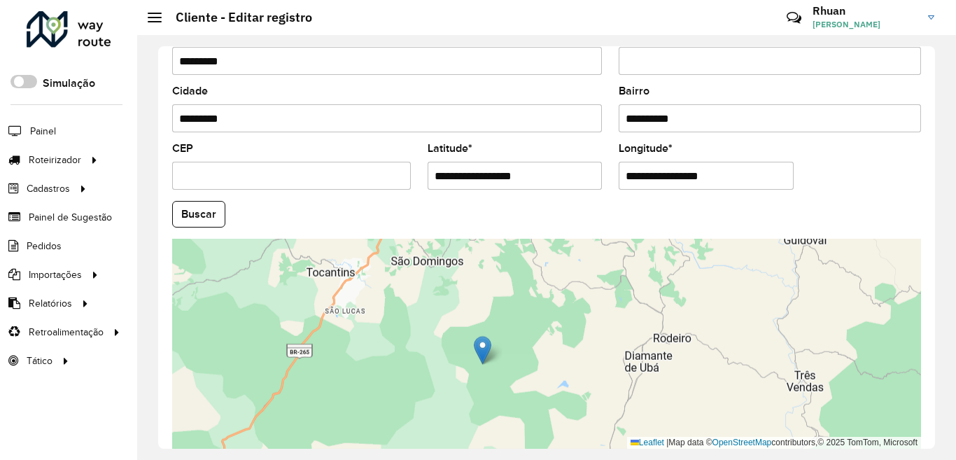
drag, startPoint x: 455, startPoint y: 347, endPoint x: 473, endPoint y: 364, distance: 24.8
click at [473, 364] on div "Leaflet | Map data © OpenStreetMap contributors,© 2025 TomTom, Microsoft" at bounding box center [546, 344] width 749 height 210
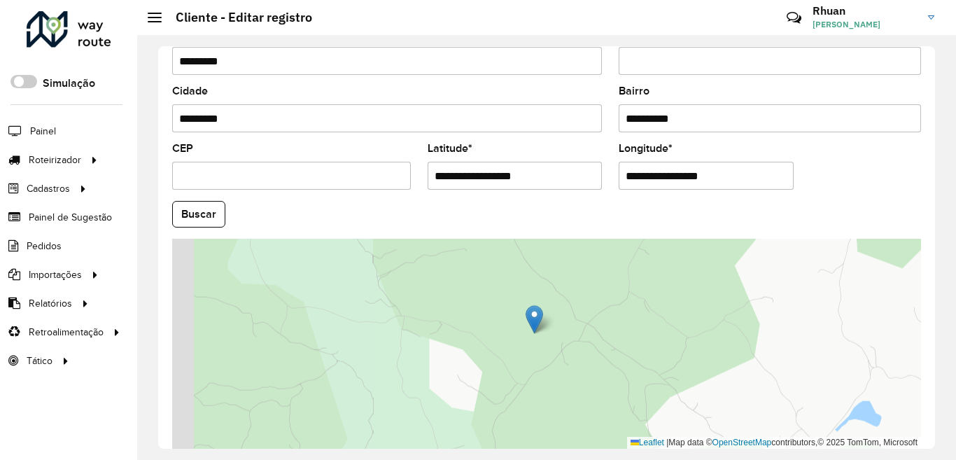
drag, startPoint x: 457, startPoint y: 363, endPoint x: 593, endPoint y: 389, distance: 138.4
click at [593, 389] on div "Leaflet | Map data © OpenStreetMap contributors,© 2025 TomTom, Microsoft" at bounding box center [546, 344] width 749 height 210
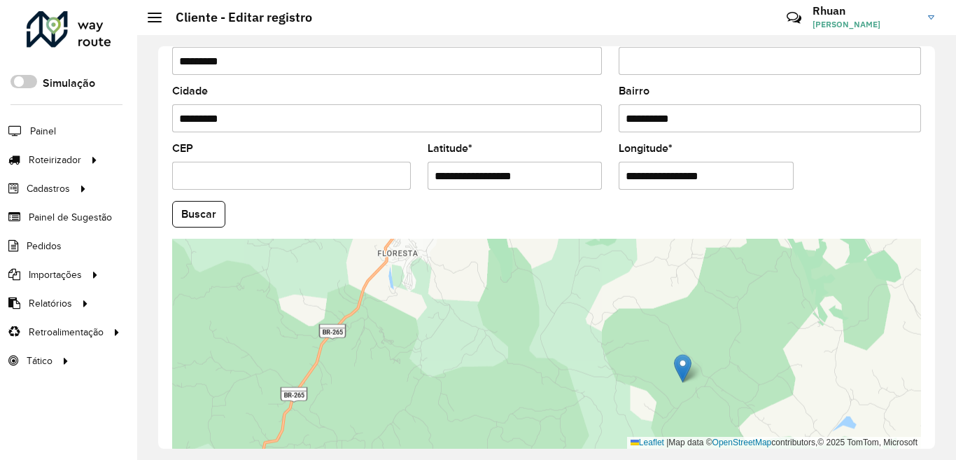
drag, startPoint x: 417, startPoint y: 342, endPoint x: 496, endPoint y: 367, distance: 82.4
click at [496, 367] on div "Leaflet | Map data © OpenStreetMap contributors,© 2025 TomTom, Microsoft" at bounding box center [546, 344] width 749 height 210
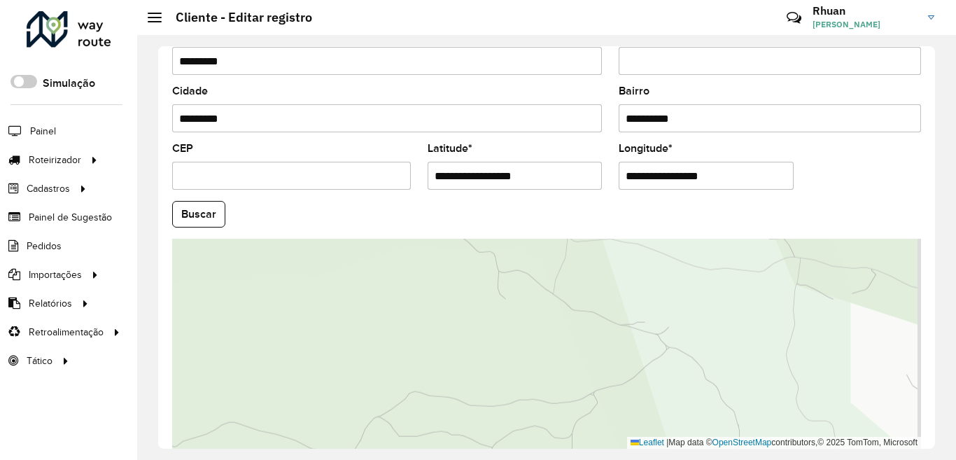
drag, startPoint x: 626, startPoint y: 388, endPoint x: 526, endPoint y: 277, distance: 149.2
click at [526, 277] on div "Leaflet | Map data © OpenStreetMap contributors,© 2025 TomTom, Microsoft" at bounding box center [546, 344] width 749 height 210
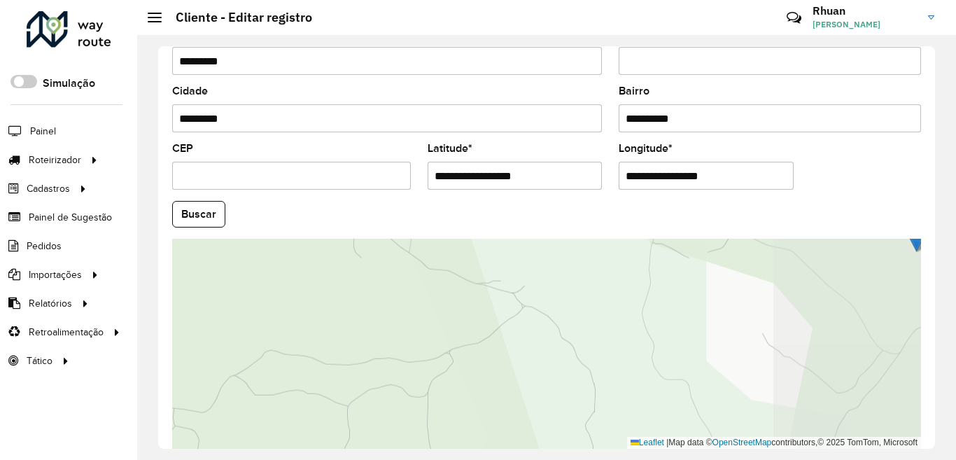
drag, startPoint x: 653, startPoint y: 356, endPoint x: 481, endPoint y: 330, distance: 174.3
click at [481, 330] on div "Leaflet | Map data © OpenStreetMap contributors,© 2025 TomTom, Microsoft" at bounding box center [546, 344] width 749 height 210
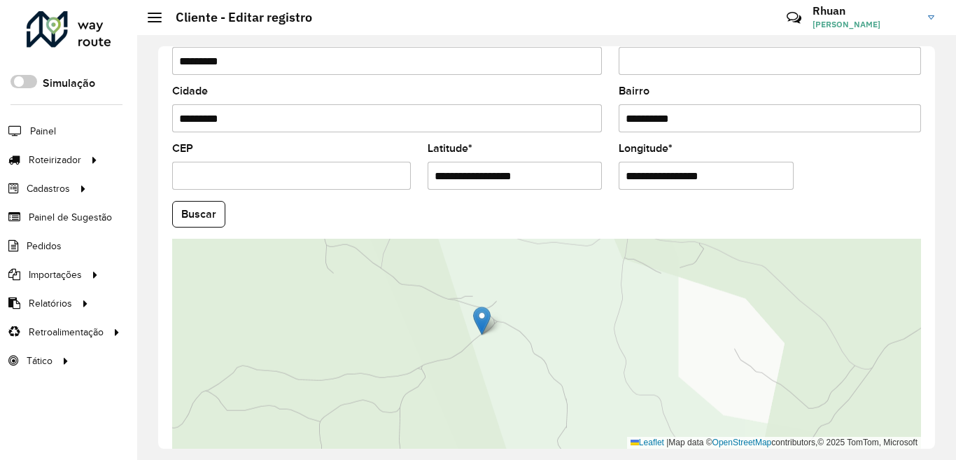
drag, startPoint x: 894, startPoint y: 254, endPoint x: 484, endPoint y: 319, distance: 414.6
click at [484, 319] on img at bounding box center [482, 321] width 18 height 29
type input "**********"
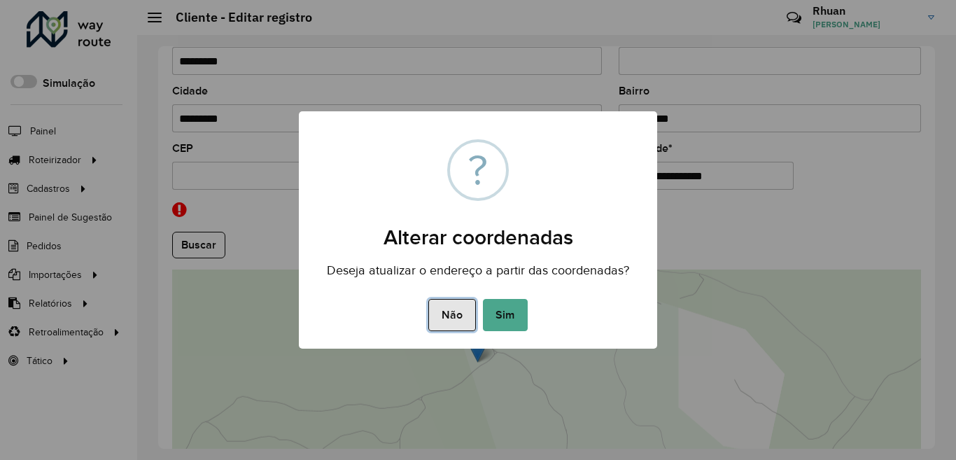
click at [456, 316] on button "Não" at bounding box center [451, 315] width 47 height 32
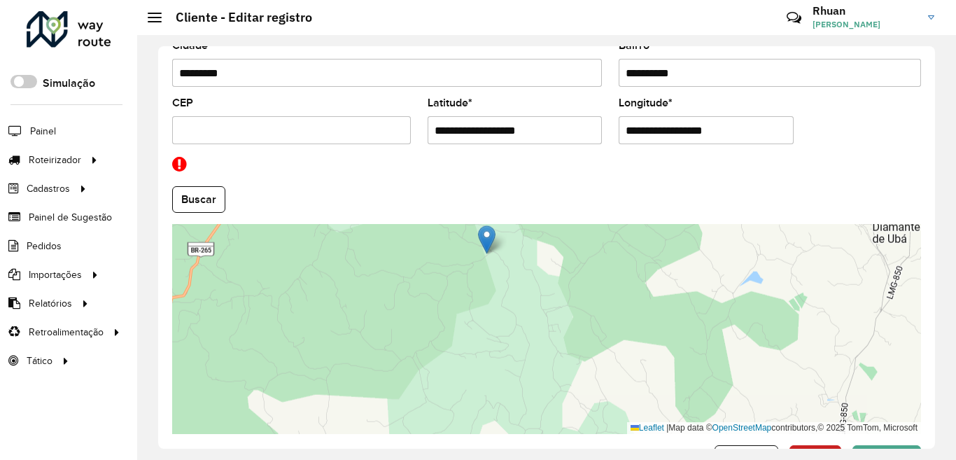
scroll to position [613, 0]
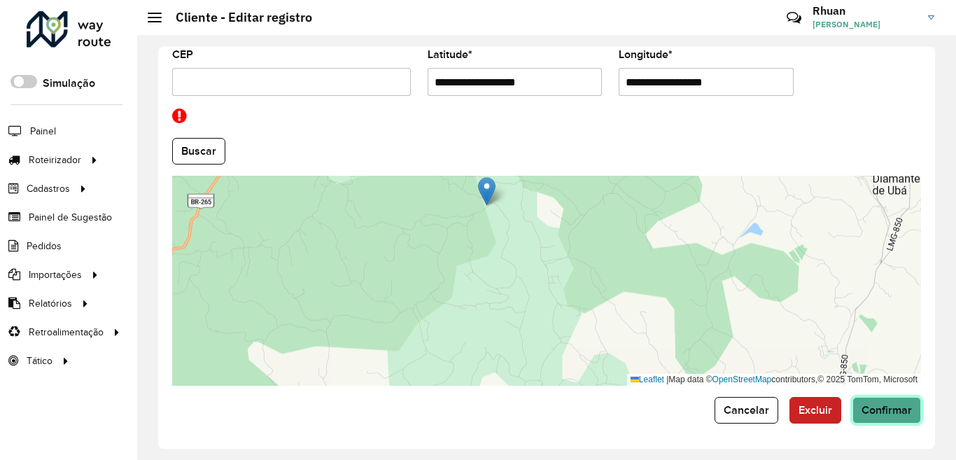
click at [879, 413] on span "Confirmar" at bounding box center [887, 410] width 50 height 12
